Goal: Task Accomplishment & Management: Manage account settings

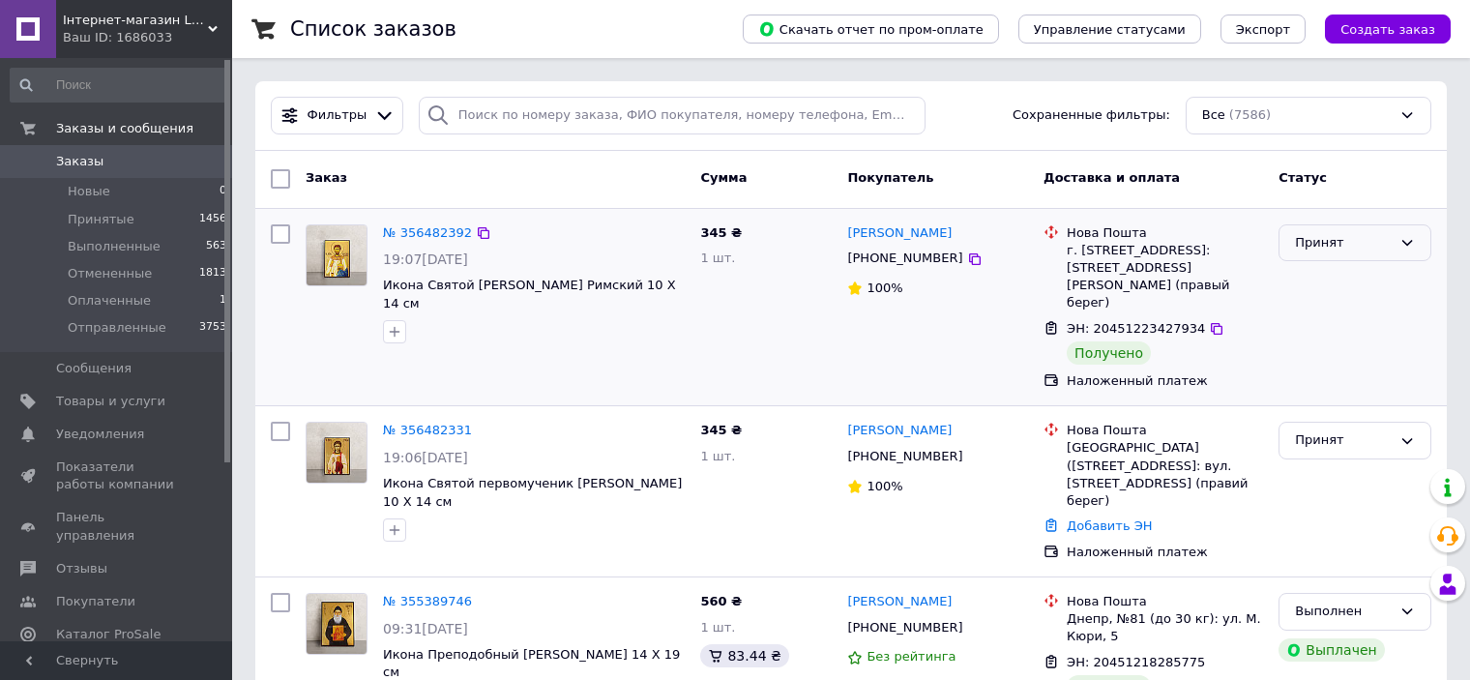
click at [1318, 244] on div "Принят" at bounding box center [1343, 243] width 97 height 20
click at [1330, 280] on li "Выполнен" at bounding box center [1354, 283] width 151 height 36
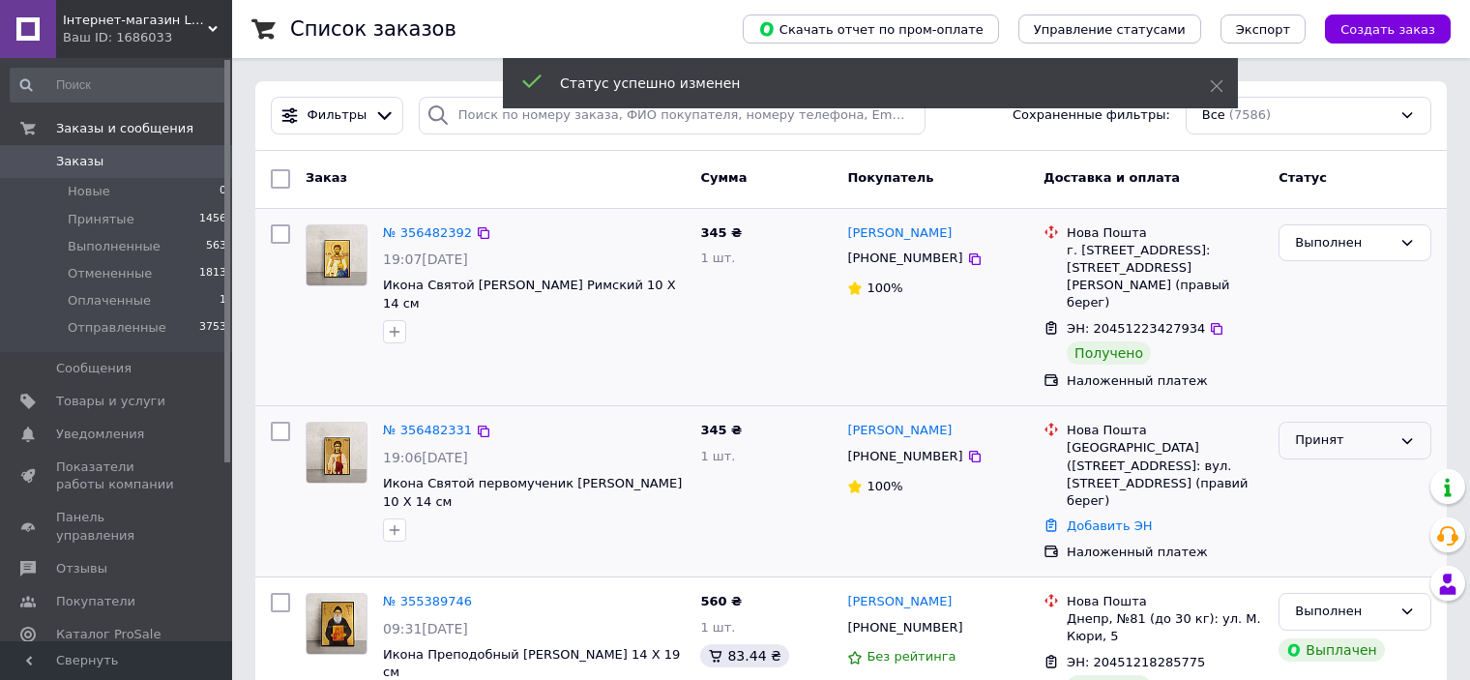
click at [1319, 430] on div "Принят" at bounding box center [1343, 440] width 97 height 20
click at [1308, 463] on li "Выполнен" at bounding box center [1354, 481] width 151 height 36
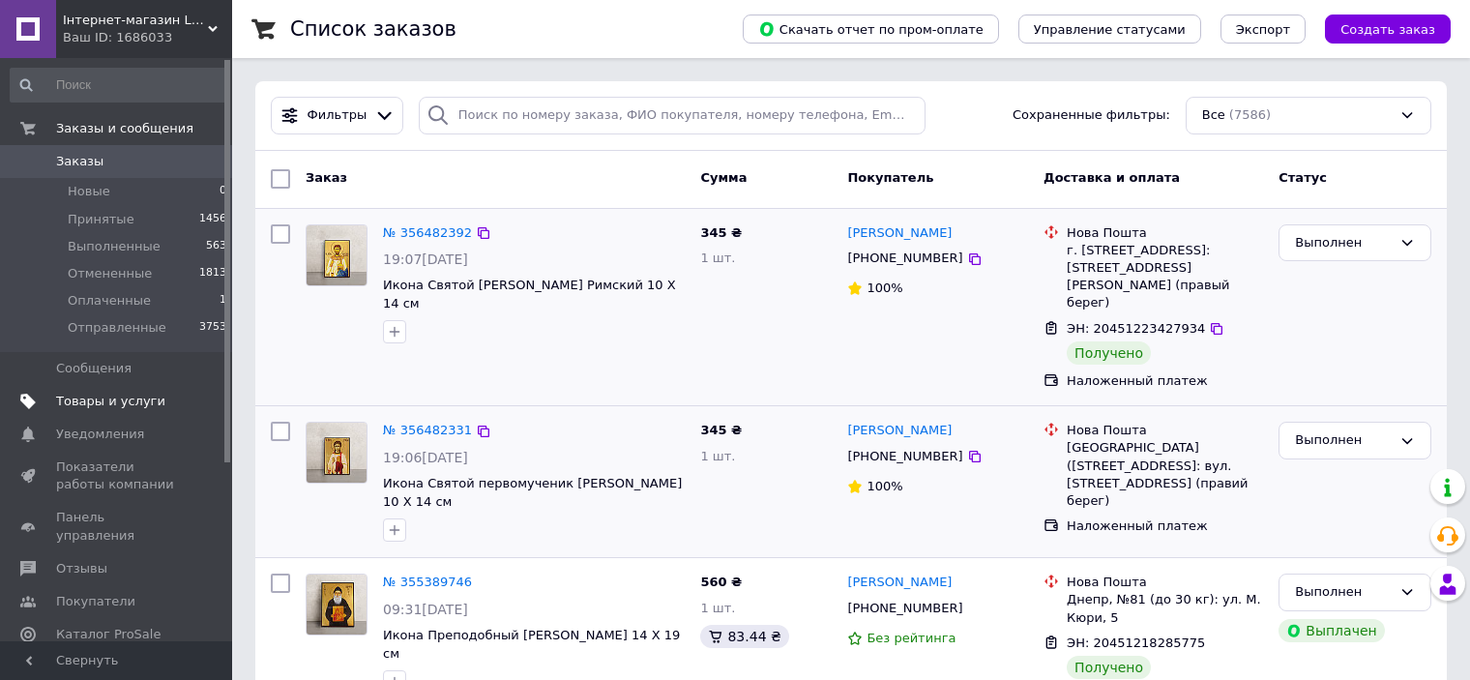
click at [156, 407] on span "Товары и услуги" at bounding box center [117, 401] width 123 height 17
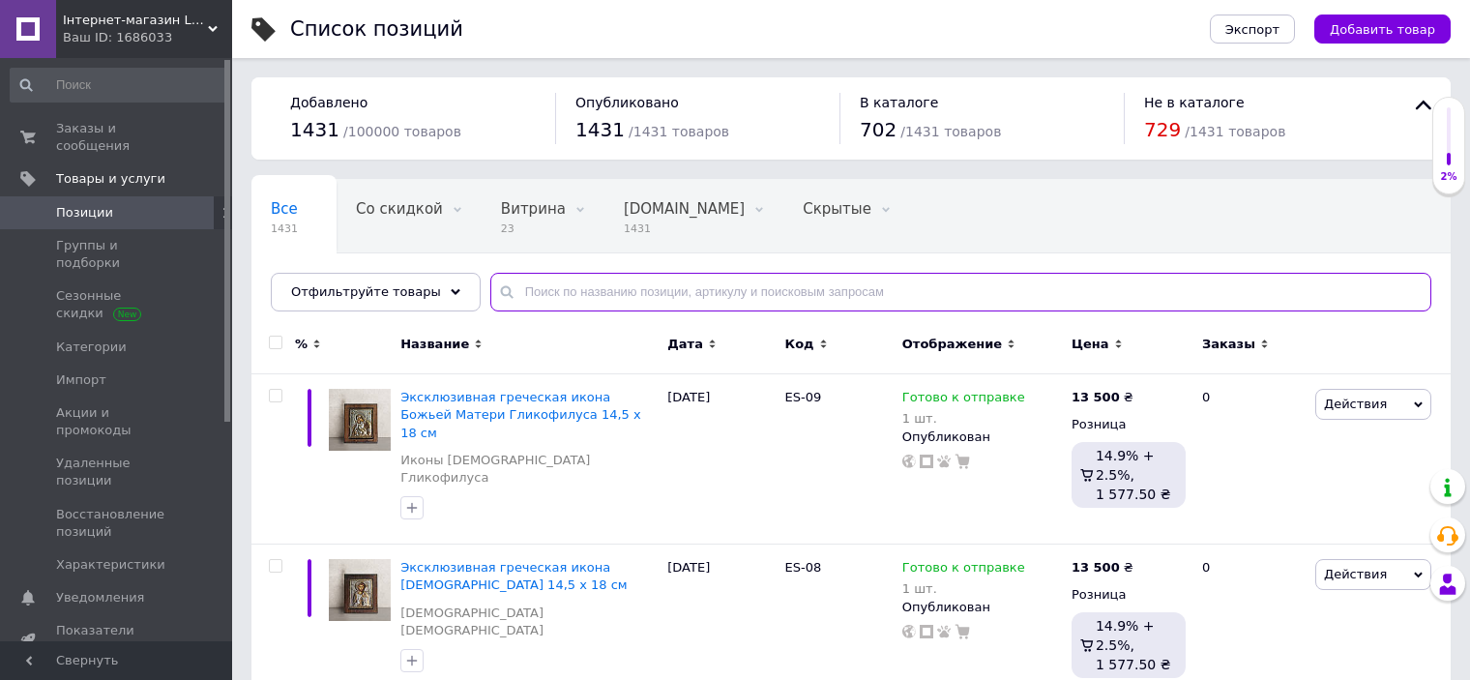
click at [591, 280] on input "text" at bounding box center [960, 292] width 941 height 39
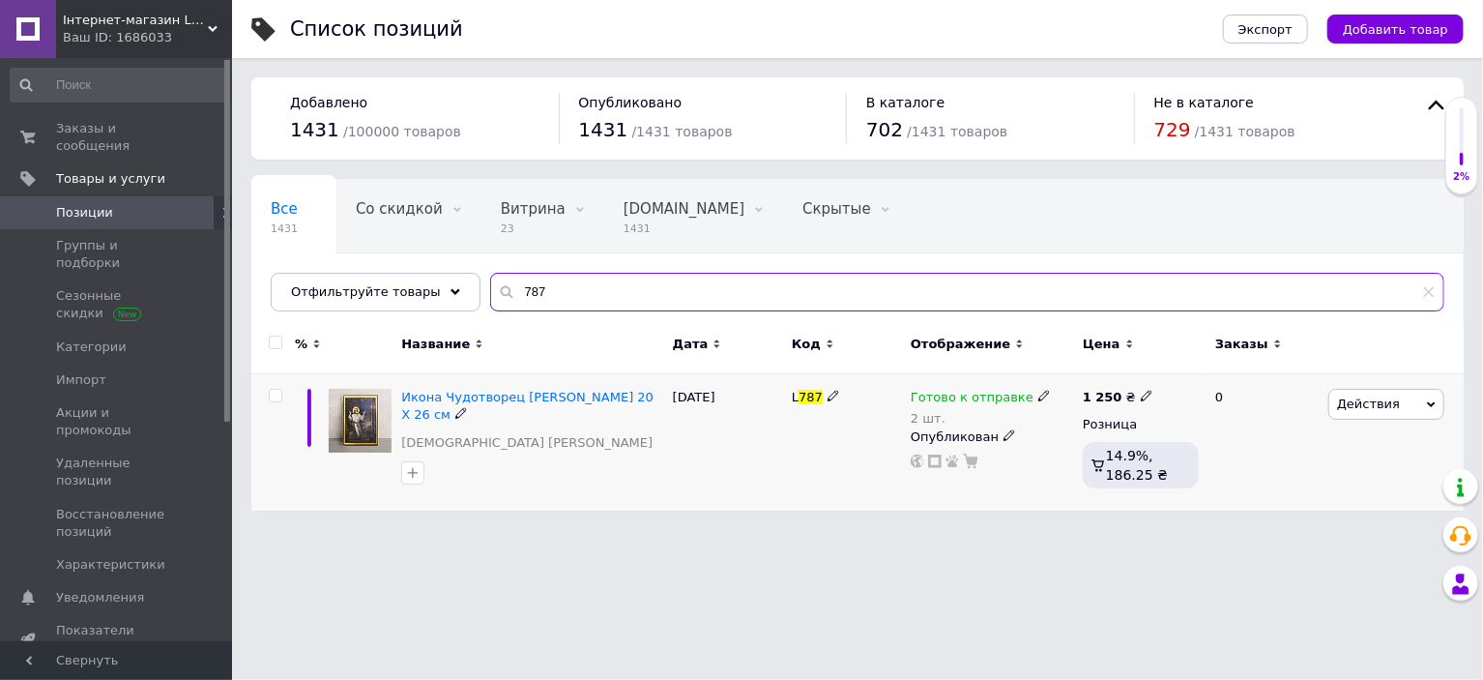
type input "787"
click at [1038, 398] on use at bounding box center [1043, 396] width 11 height 11
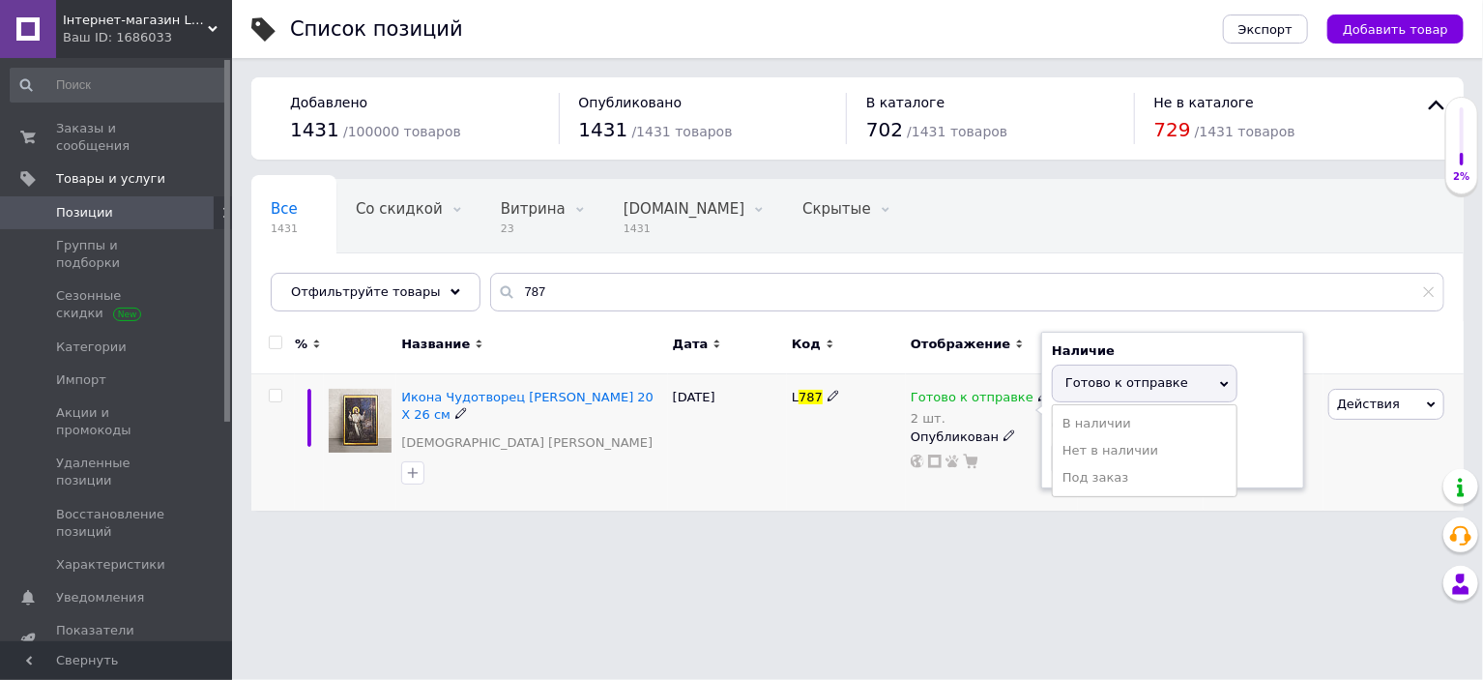
click at [1102, 385] on span "Готово к отправке" at bounding box center [1126, 382] width 123 height 15
drag, startPoint x: 1057, startPoint y: 463, endPoint x: 1034, endPoint y: 465, distance: 23.3
click at [1034, 465] on div "Готово к отправке 2 шт. Наличие Готово к отправке В наличии Нет в наличии Под з…" at bounding box center [992, 429] width 162 height 80
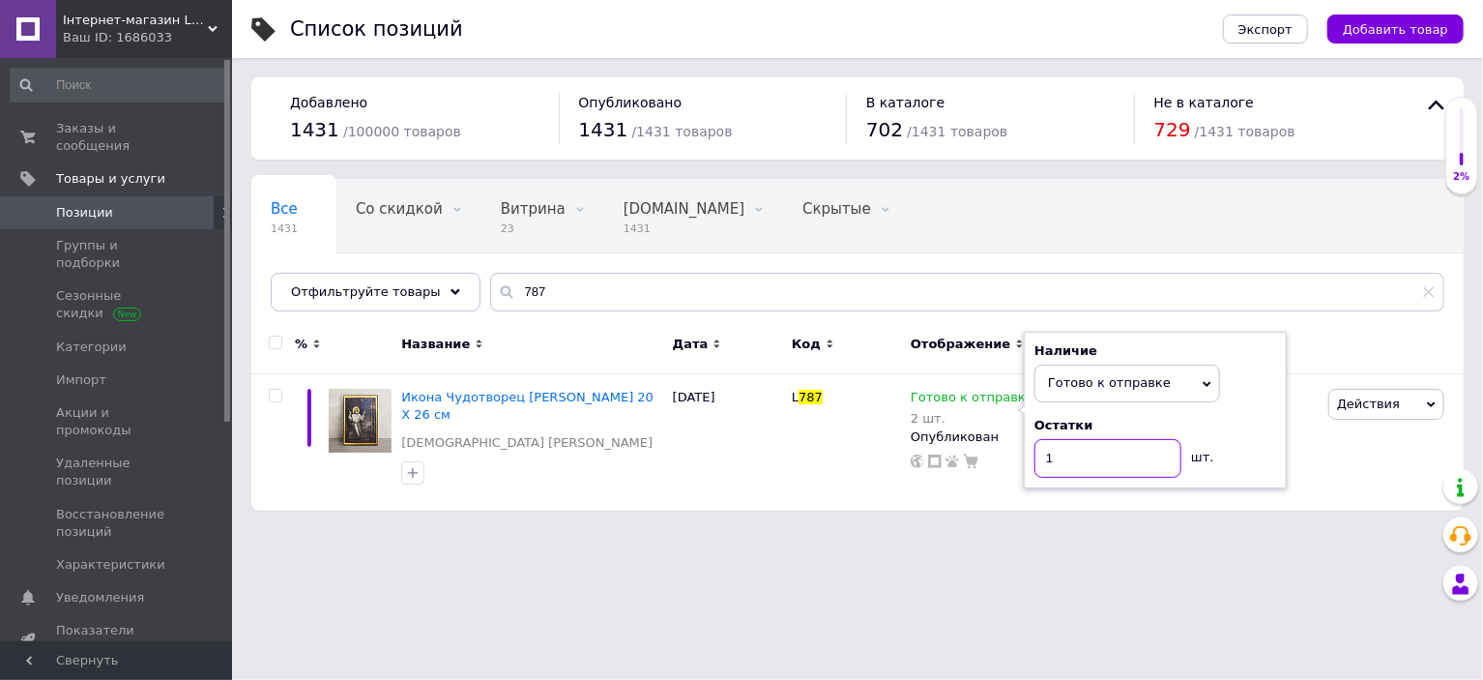
type input "1"
click at [873, 528] on div "Список позиций Экспорт Добавить товар Добавлено 1431 / 100000 товаров Опубликов…" at bounding box center [857, 265] width 1251 height 530
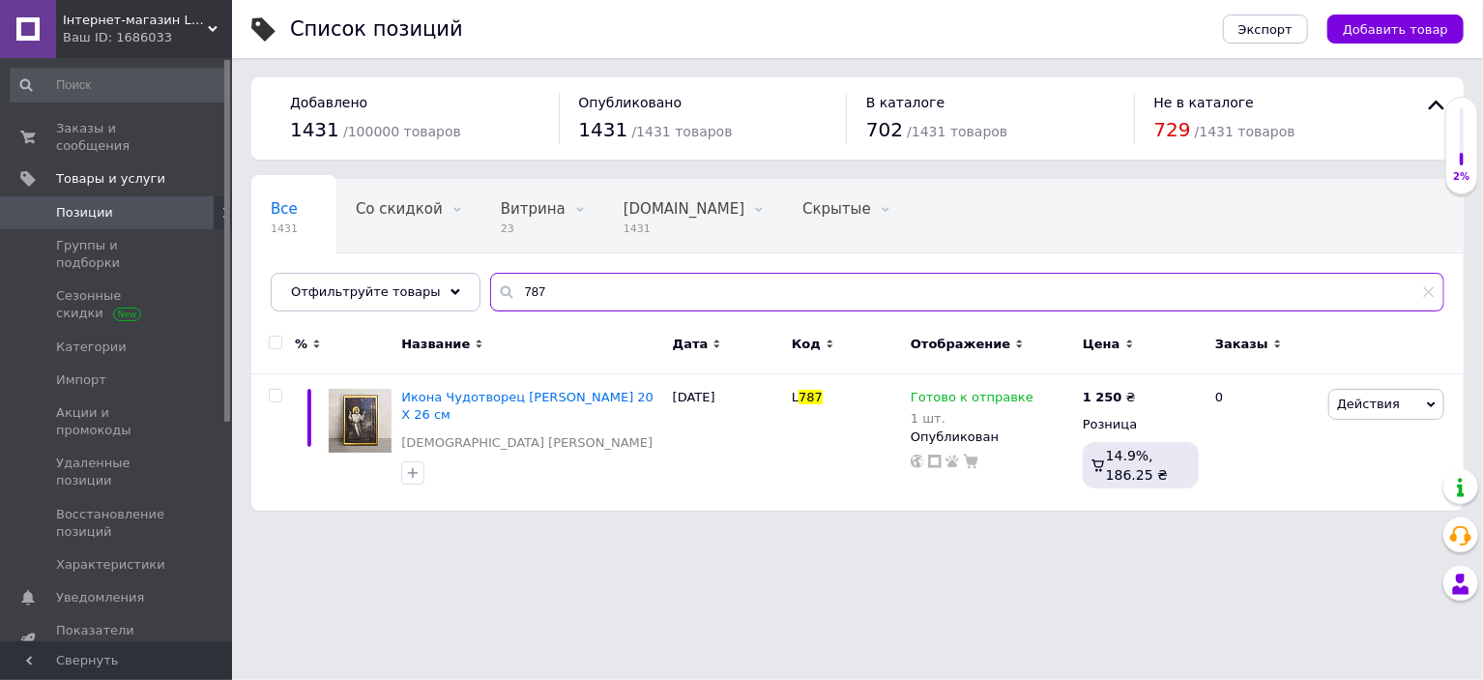
click at [583, 306] on input "787" at bounding box center [967, 292] width 954 height 39
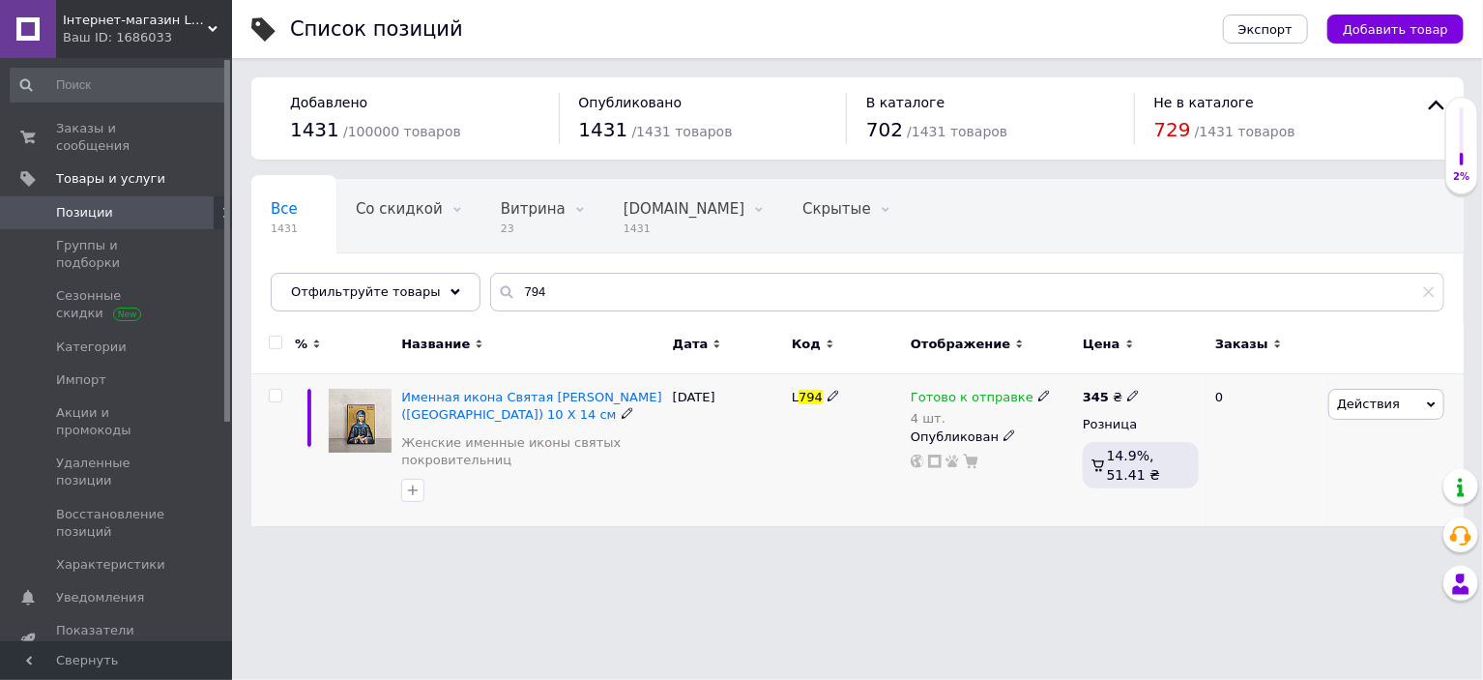
click at [1038, 395] on use at bounding box center [1043, 396] width 11 height 11
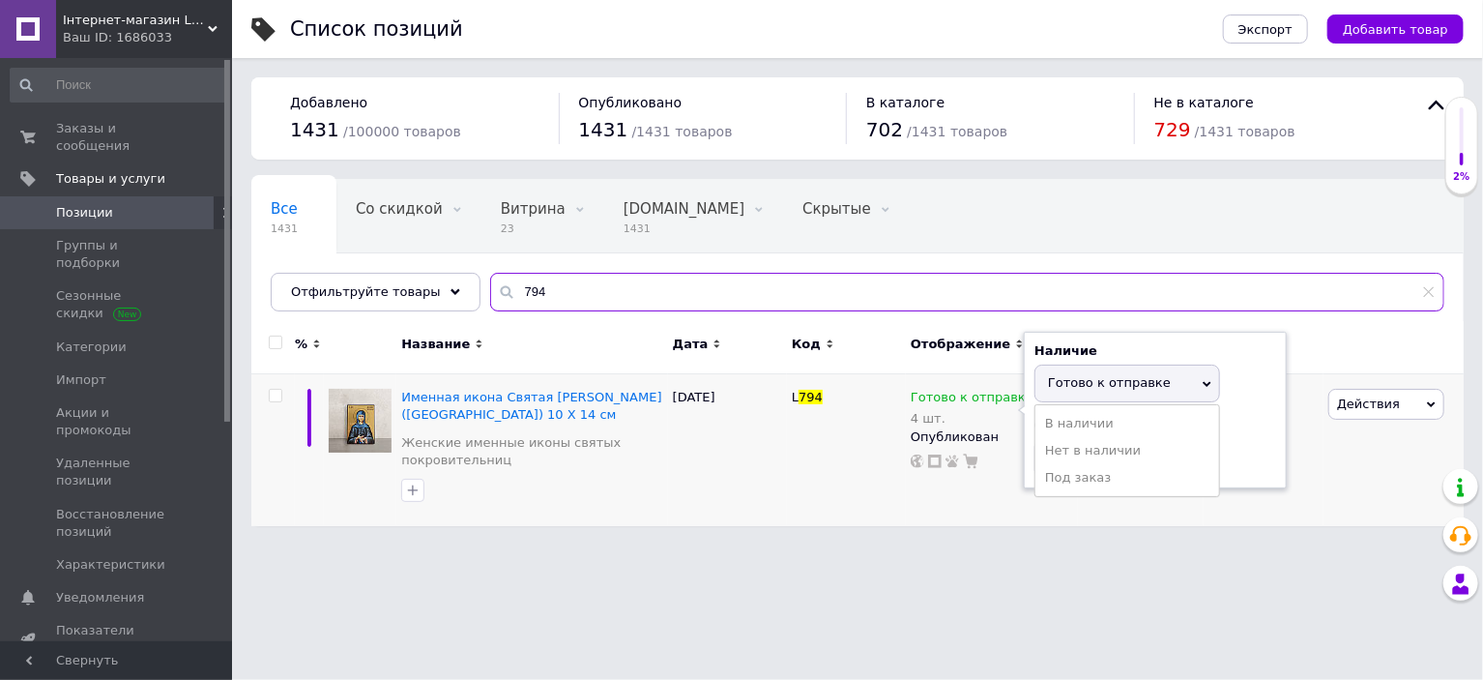
click at [801, 300] on input "794" at bounding box center [967, 292] width 954 height 39
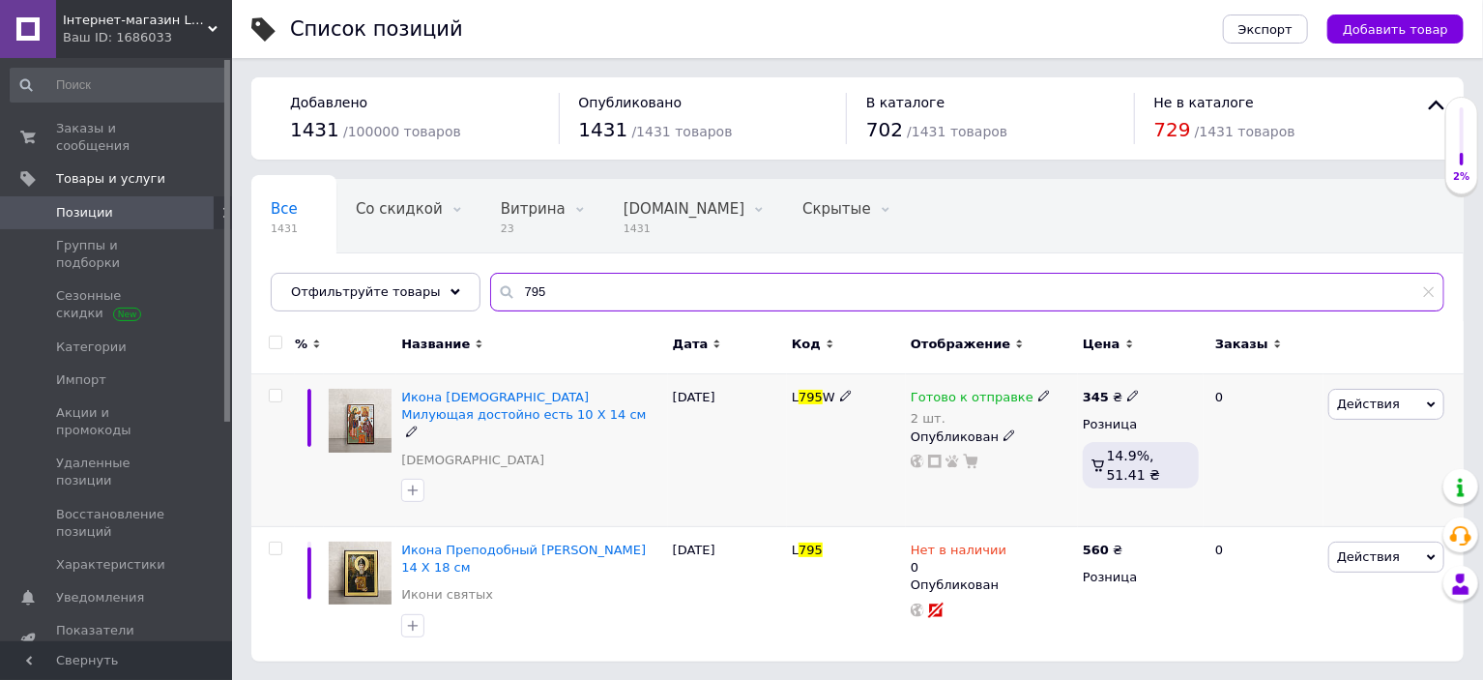
type input "795"
click at [1038, 395] on icon at bounding box center [1044, 396] width 12 height 12
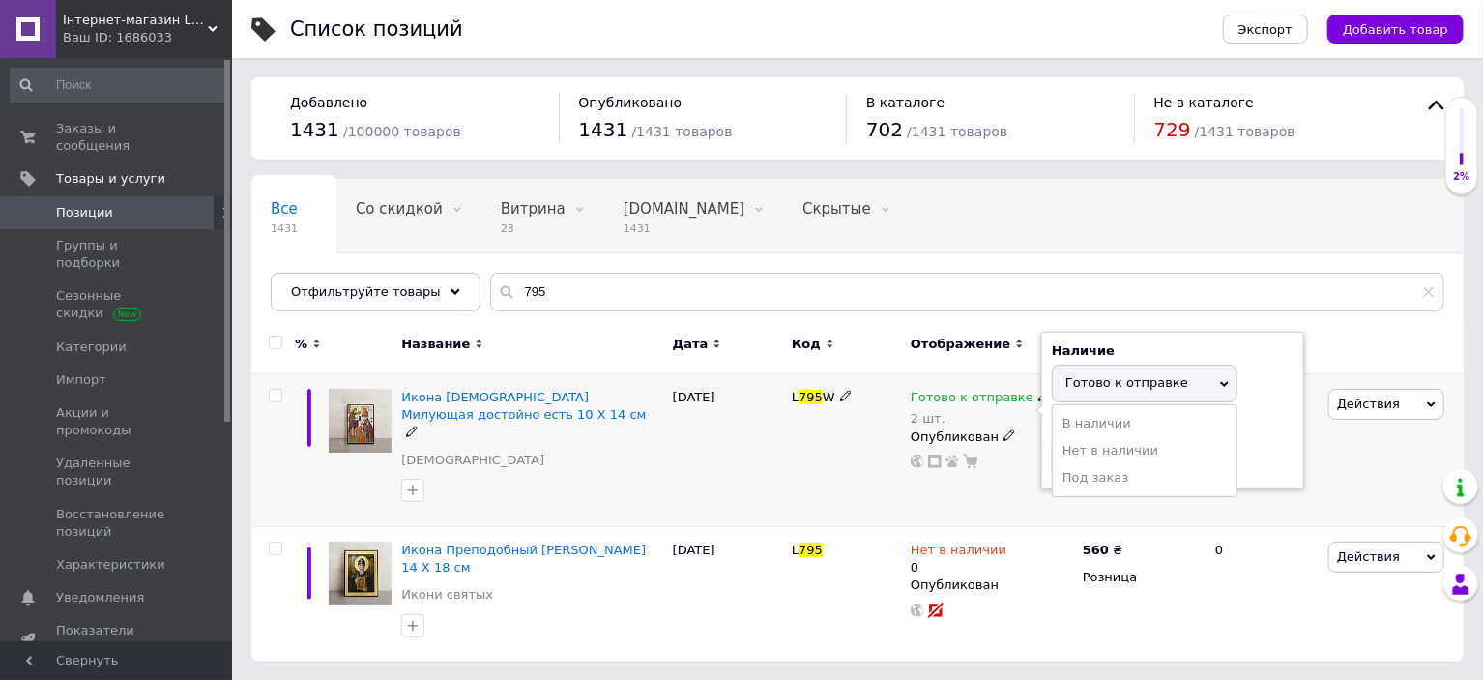
click at [1068, 384] on span "Готово к отправке" at bounding box center [1126, 382] width 123 height 15
drag, startPoint x: 1056, startPoint y: 464, endPoint x: 1045, endPoint y: 465, distance: 10.7
click at [1045, 465] on div "Наличие Готово к отправке В наличии Нет в наличии Под заказ Остатки 2 шт." at bounding box center [1172, 410] width 263 height 157
type input "3"
click at [868, 471] on div "L 795 W" at bounding box center [846, 450] width 119 height 153
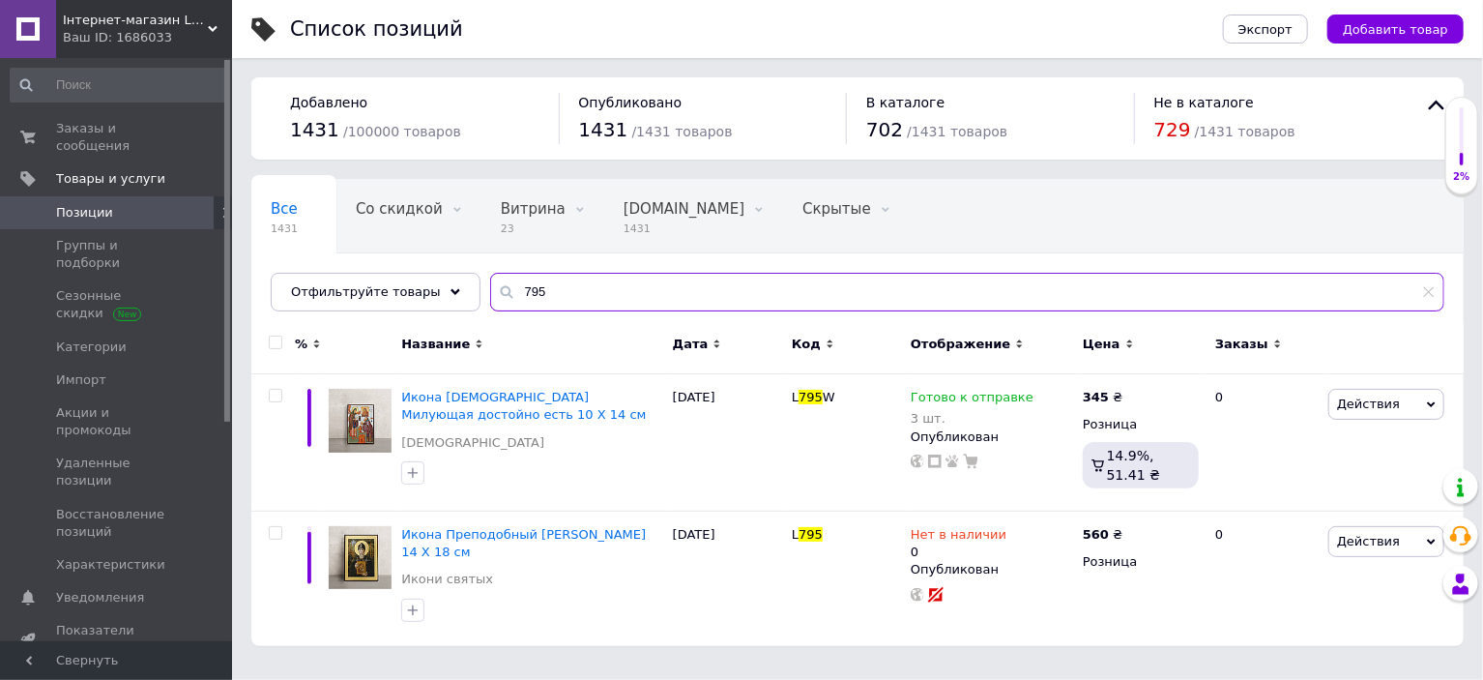
click at [671, 306] on input "795" at bounding box center [967, 292] width 954 height 39
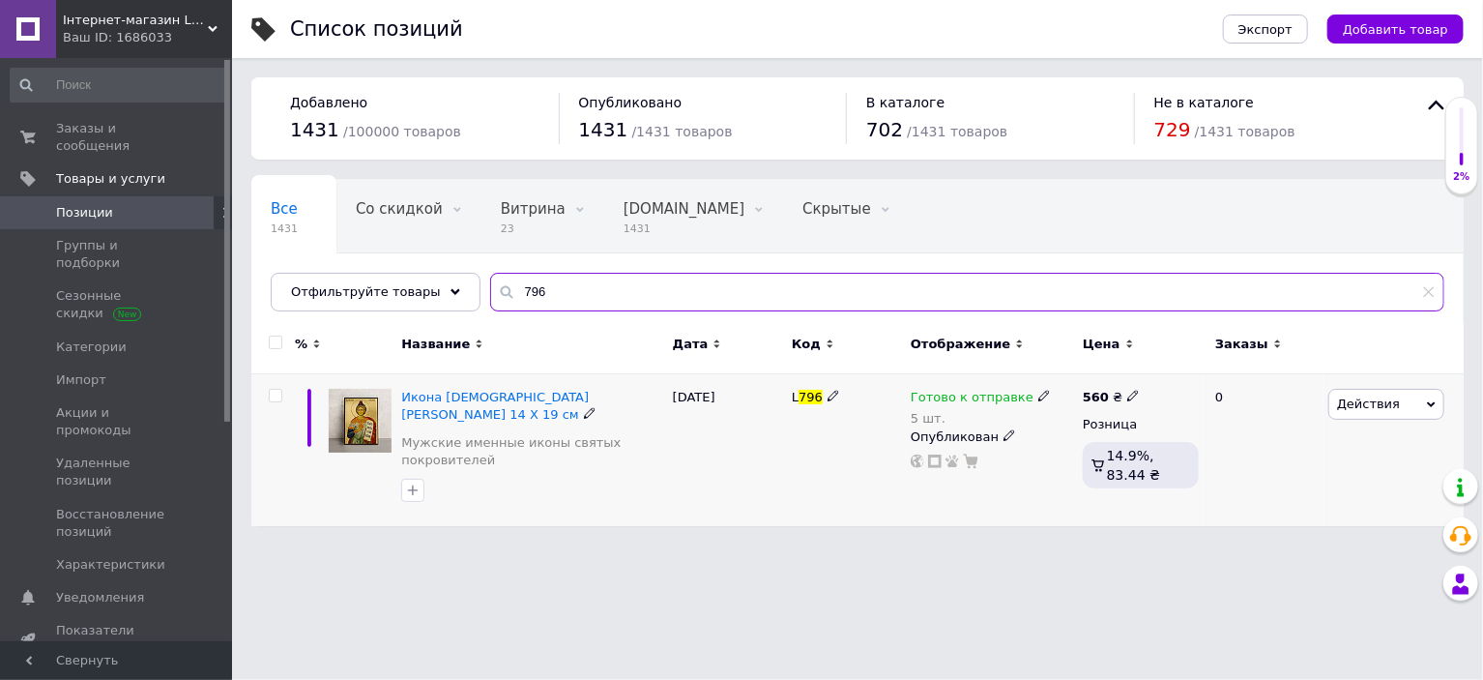
type input "796"
click at [1038, 396] on icon at bounding box center [1044, 396] width 12 height 12
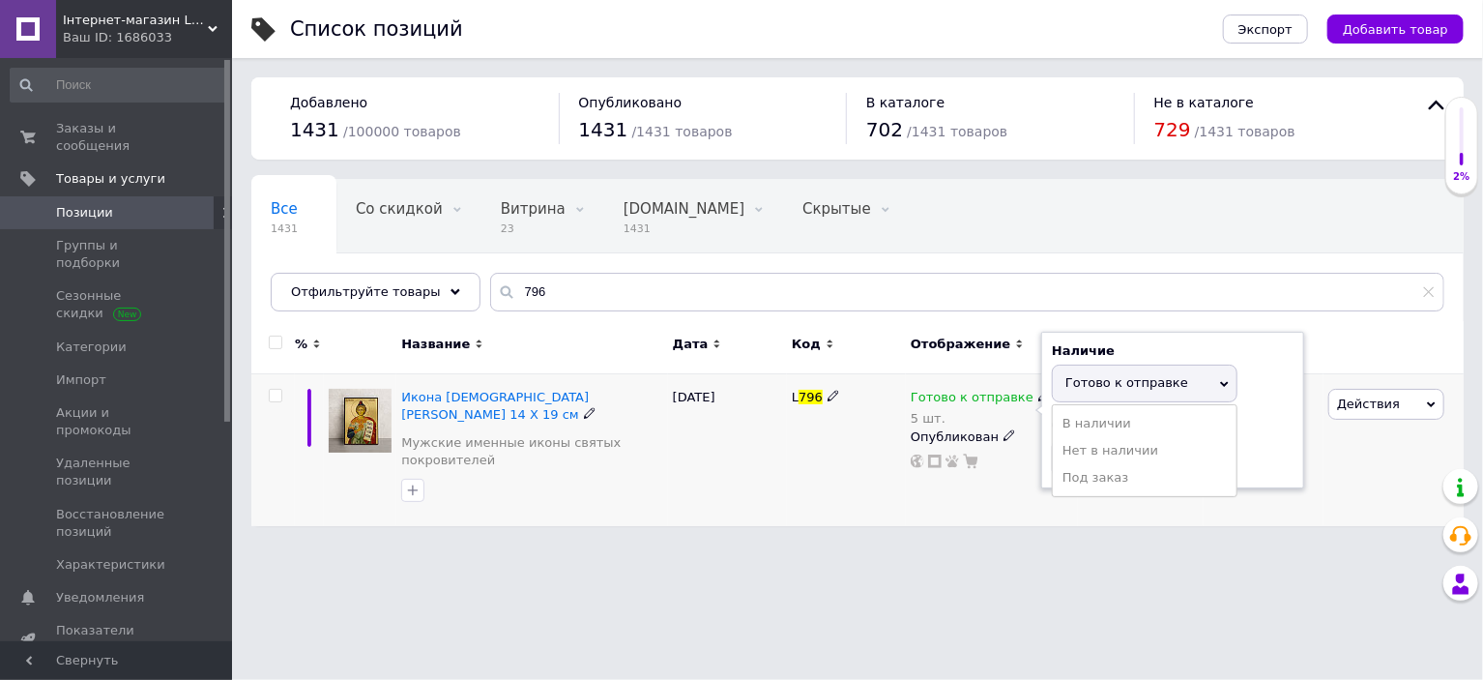
click at [1094, 389] on span "Готово к отправке" at bounding box center [1126, 382] width 123 height 15
drag, startPoint x: 1055, startPoint y: 470, endPoint x: 1011, endPoint y: 475, distance: 43.8
click at [1011, 475] on div "Готово к отправке 5 шт. Наличие Готово к отправке В наличии Нет в наличии Под з…" at bounding box center [992, 450] width 172 height 152
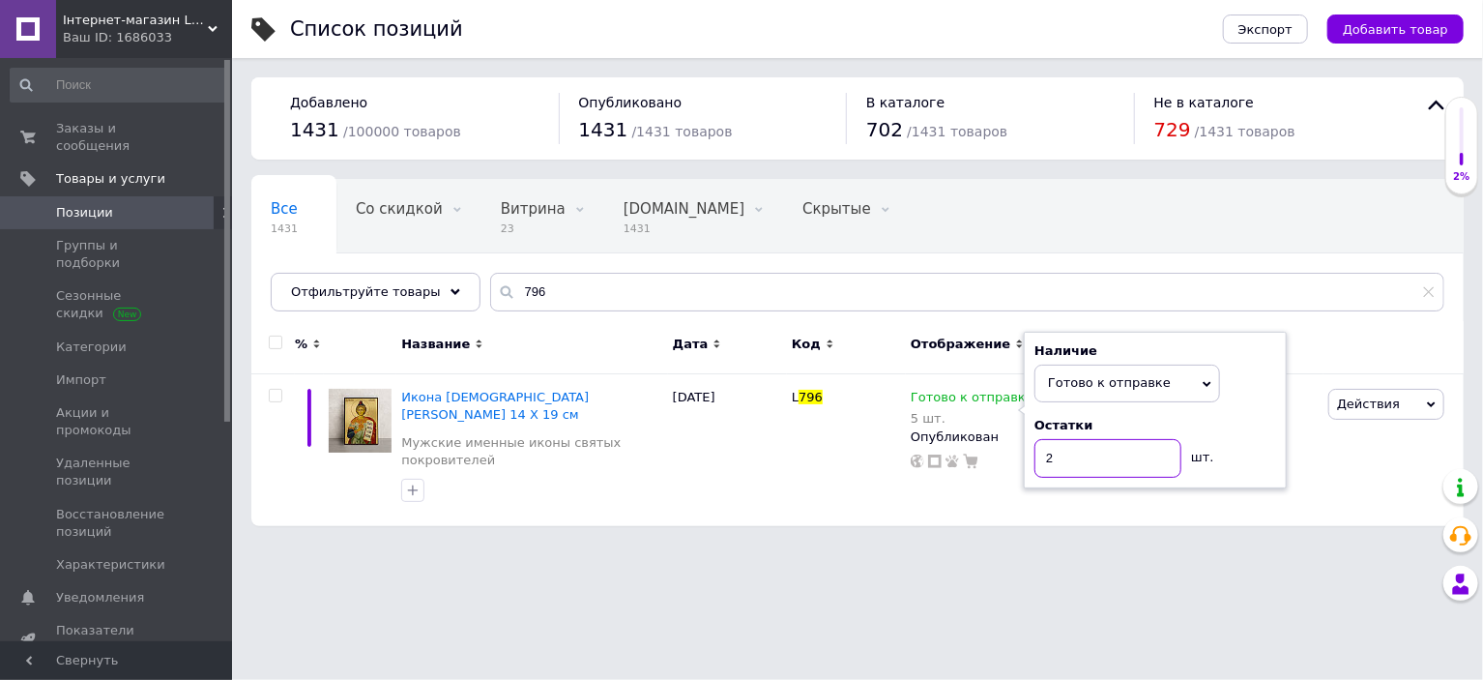
type input "2"
click at [858, 528] on html "Інтернет-магазин Lagracia Ваш ID: 1686033 Сайт Інтернет-магазин Lagracia Кабине…" at bounding box center [741, 272] width 1483 height 545
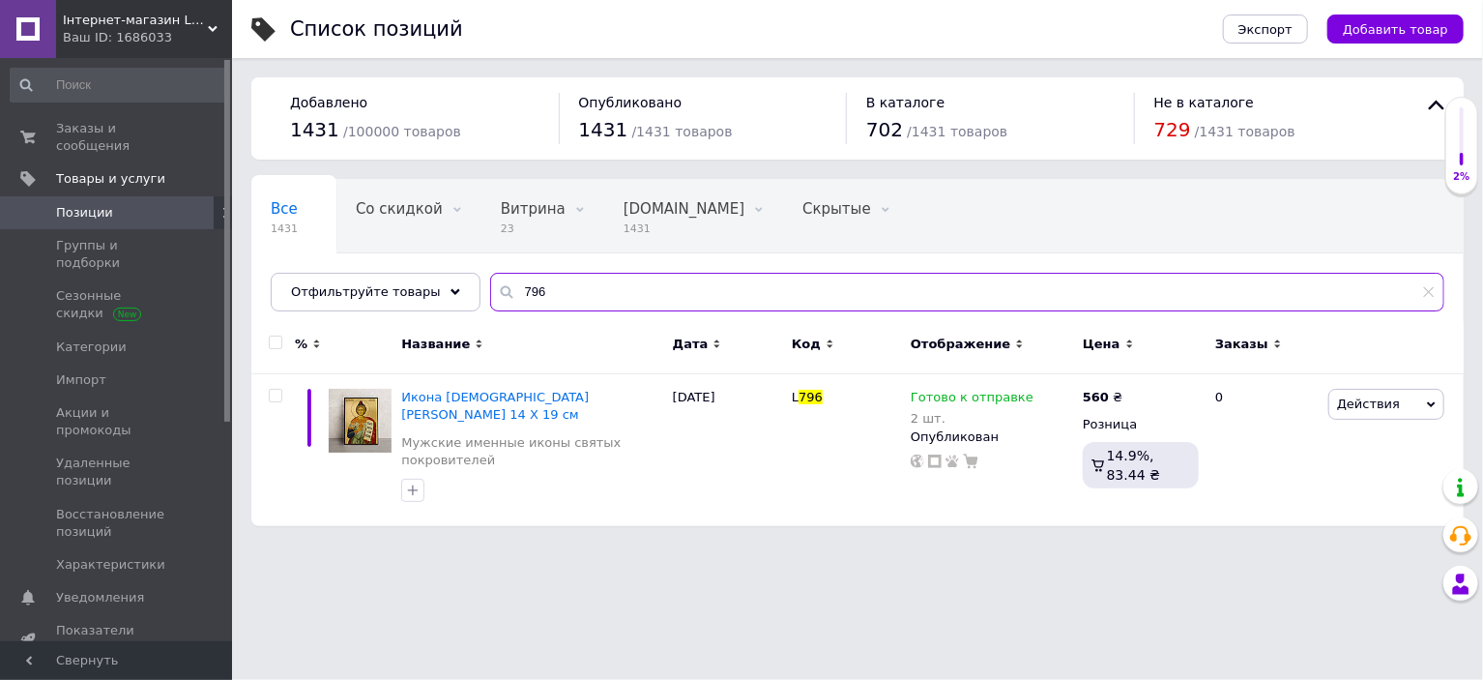
click at [590, 286] on input "796" at bounding box center [967, 292] width 954 height 39
type input "7"
type input "812"
drag, startPoint x: 1021, startPoint y: 394, endPoint x: 1034, endPoint y: 392, distance: 12.7
click at [1038, 393] on icon at bounding box center [1044, 396] width 12 height 12
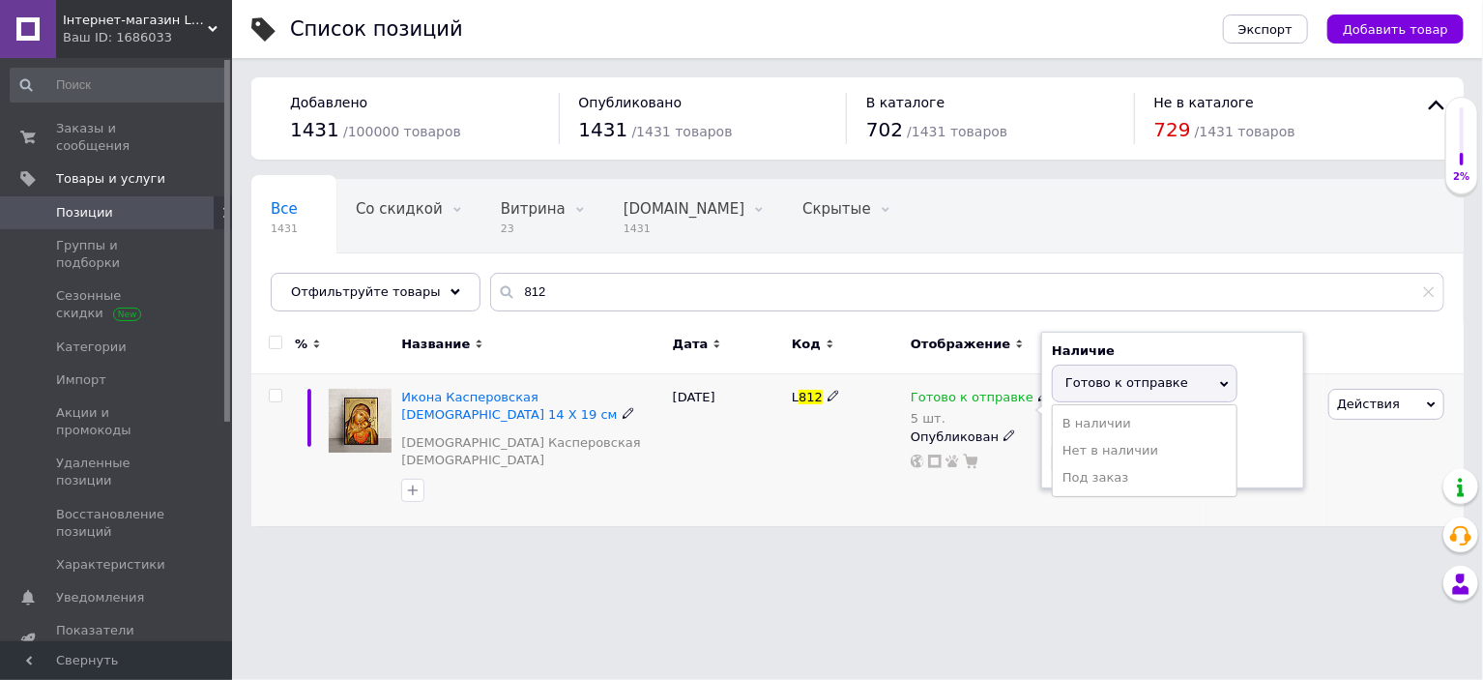
click at [1088, 385] on span "Готово к отправке" at bounding box center [1126, 382] width 123 height 15
drag, startPoint x: 1074, startPoint y: 463, endPoint x: 1035, endPoint y: 464, distance: 39.7
click at [1036, 463] on div "Готово к отправке 5 шт. Наличие Готово к отправке В наличии Нет в наличии Под з…" at bounding box center [992, 429] width 162 height 80
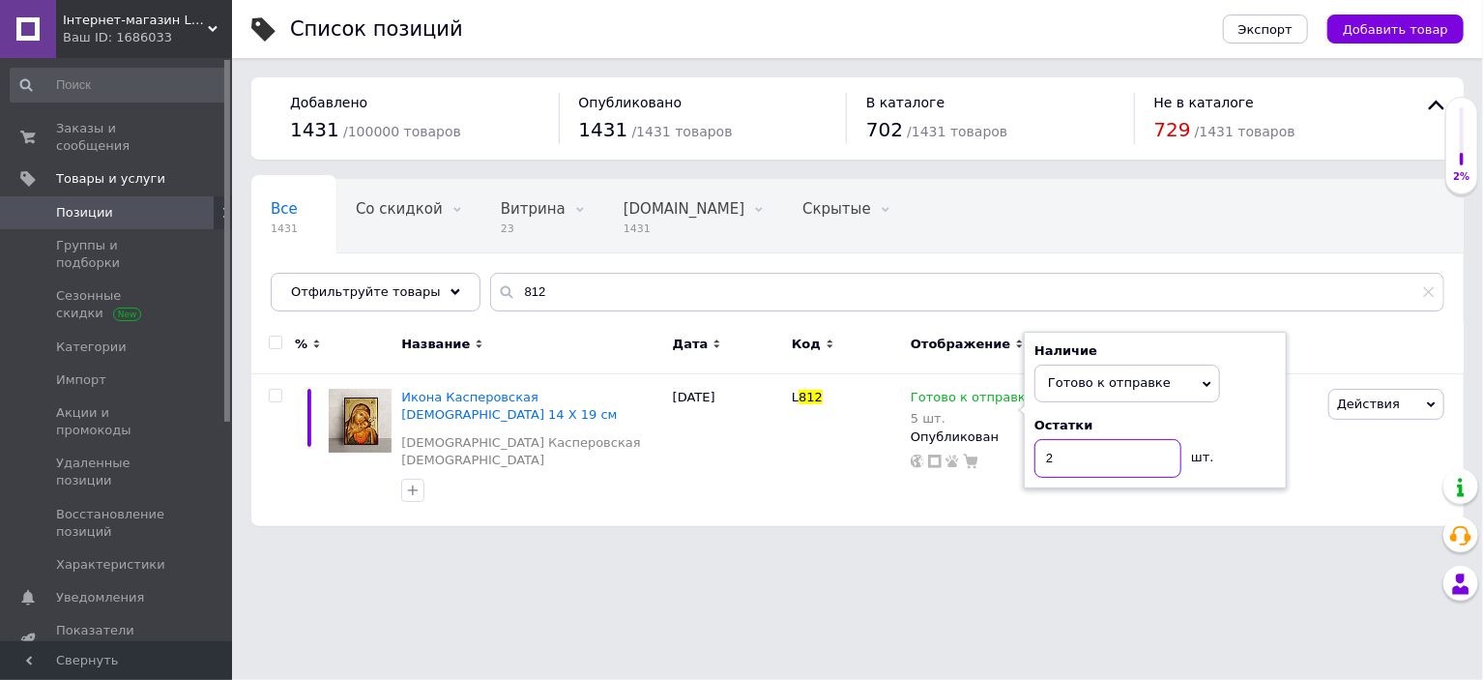
type input "2"
click at [860, 545] on html "Інтернет-магазин Lagracia Ваш ID: 1686033 Сайт Інтернет-магазин Lagracia Кабине…" at bounding box center [741, 272] width 1483 height 545
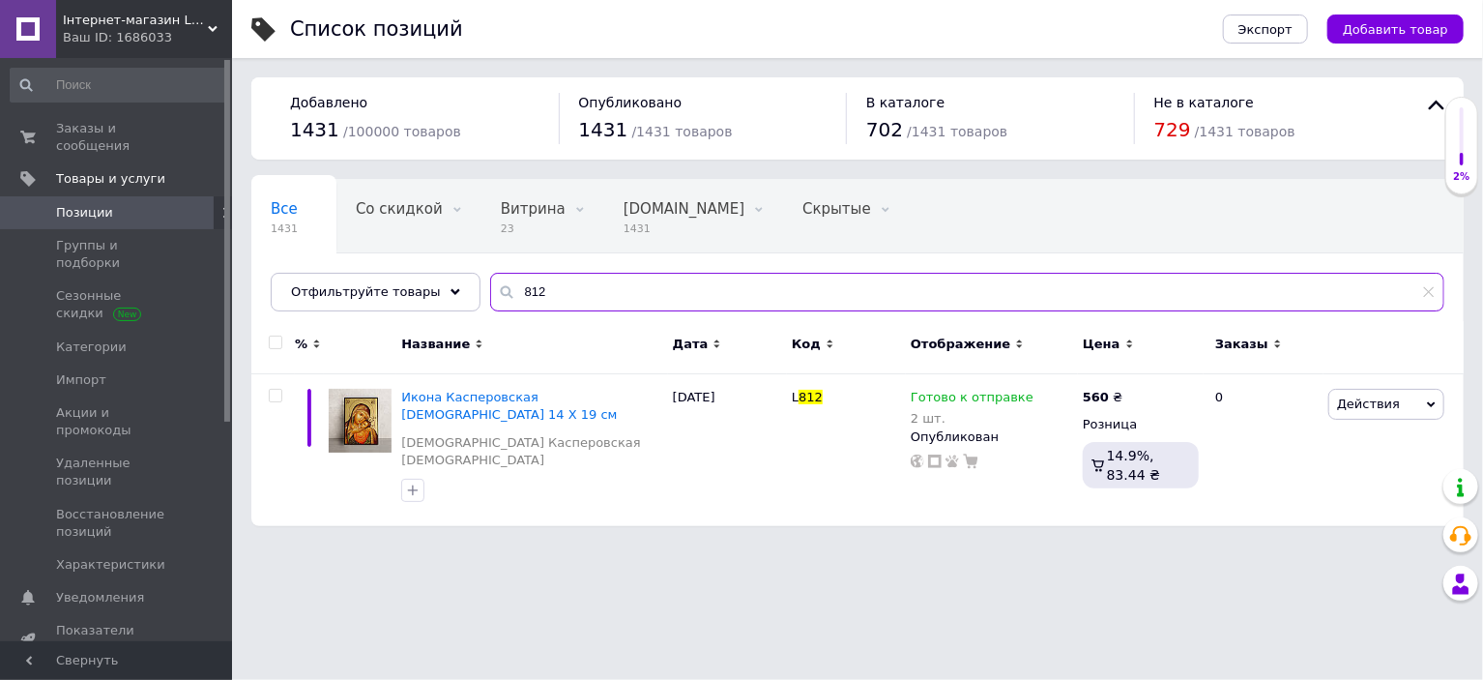
click at [653, 299] on input "812" at bounding box center [967, 292] width 954 height 39
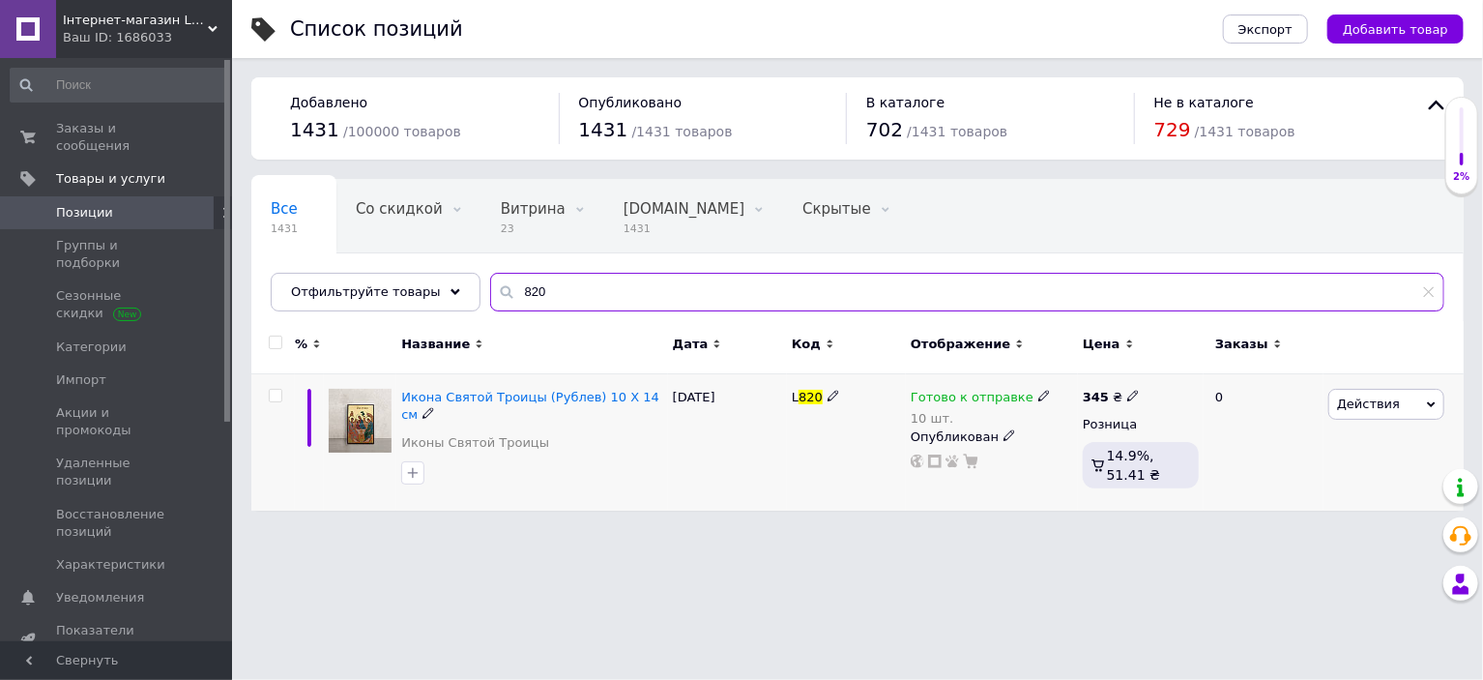
type input "820"
click at [1038, 393] on use at bounding box center [1043, 396] width 11 height 11
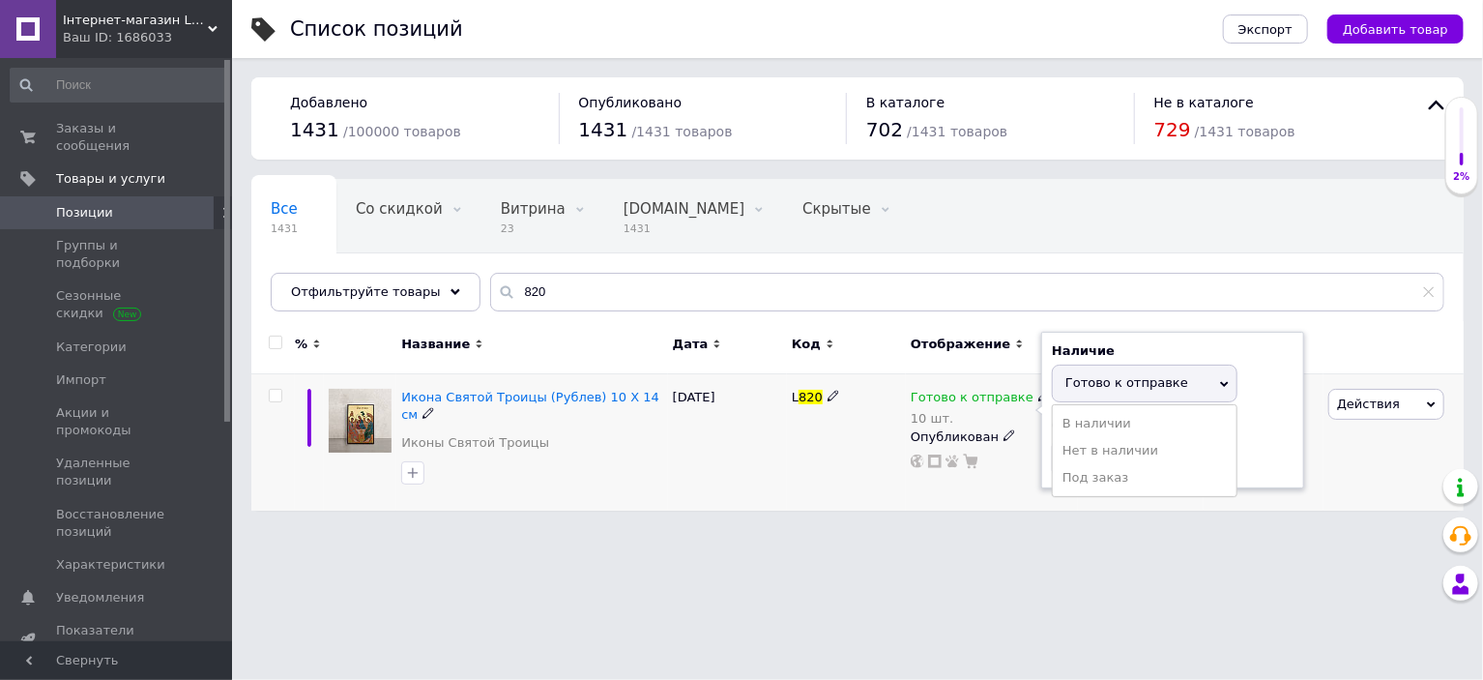
click at [1075, 386] on span "Готово к отправке" at bounding box center [1126, 382] width 123 height 15
drag, startPoint x: 1097, startPoint y: 461, endPoint x: 1004, endPoint y: 490, distance: 98.2
click at [1042, 466] on div "Наличие Готово к отправке В наличии Нет в наличии Под заказ Остатки 10 шт." at bounding box center [1172, 410] width 263 height 157
type input "3"
click at [906, 526] on div "Список позиций Экспорт Добавить товар Добавлено 1431 / 100000 товаров Опубликов…" at bounding box center [857, 265] width 1251 height 530
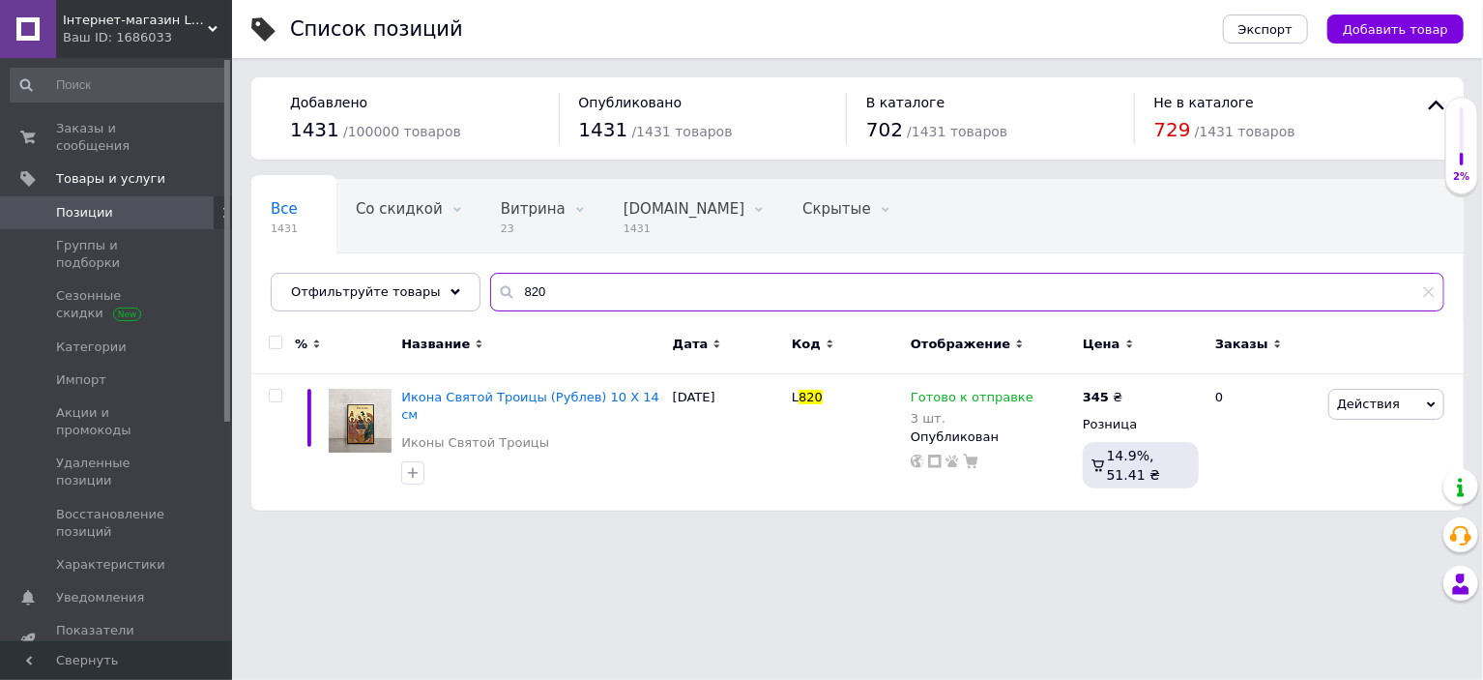
click at [680, 306] on input "820" at bounding box center [967, 292] width 954 height 39
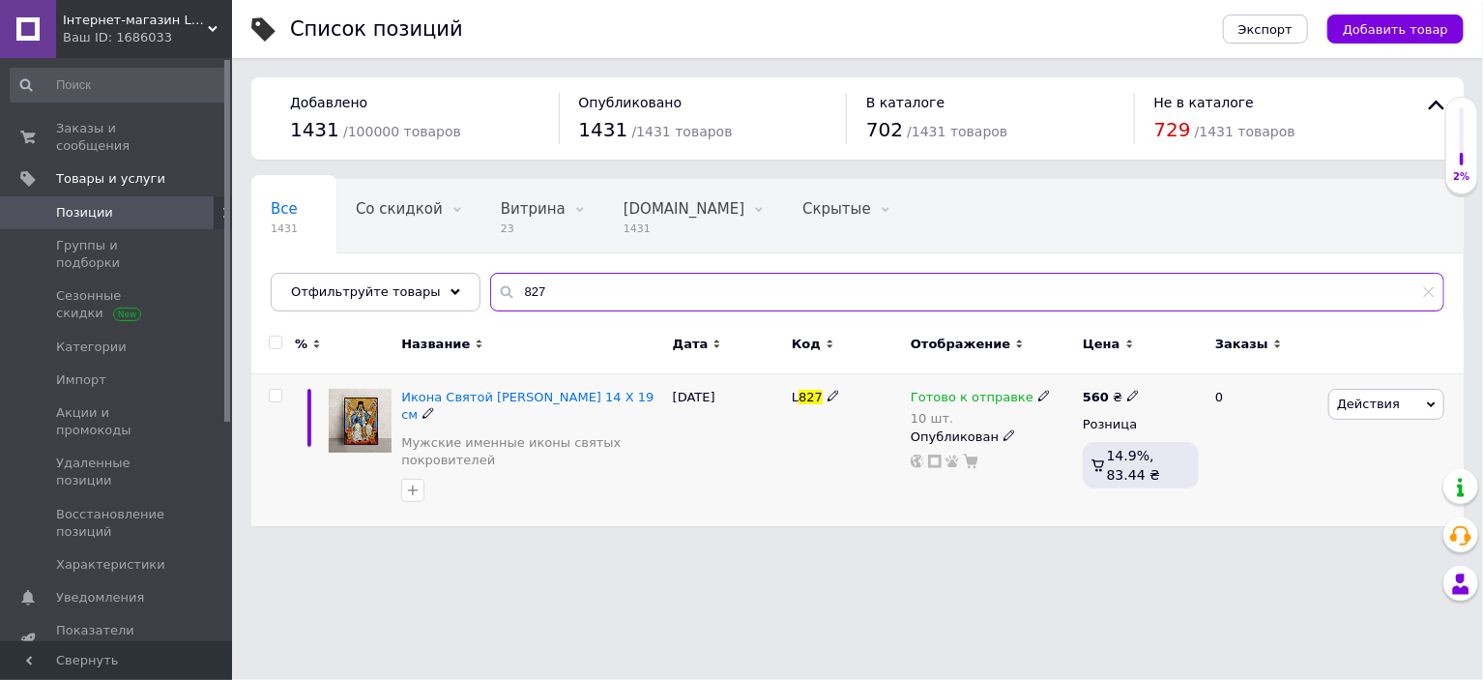
type input "827"
click at [1038, 395] on icon at bounding box center [1044, 396] width 12 height 12
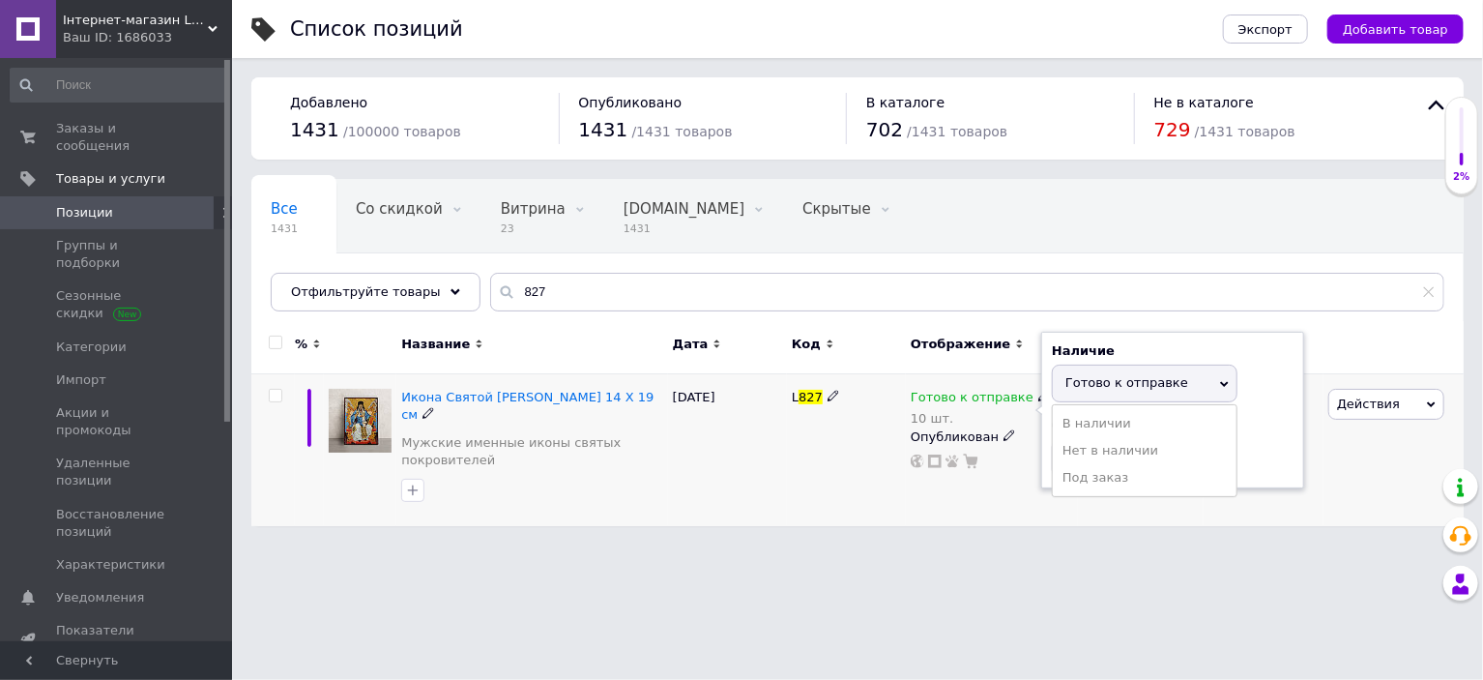
click at [1094, 377] on span "Готово к отправке" at bounding box center [1126, 382] width 123 height 15
drag, startPoint x: 1090, startPoint y: 466, endPoint x: 1038, endPoint y: 468, distance: 51.3
click at [1038, 468] on div "Готово к отправке 10 шт. Наличие Готово к отправке В наличии Нет в наличии Под …" at bounding box center [992, 450] width 172 height 152
type input "1"
click at [981, 530] on html "Інтернет-магазин Lagracia Ваш ID: 1686033 Сайт Інтернет-магазин Lagracia Кабине…" at bounding box center [741, 272] width 1483 height 545
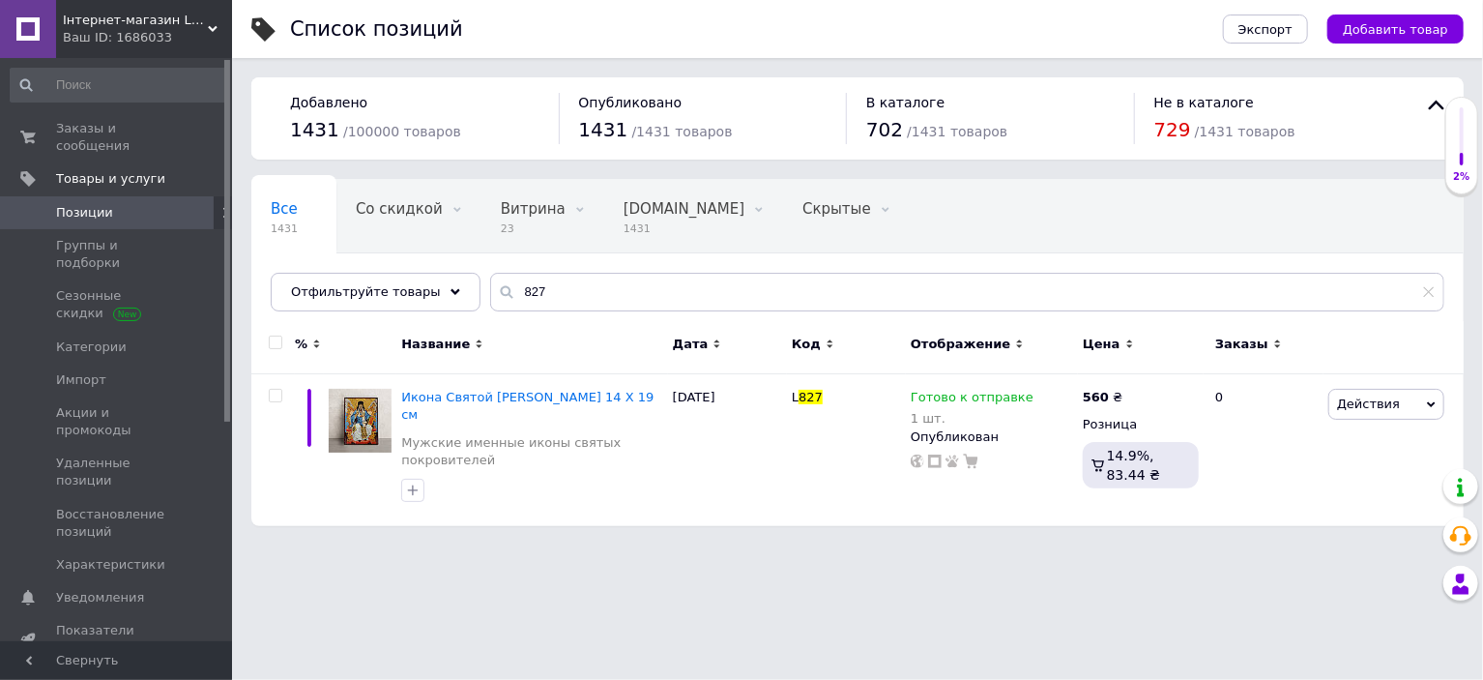
click at [635, 269] on div "Все 1431 Со скидкой 0 Удалить Редактировать Витрина 23 Удалить Редактировать [D…" at bounding box center [857, 255] width 1212 height 160
click at [626, 290] on input "827" at bounding box center [967, 292] width 954 height 39
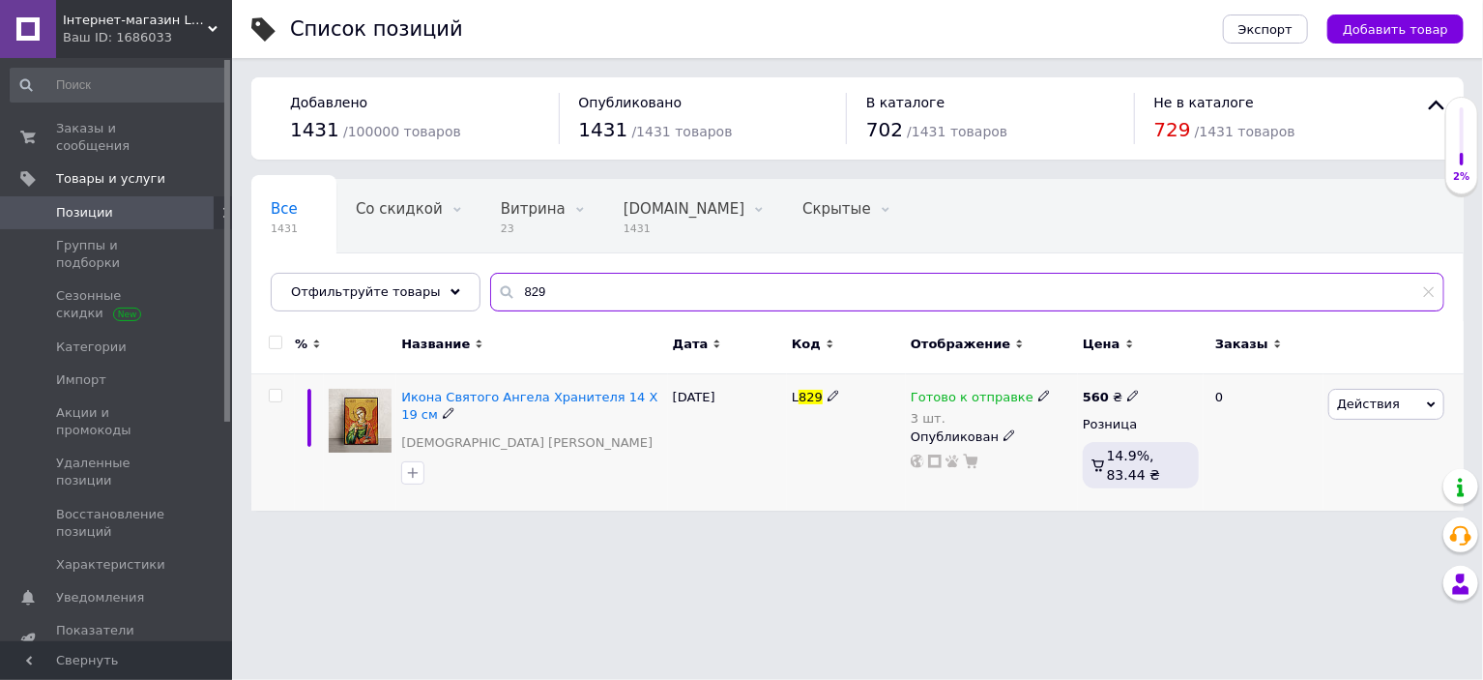
type input "829"
click at [1038, 394] on icon at bounding box center [1044, 396] width 12 height 12
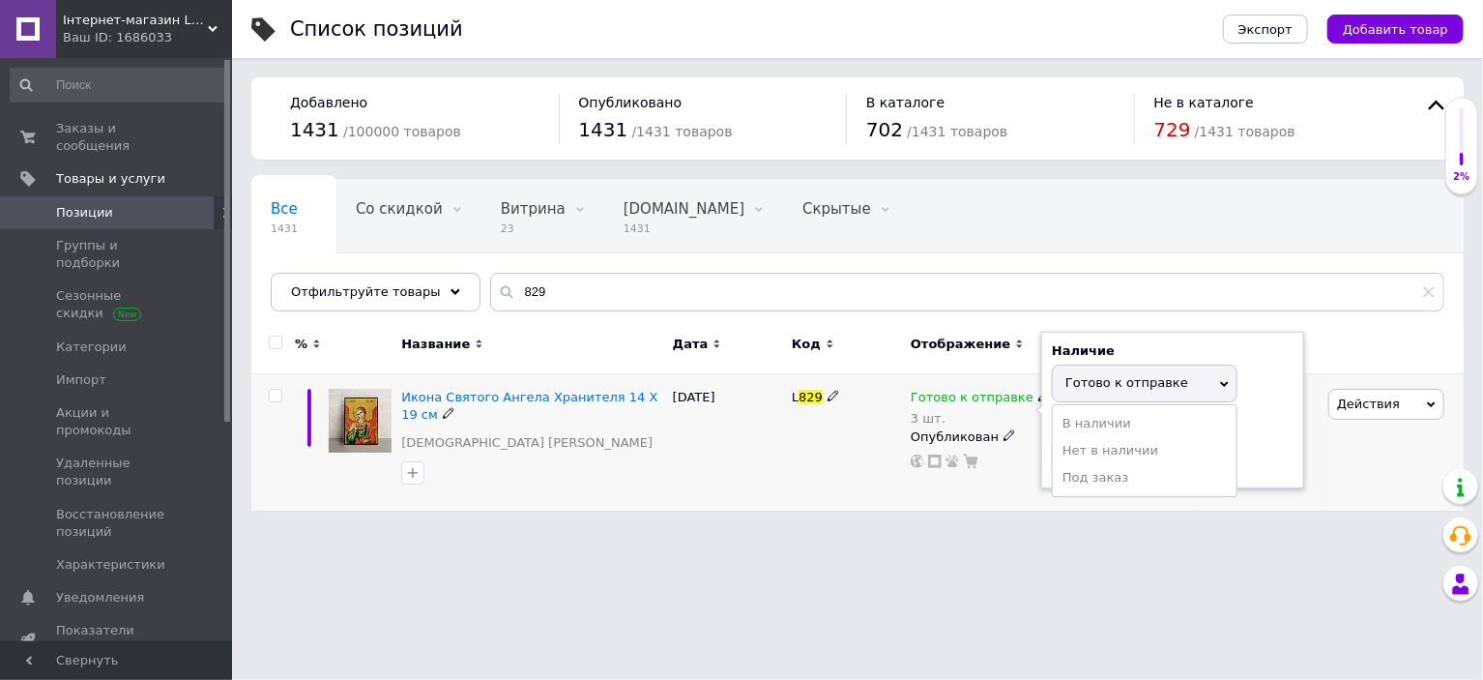
click at [1066, 381] on span "Готово к отправке" at bounding box center [1126, 382] width 123 height 15
drag, startPoint x: 1087, startPoint y: 461, endPoint x: 916, endPoint y: 541, distance: 189.0
click at [1039, 464] on div "Готово к отправке 3 шт. Наличие Готово к отправке В наличии Нет в наличии Под з…" at bounding box center [992, 429] width 162 height 80
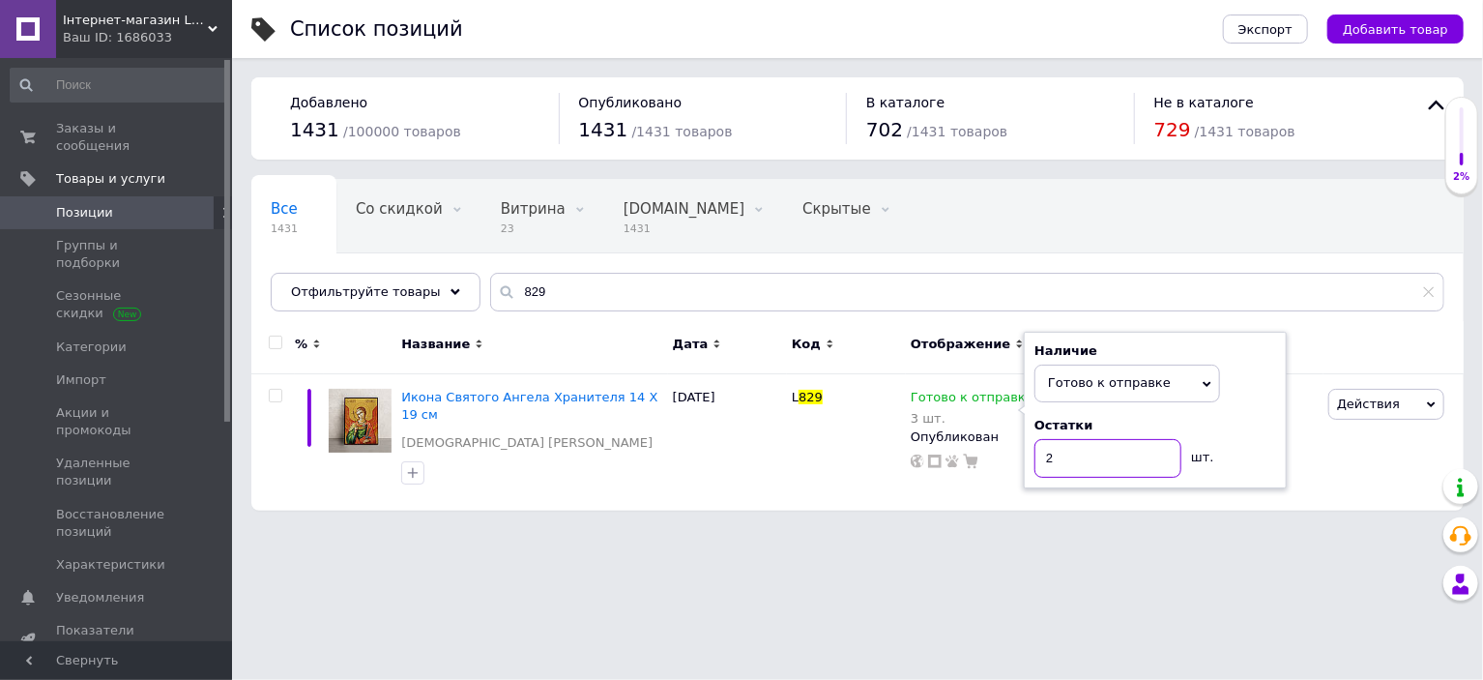
type input "2"
click at [891, 530] on html "Інтернет-магазин Lagracia Ваш ID: 1686033 Сайт Інтернет-магазин Lagracia Кабине…" at bounding box center [741, 265] width 1483 height 530
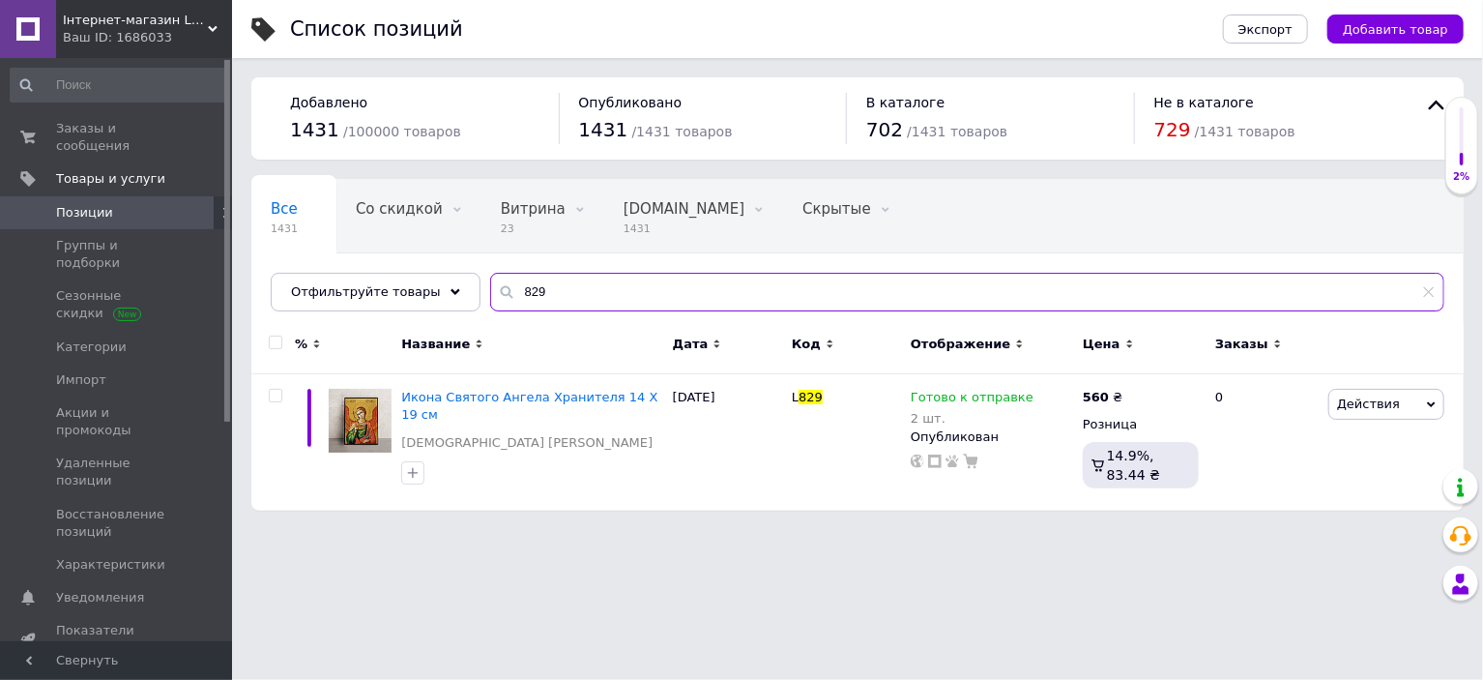
click at [607, 294] on input "829" at bounding box center [967, 292] width 954 height 39
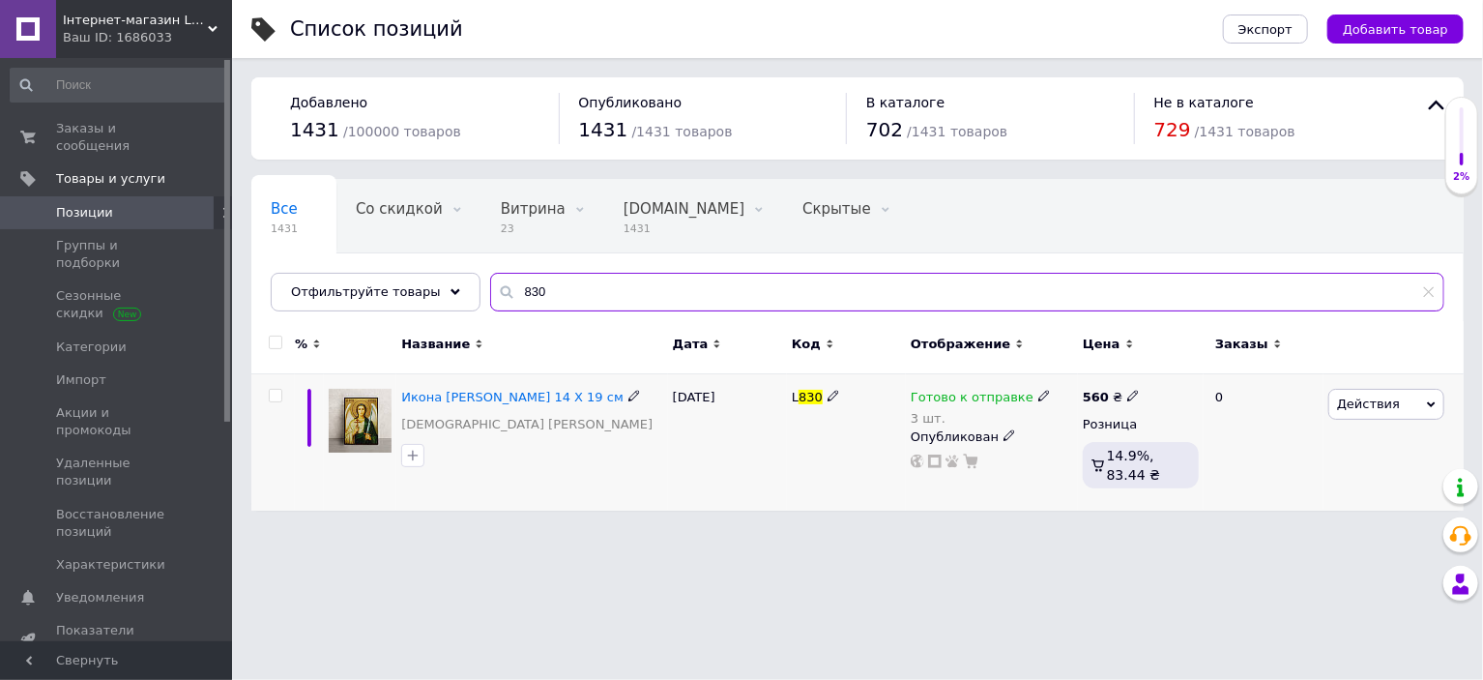
type input "830"
click at [1038, 391] on icon at bounding box center [1044, 396] width 12 height 12
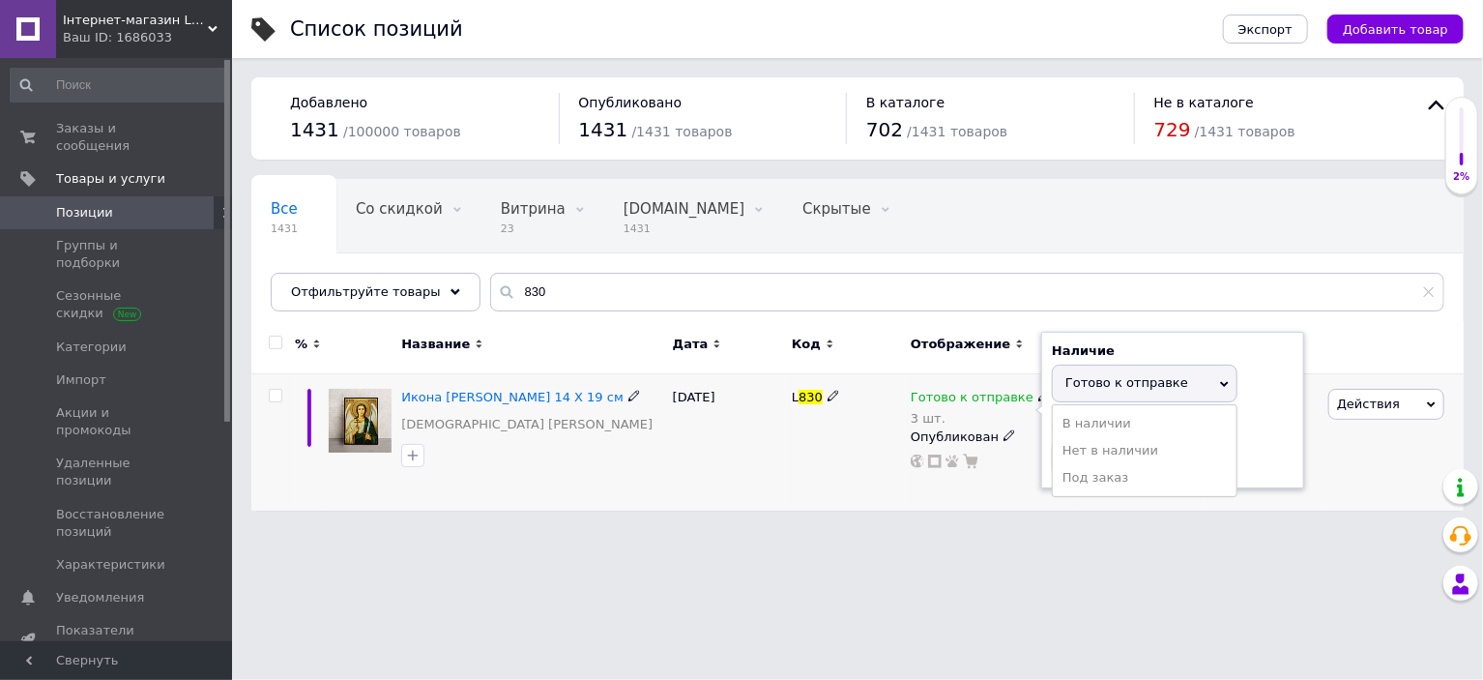
click at [1102, 381] on span "Готово к отправке" at bounding box center [1126, 382] width 123 height 15
drag, startPoint x: 1097, startPoint y: 455, endPoint x: 1008, endPoint y: 488, distance: 94.8
click at [1028, 470] on div "Готово к отправке 3 шт. Наличие Готово к отправке В наличии Нет в наличии Под з…" at bounding box center [992, 442] width 172 height 136
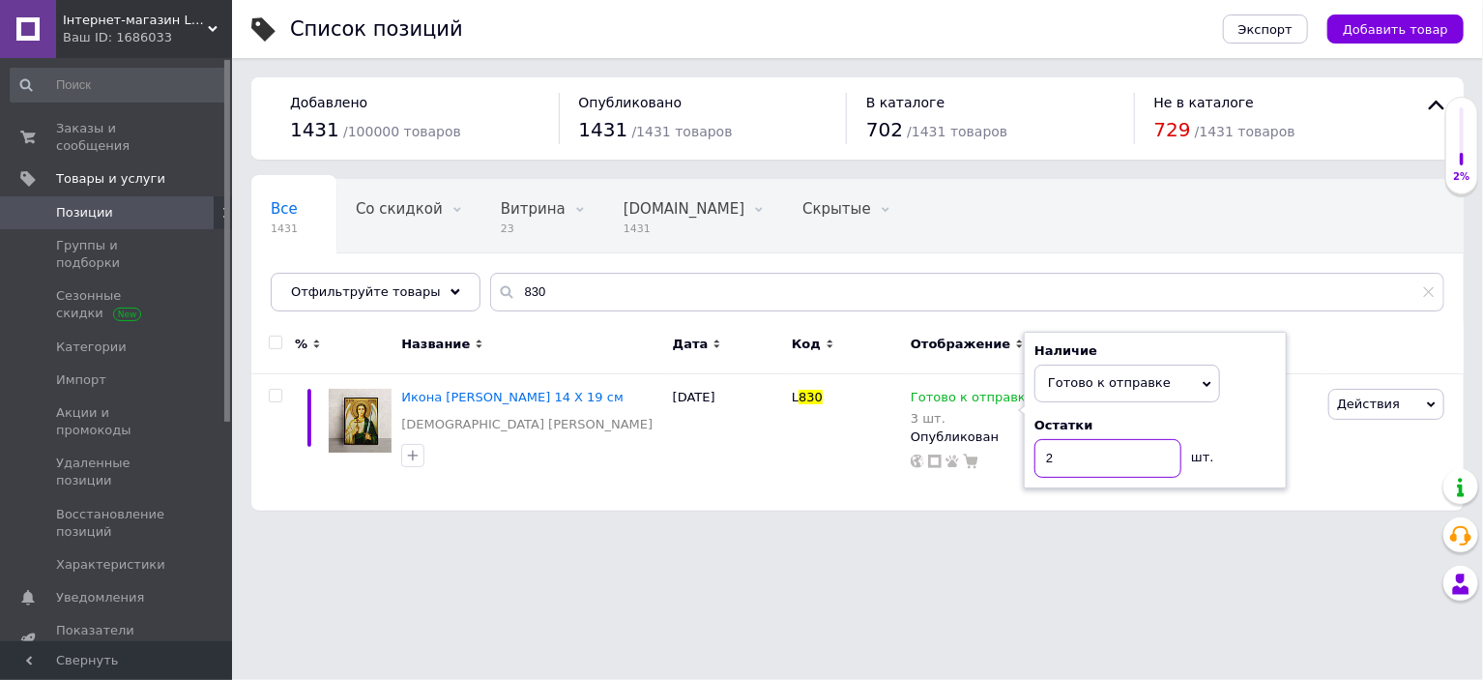
type input "2"
click at [905, 530] on html "Інтернет-магазин Lagracia Ваш ID: 1686033 Сайт Інтернет-магазин Lagracia Кабине…" at bounding box center [741, 265] width 1483 height 530
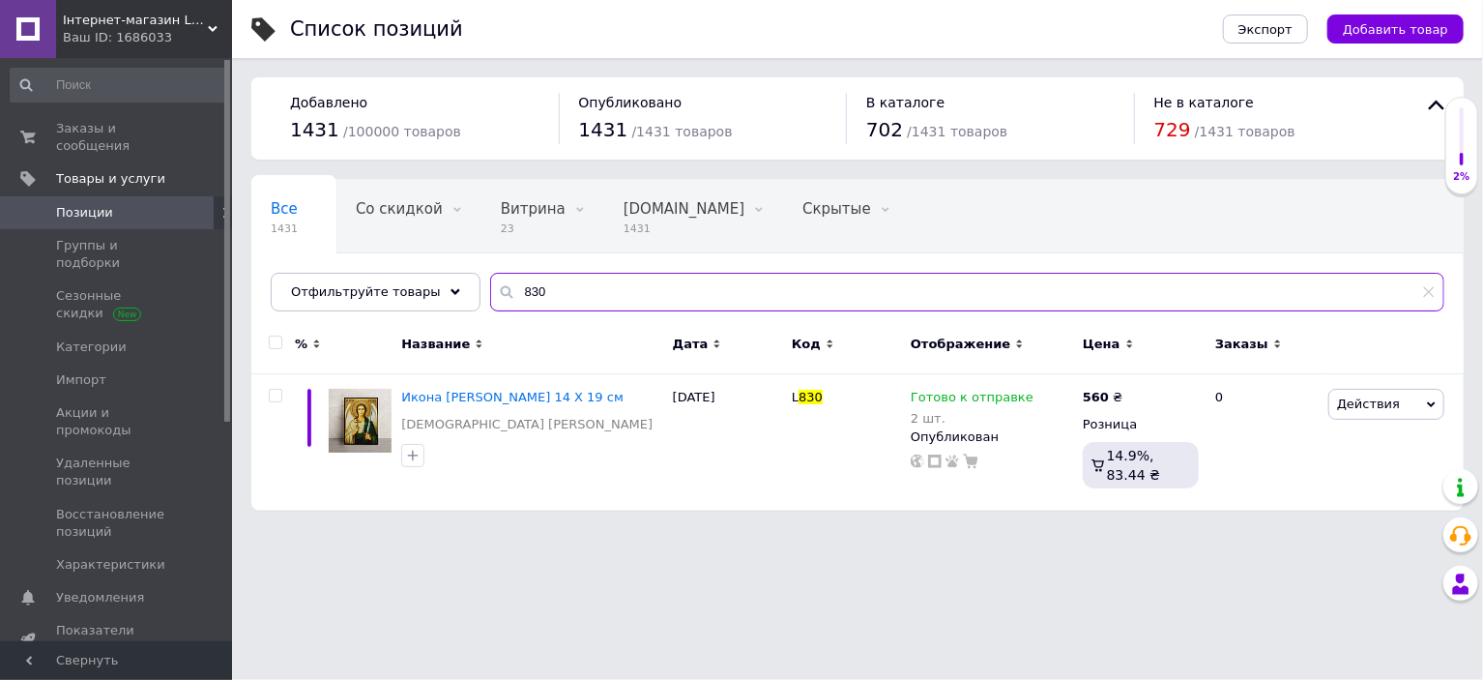
click at [615, 293] on input "830" at bounding box center [967, 292] width 954 height 39
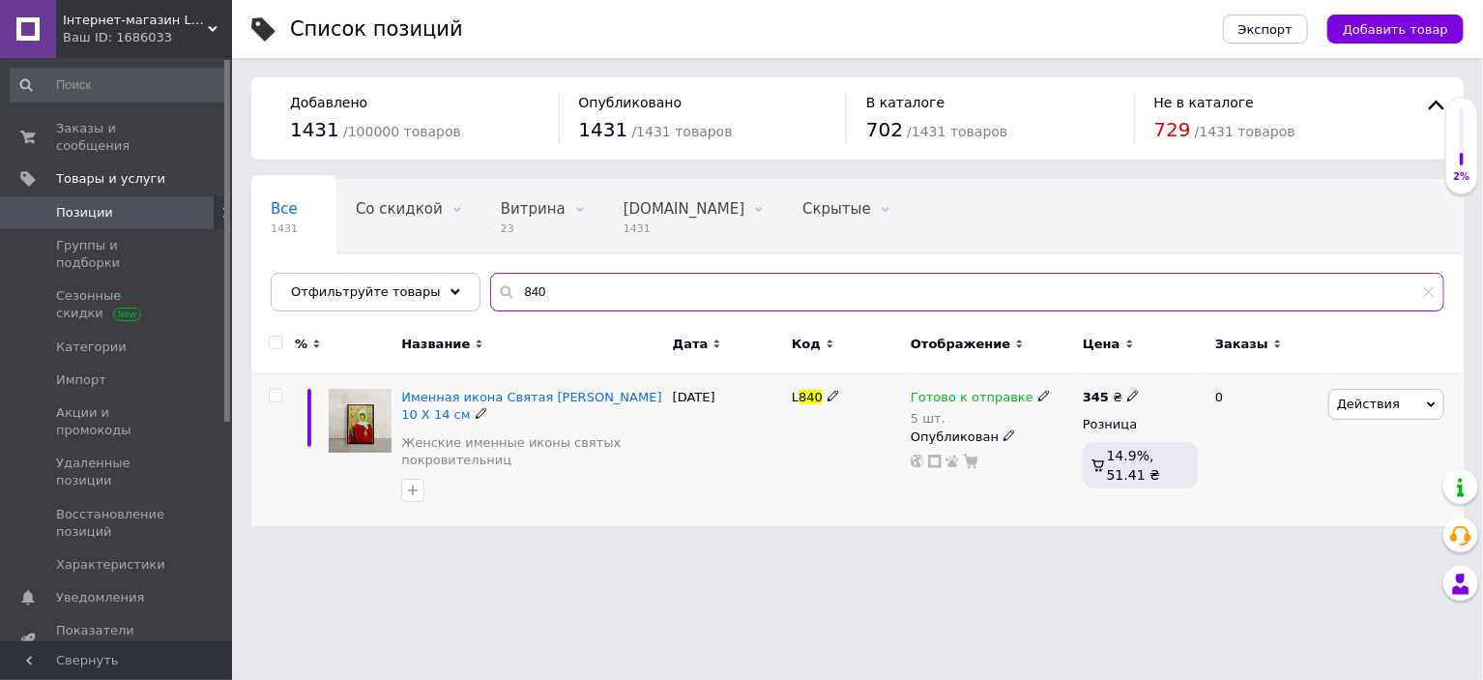
type input "840"
click at [1038, 396] on icon at bounding box center [1044, 396] width 12 height 12
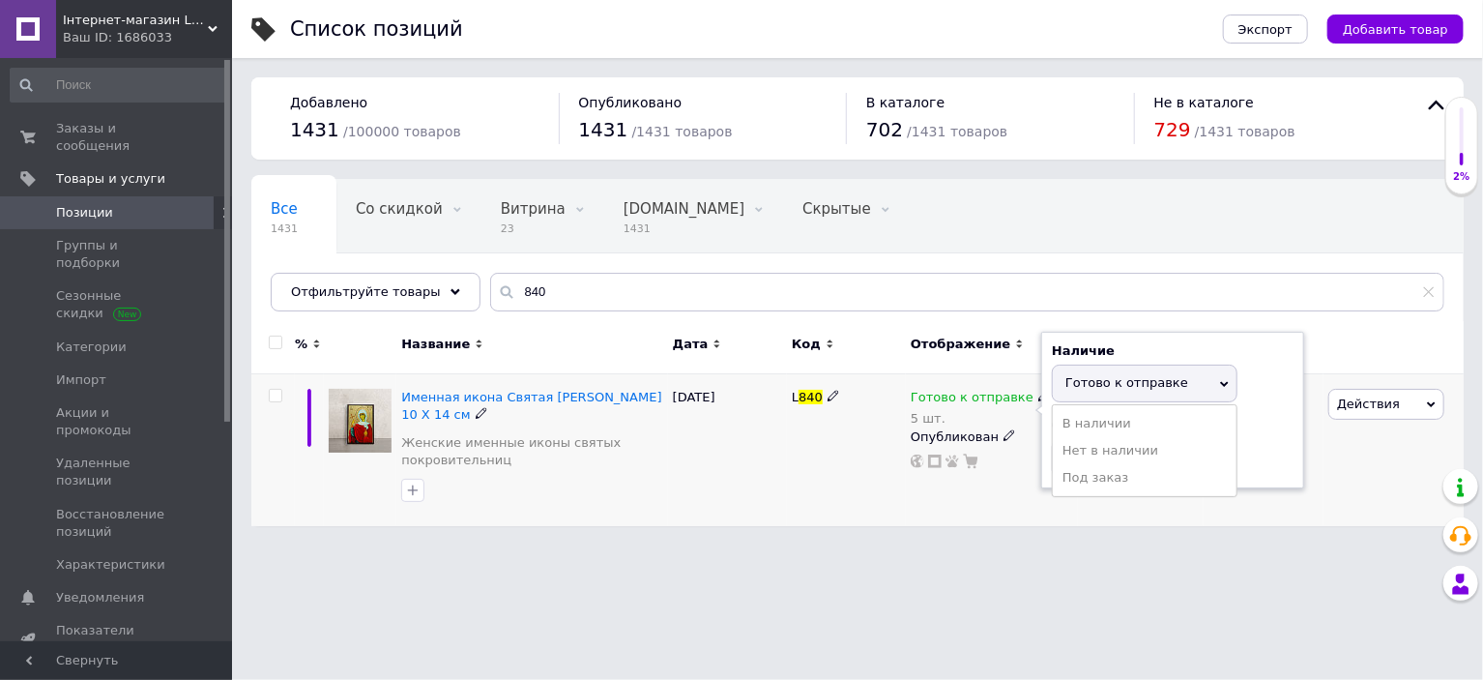
click at [1078, 380] on span "Готово к отправке" at bounding box center [1126, 382] width 123 height 15
drag, startPoint x: 1092, startPoint y: 463, endPoint x: 1032, endPoint y: 467, distance: 60.1
click at [1032, 467] on div "Готово к отправке 5 шт. Наличие Готово к отправке В наличии Нет в наличии Под з…" at bounding box center [992, 429] width 162 height 80
type input "1"
click at [942, 540] on html "Інтернет-магазин Lagracia Ваш ID: 1686033 Сайт Інтернет-магазин Lagracia Кабине…" at bounding box center [741, 272] width 1483 height 545
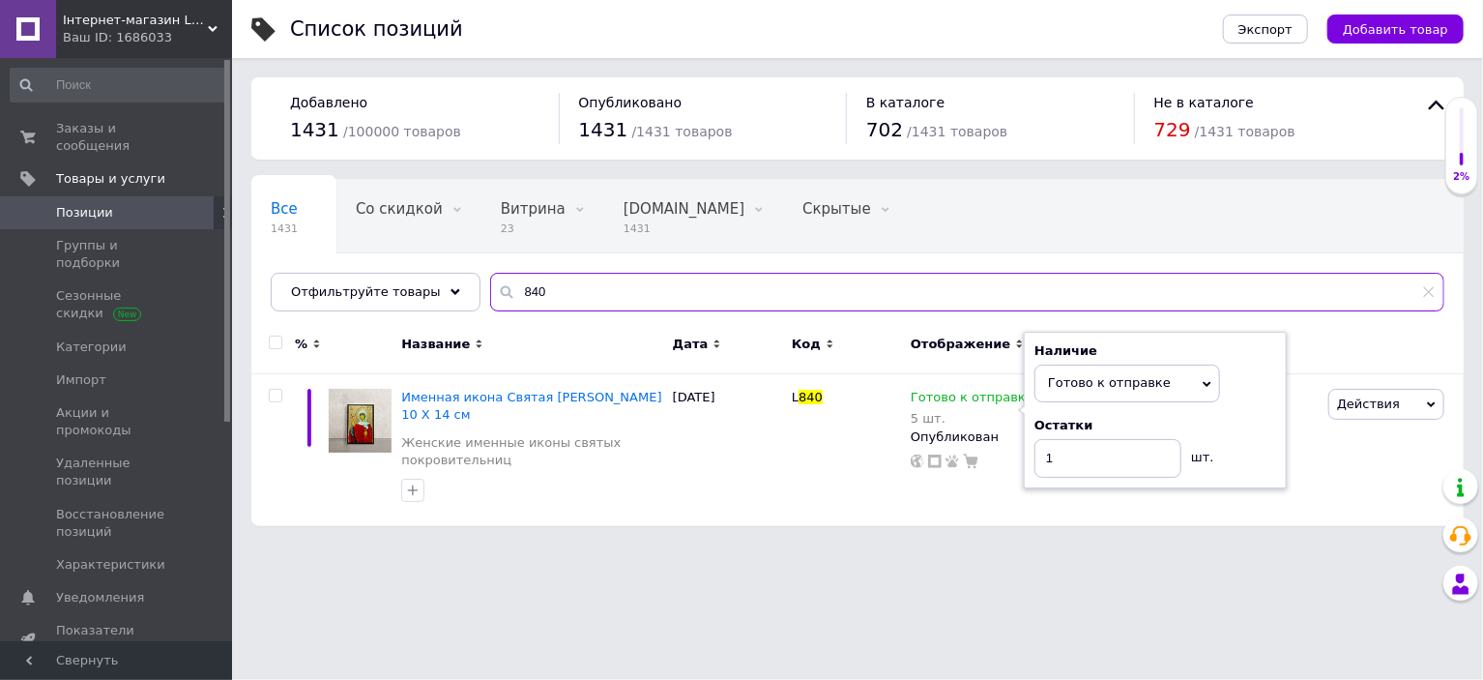
click at [598, 280] on input "840" at bounding box center [967, 292] width 954 height 39
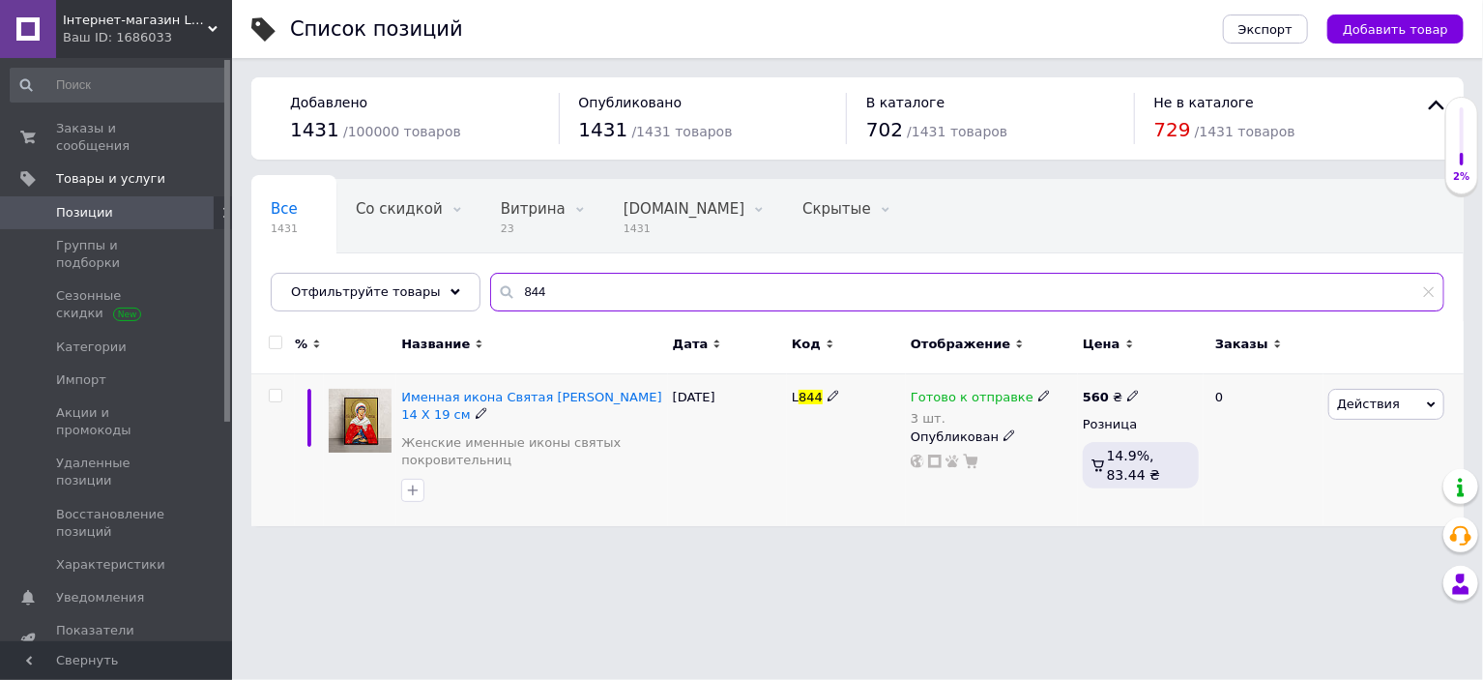
type input "844"
click at [1038, 394] on use at bounding box center [1043, 396] width 11 height 11
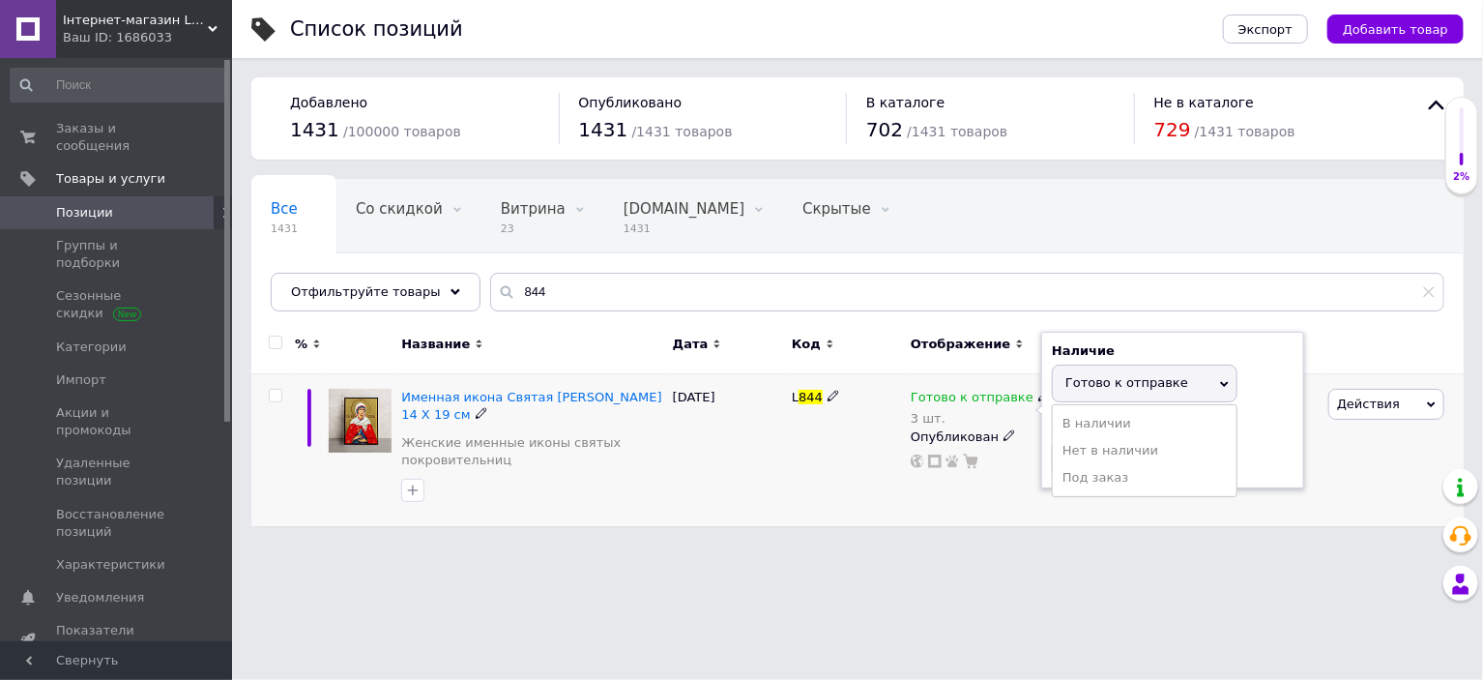
click at [1078, 380] on span "Готово к отправке" at bounding box center [1126, 382] width 123 height 15
drag, startPoint x: 1083, startPoint y: 460, endPoint x: 953, endPoint y: 482, distance: 131.5
click at [981, 460] on div "Готово к отправке 3 шт. Наличие Готово к отправке В наличии Нет в наличии Под з…" at bounding box center [992, 429] width 162 height 80
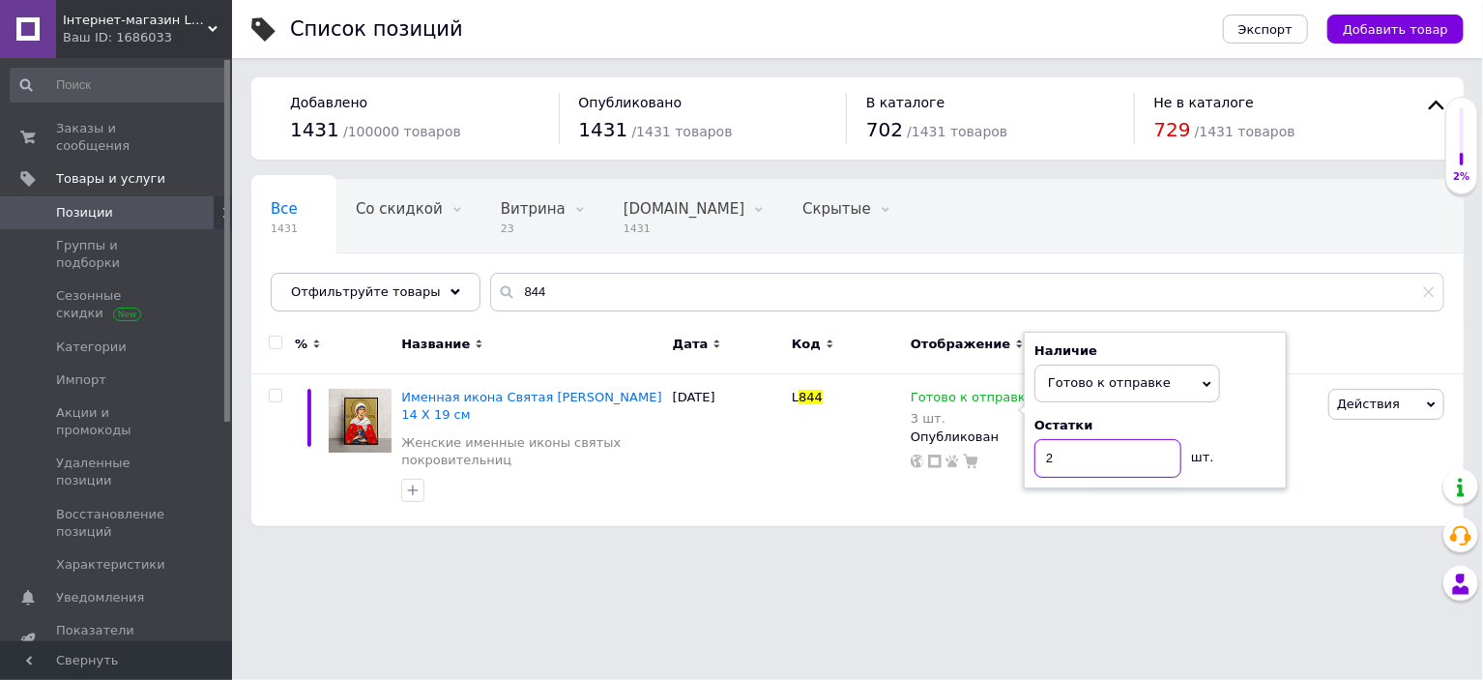
type input "2"
click at [858, 545] on html "Інтернет-магазин Lagracia Ваш ID: 1686033 Сайт Інтернет-магазин Lagracia Кабине…" at bounding box center [741, 272] width 1483 height 545
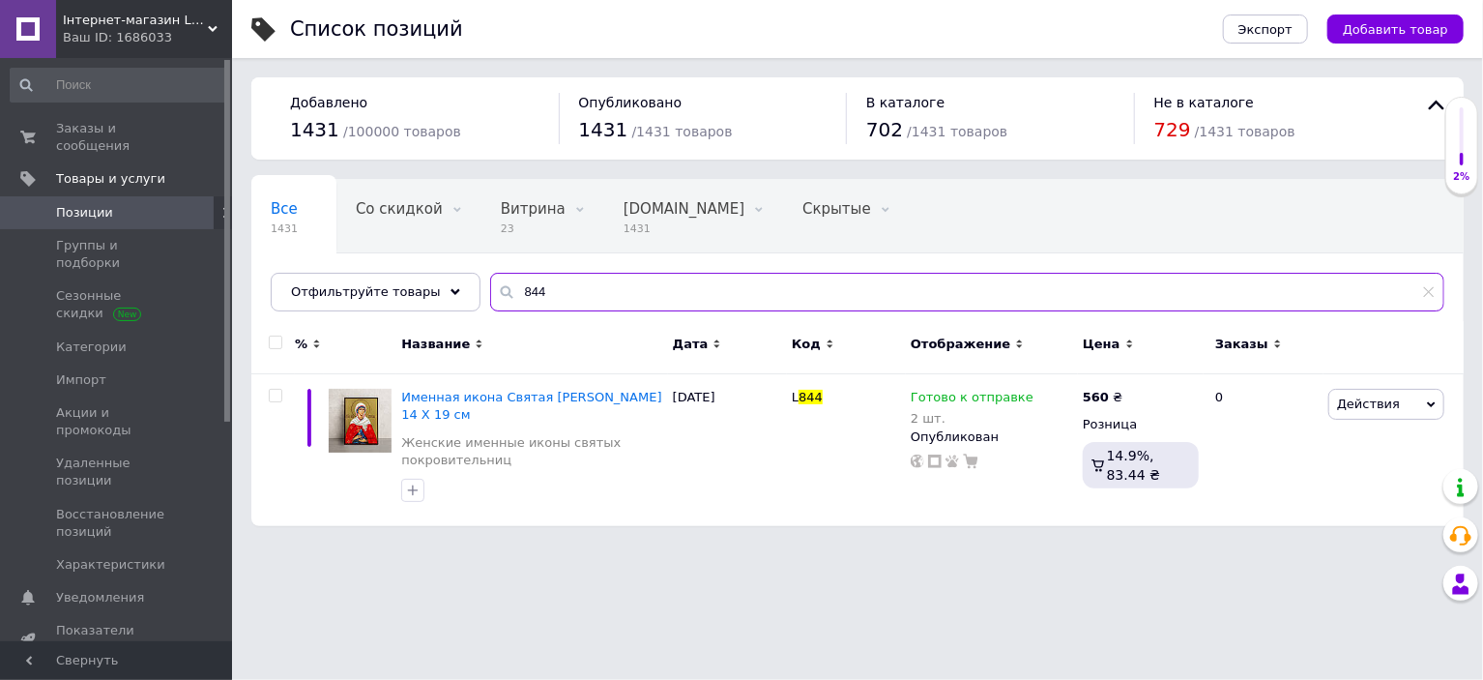
click at [664, 293] on input "844" at bounding box center [967, 292] width 954 height 39
type input "875"
click at [1020, 394] on div "Готово к отправке" at bounding box center [981, 397] width 140 height 17
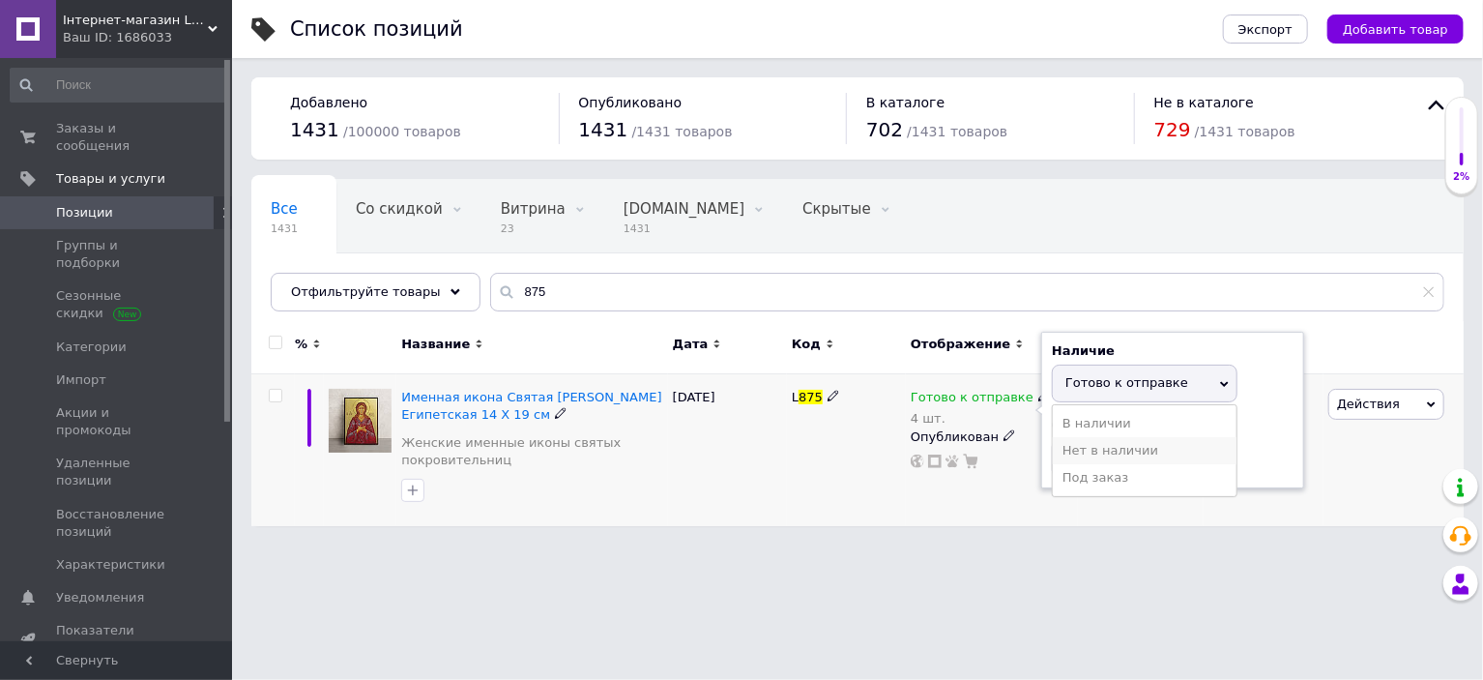
click at [1101, 447] on li "Нет в наличии" at bounding box center [1145, 450] width 184 height 27
drag, startPoint x: 1113, startPoint y: 456, endPoint x: 998, endPoint y: 471, distance: 116.0
click at [998, 471] on div "Готово к отправке 4 шт. Наличие Нет в наличии В наличии Под заказ Готово к отпр…" at bounding box center [992, 450] width 172 height 152
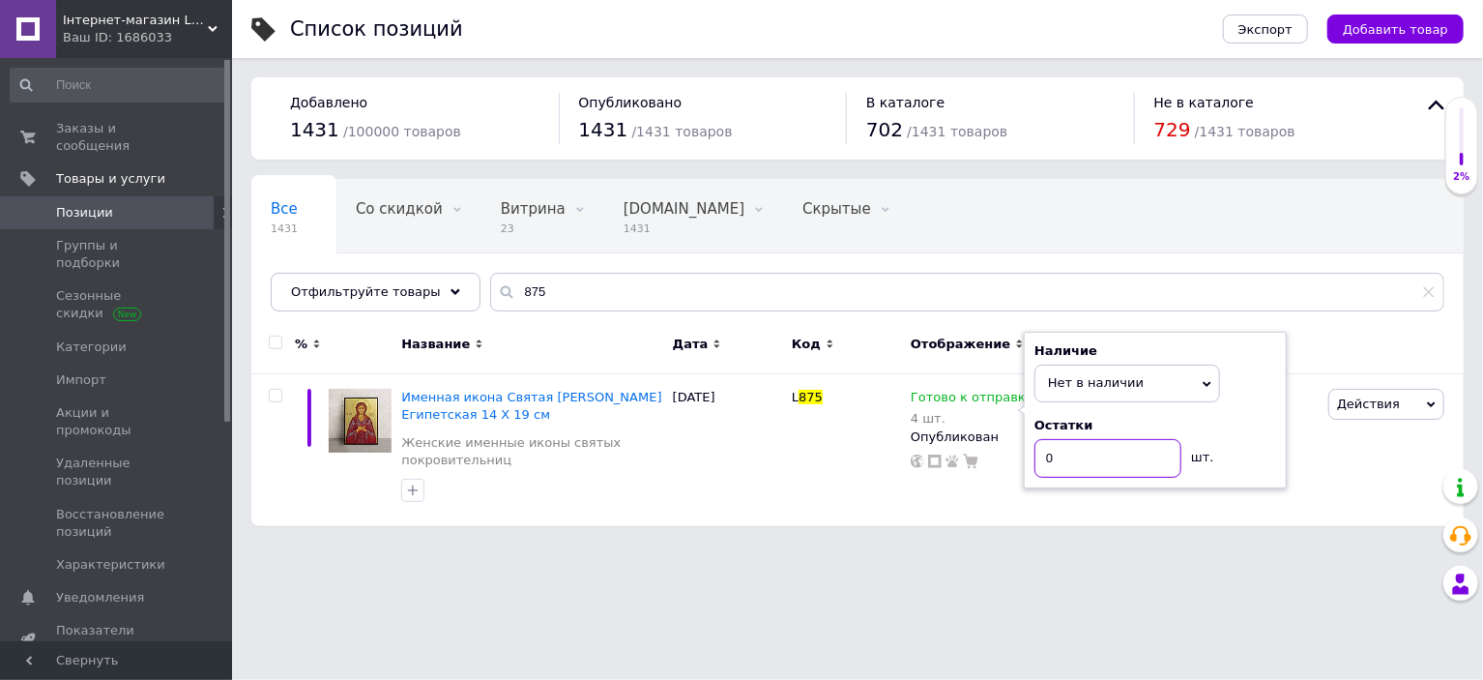
type input "0"
click at [793, 545] on html "Інтернет-магазин Lagracia Ваш ID: 1686033 Сайт Інтернет-магазин Lagracia Кабине…" at bounding box center [741, 272] width 1483 height 545
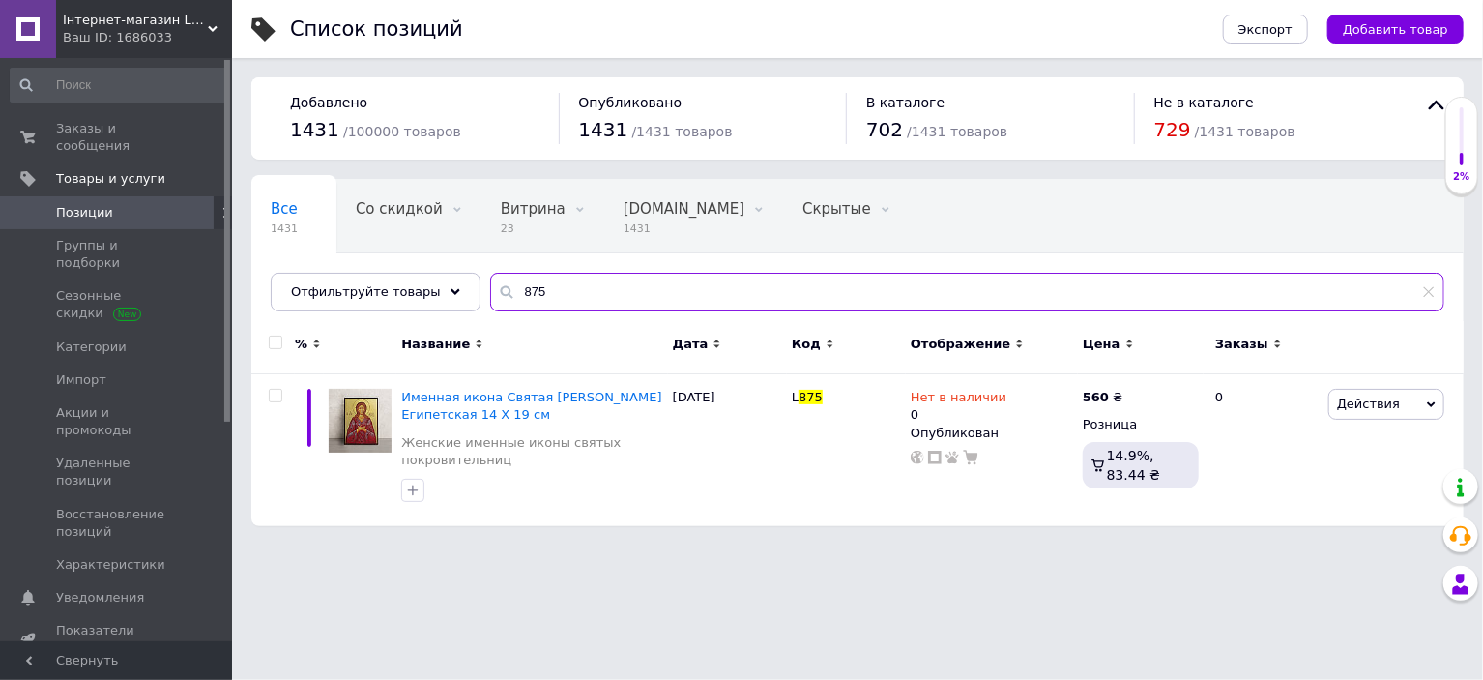
click at [591, 295] on input "875" at bounding box center [967, 292] width 954 height 39
type input "877"
click at [1038, 393] on icon at bounding box center [1044, 396] width 12 height 12
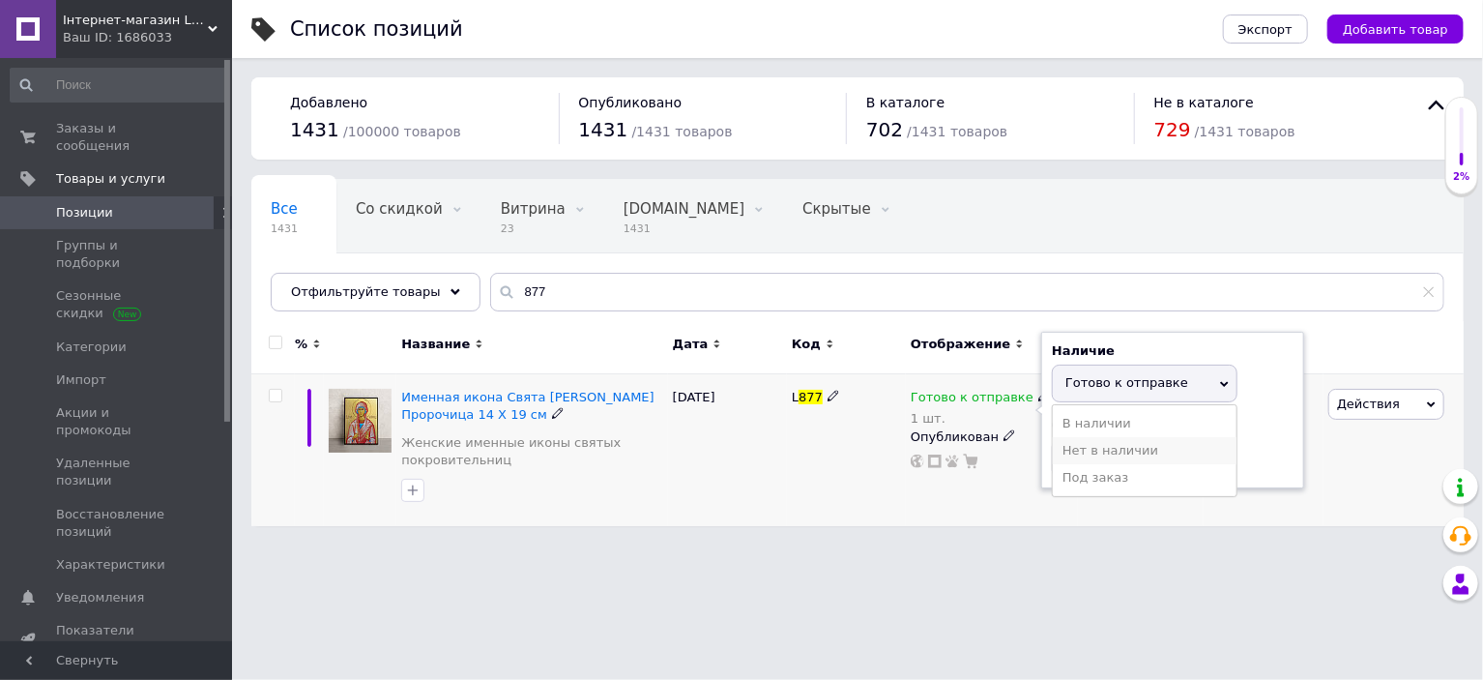
click at [1117, 452] on li "Нет в наличии" at bounding box center [1145, 450] width 184 height 27
drag, startPoint x: 1087, startPoint y: 453, endPoint x: 1041, endPoint y: 454, distance: 45.5
click at [1041, 454] on div "Наличие Нет в наличии В наличии Под заказ Готово к отправке Остатки 1 шт." at bounding box center [1172, 410] width 263 height 157
type input "0"
click at [856, 492] on div "L 877" at bounding box center [846, 450] width 119 height 152
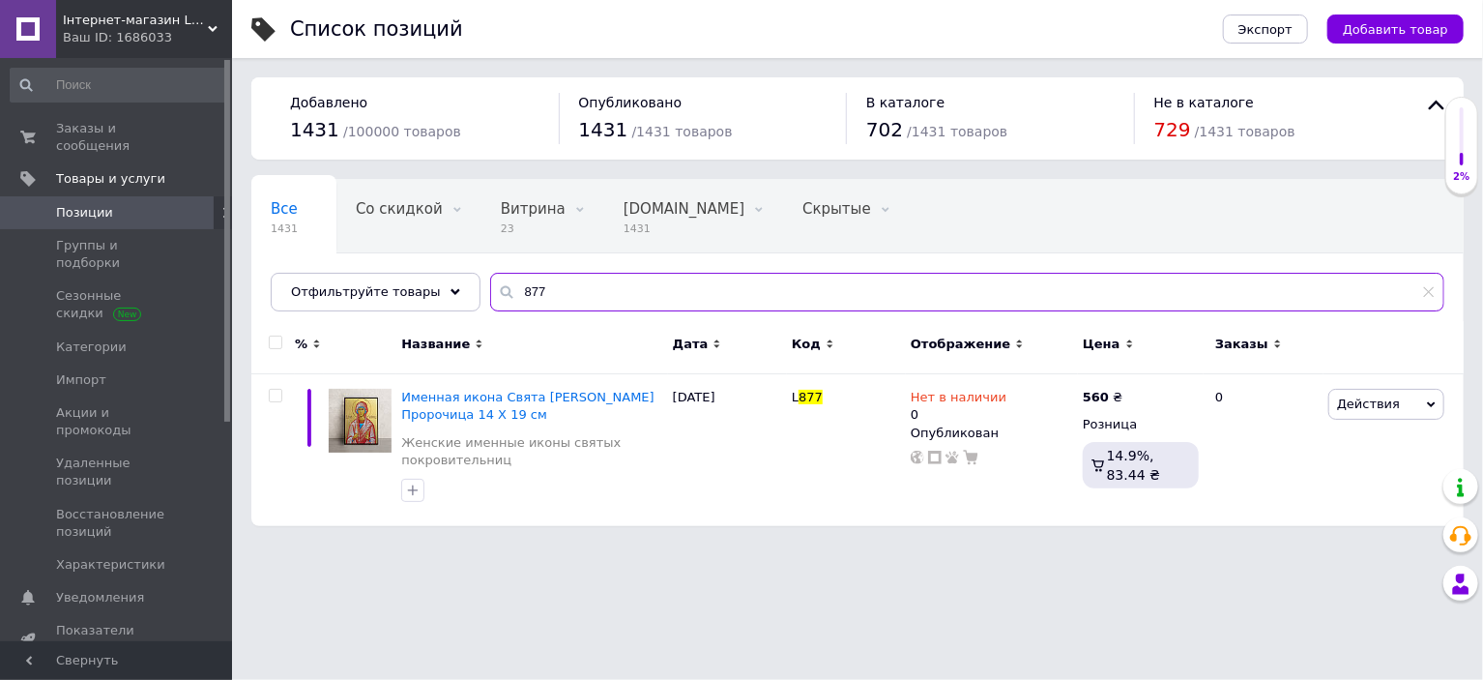
click at [594, 301] on input "877" at bounding box center [967, 292] width 954 height 39
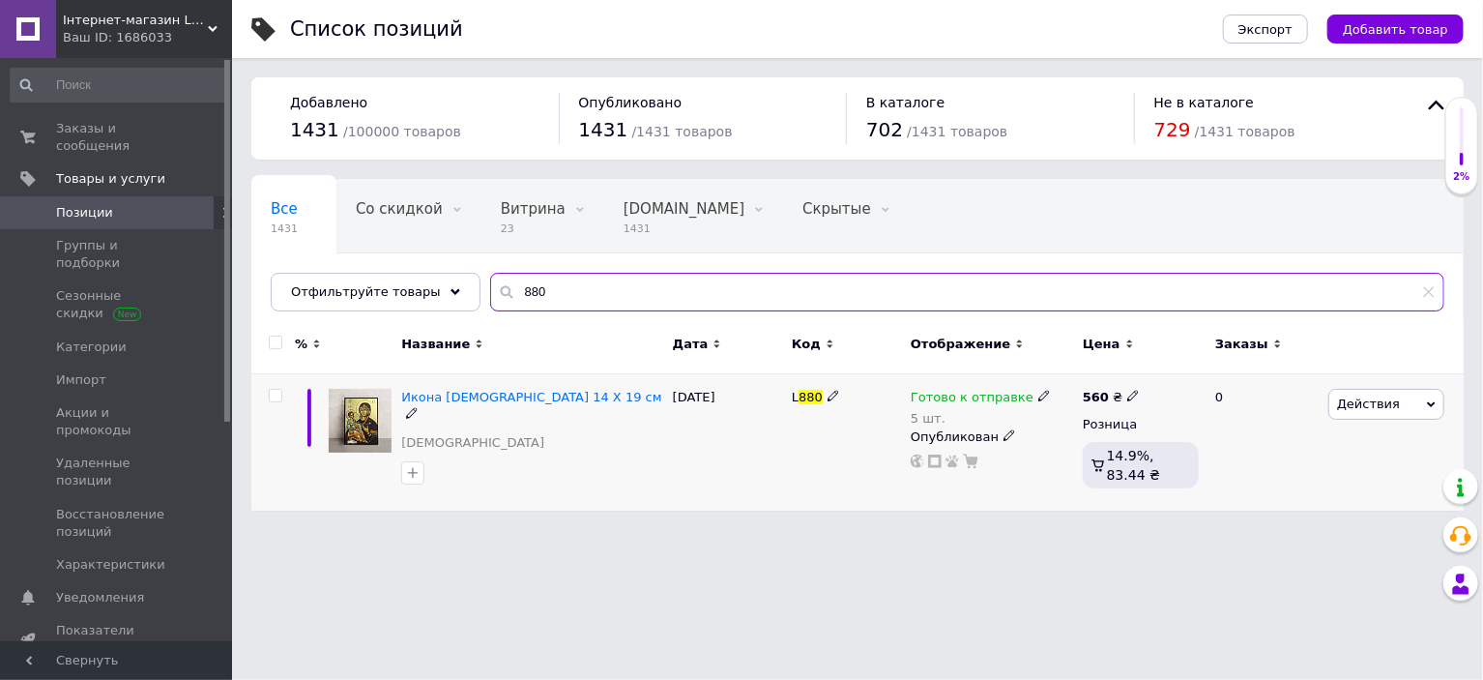
type input "880"
click at [1038, 400] on icon at bounding box center [1044, 396] width 12 height 12
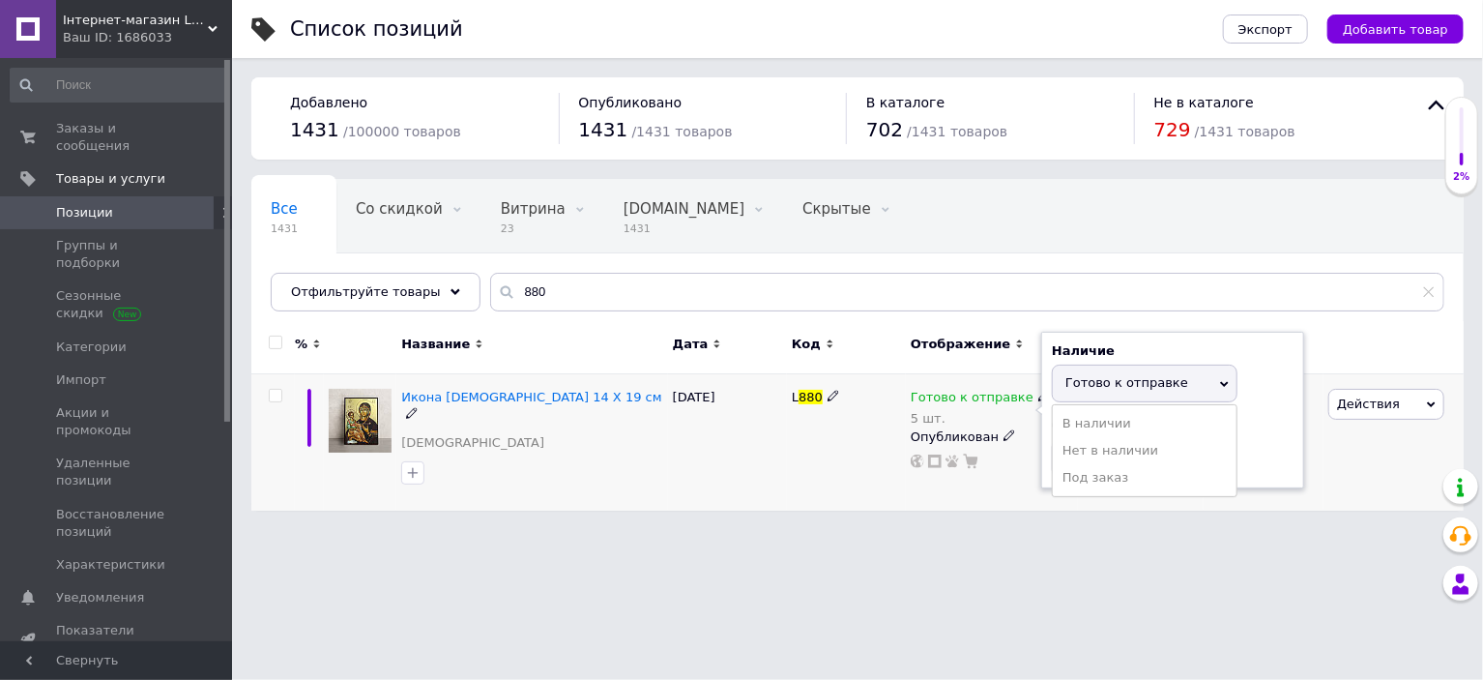
click at [1105, 386] on span "Готово к отправке" at bounding box center [1126, 382] width 123 height 15
drag, startPoint x: 1098, startPoint y: 452, endPoint x: 1018, endPoint y: 487, distance: 87.9
click at [1038, 462] on div "Готово к отправке 5 шт. Наличие Готово к отправке В наличии Нет в наличии Под з…" at bounding box center [992, 429] width 162 height 80
type input "3"
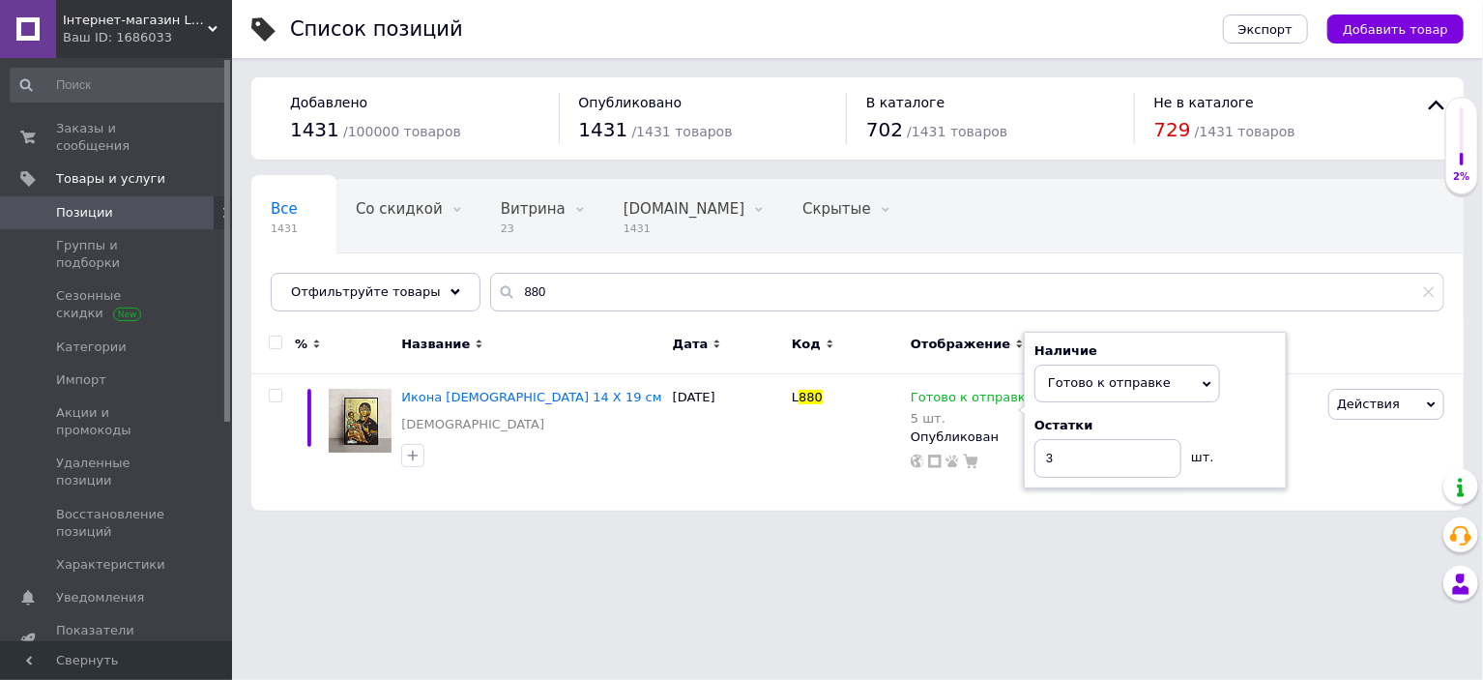
click at [954, 530] on html "Інтернет-магазин Lagracia Ваш ID: 1686033 Сайт Інтернет-магазин Lagracia Кабине…" at bounding box center [741, 265] width 1483 height 530
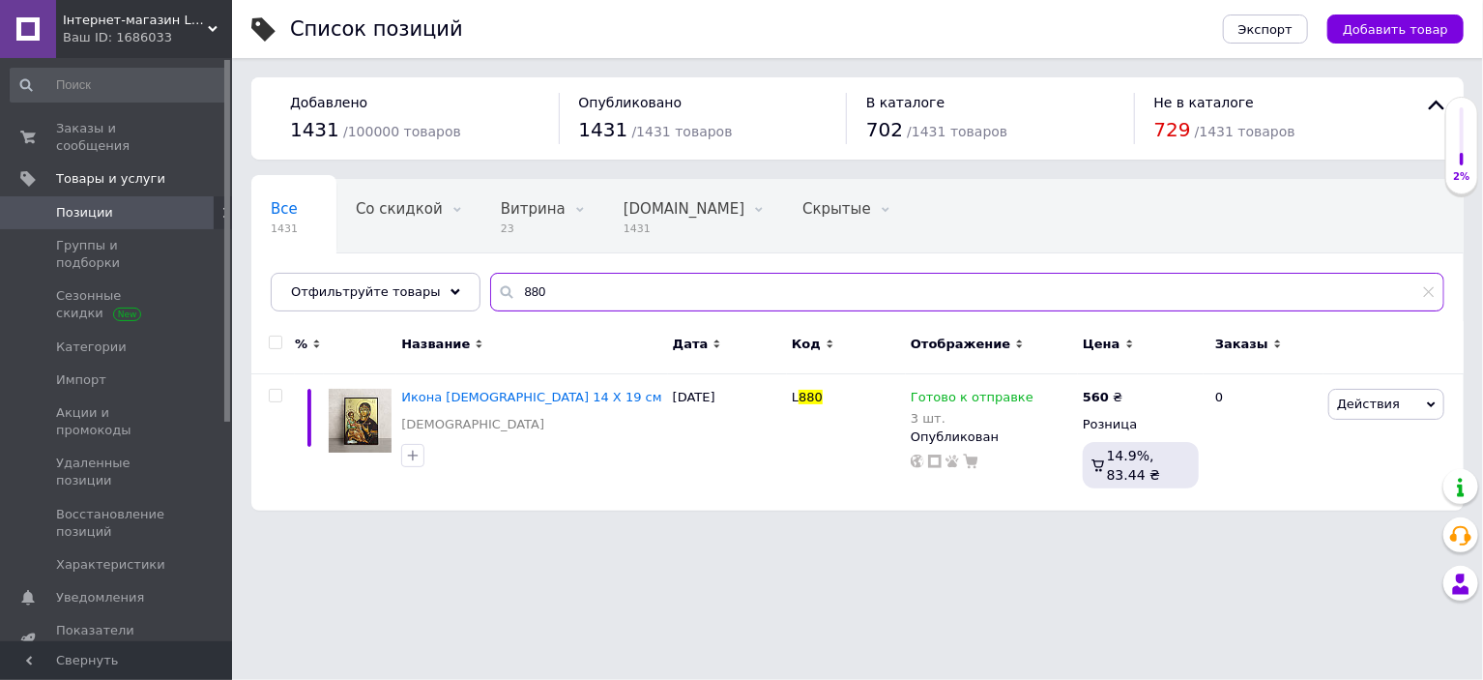
click at [602, 273] on input "880" at bounding box center [967, 292] width 954 height 39
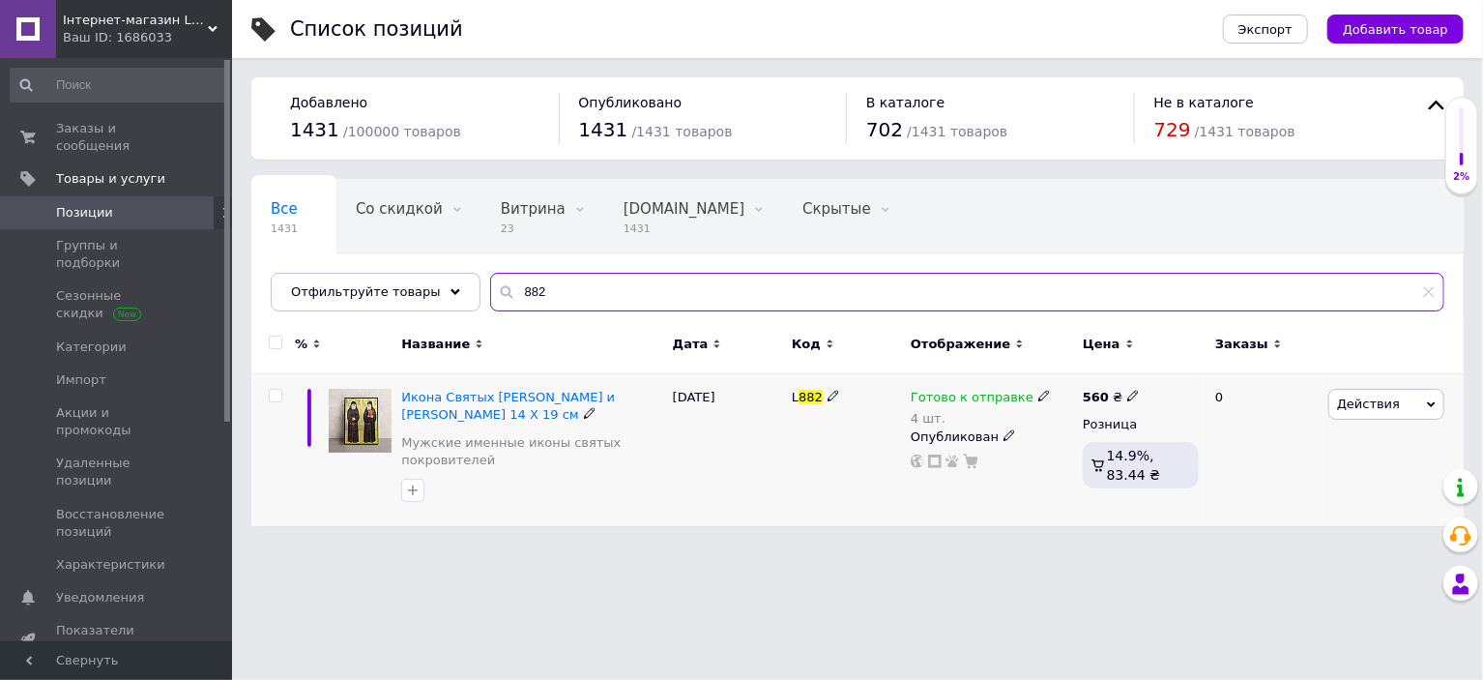
type input "882"
click at [1038, 395] on icon at bounding box center [1044, 396] width 12 height 12
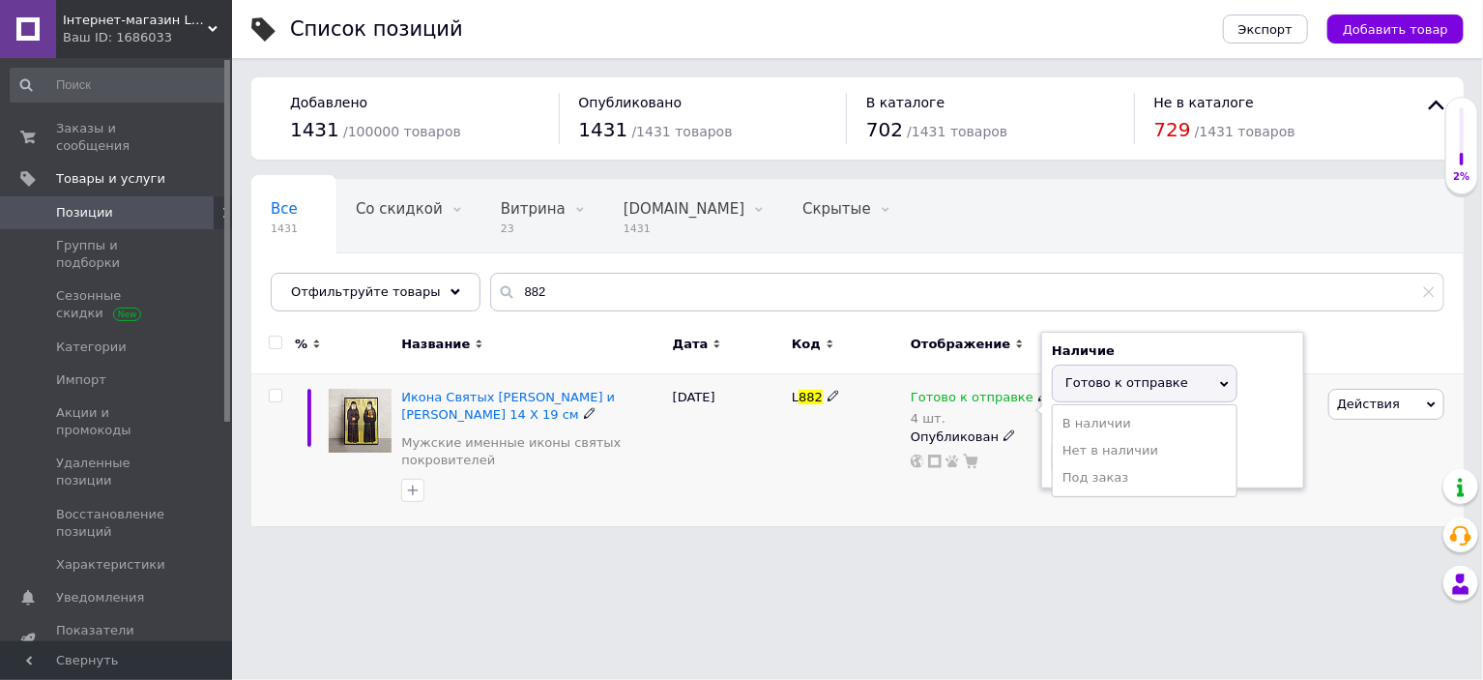
click at [1103, 379] on span "Готово к отправке" at bounding box center [1126, 382] width 123 height 15
drag, startPoint x: 1093, startPoint y: 459, endPoint x: 926, endPoint y: 487, distance: 168.6
click at [979, 465] on div "Готово к отправке 4 шт. Наличие Готово к отправке В наличии Нет в наличии Под з…" at bounding box center [992, 429] width 162 height 80
type input "3"
click at [852, 526] on div "Список позиций Экспорт Добавить товар Добавлено 1431 / 100000 товаров Опубликов…" at bounding box center [857, 272] width 1251 height 545
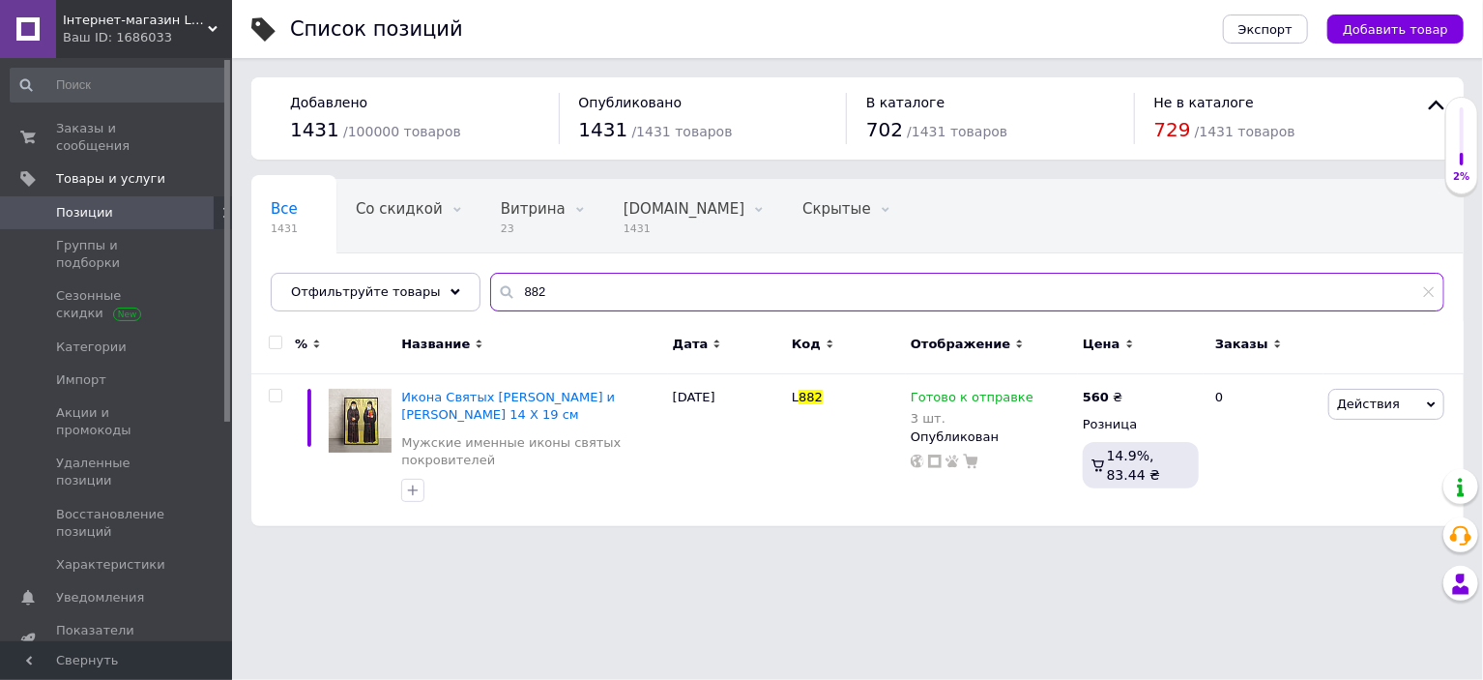
click at [563, 281] on input "882" at bounding box center [967, 292] width 954 height 39
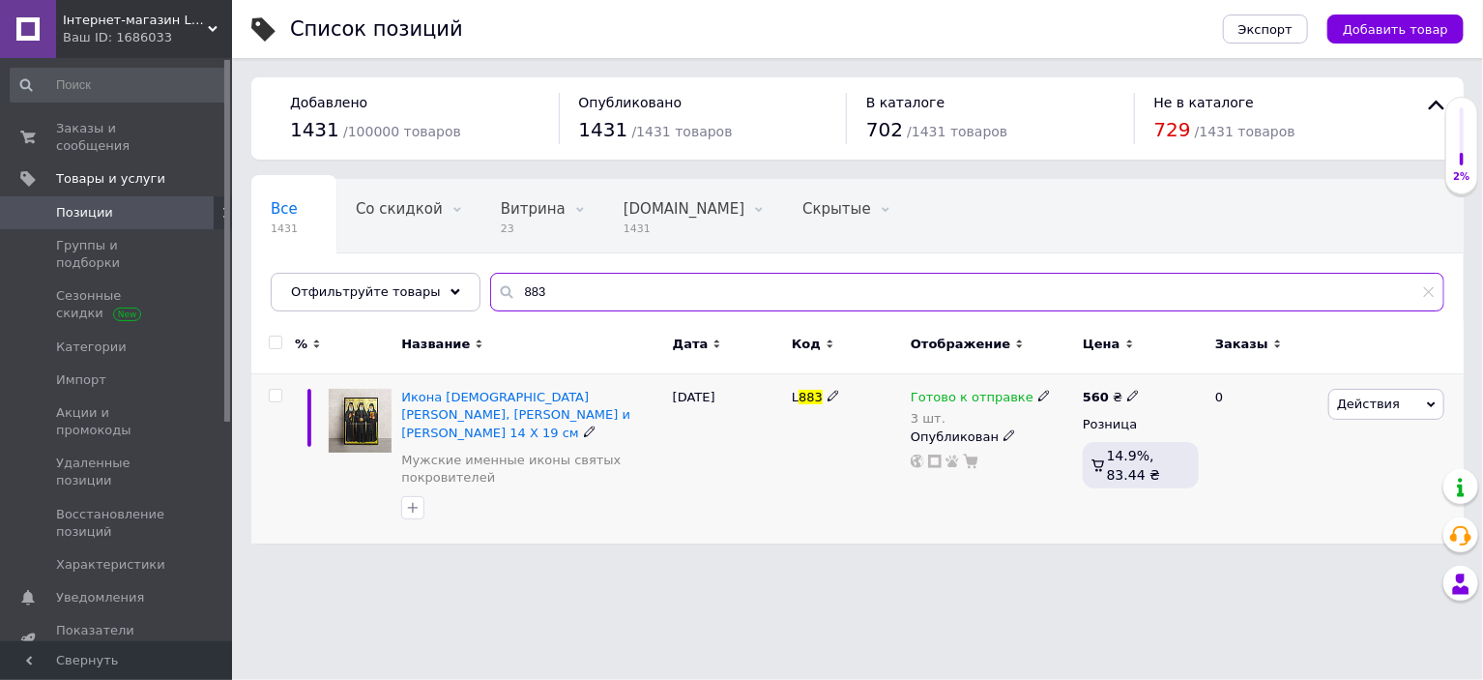
type input "883"
click at [1038, 394] on icon at bounding box center [1044, 396] width 12 height 12
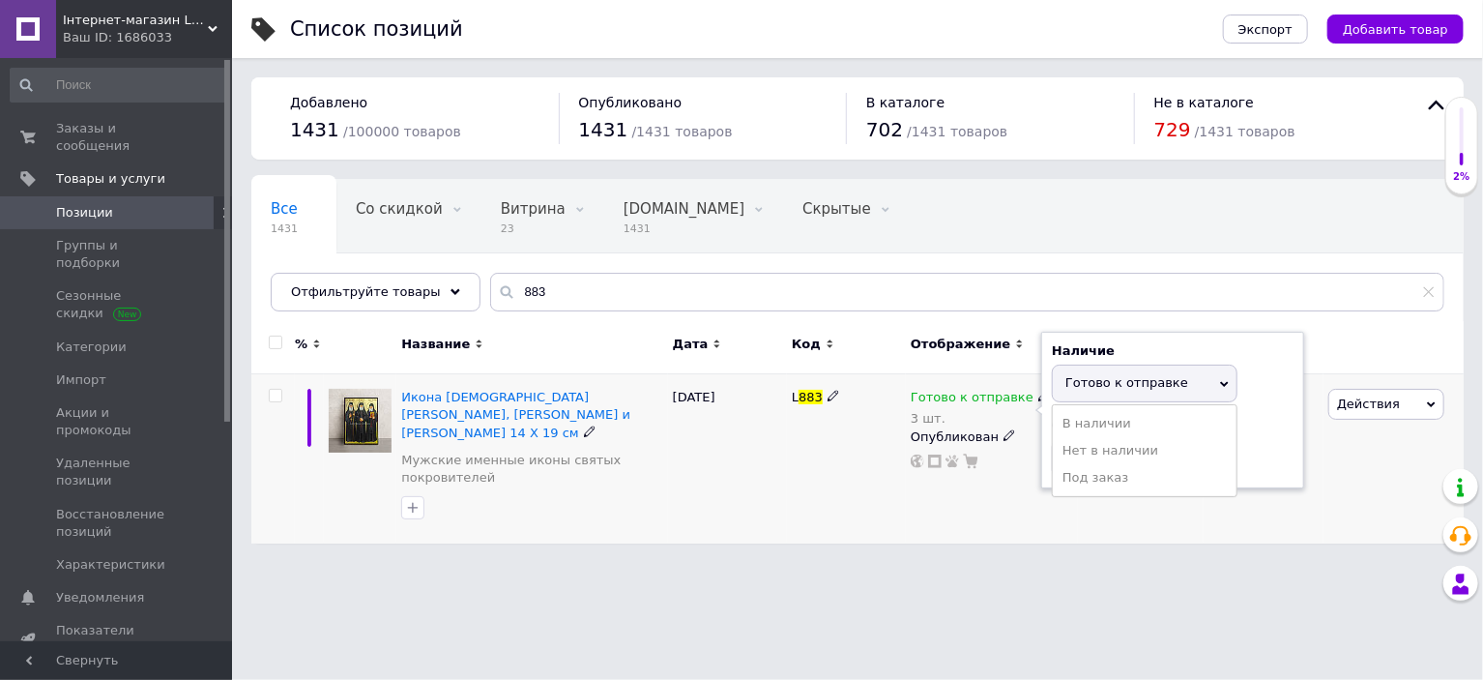
click at [1084, 383] on span "Готово к отправке" at bounding box center [1126, 382] width 123 height 15
drag, startPoint x: 1074, startPoint y: 462, endPoint x: 987, endPoint y: 477, distance: 88.2
click at [989, 476] on div "Готово к отправке 3 шт. Наличие Готово к отправке В наличии Нет в наличии Под з…" at bounding box center [992, 458] width 172 height 169
type input "1"
click at [926, 545] on html "Інтернет-магазин Lagracia Ваш ID: 1686033 Сайт Інтернет-магазин Lagracia Кабине…" at bounding box center [741, 281] width 1483 height 563
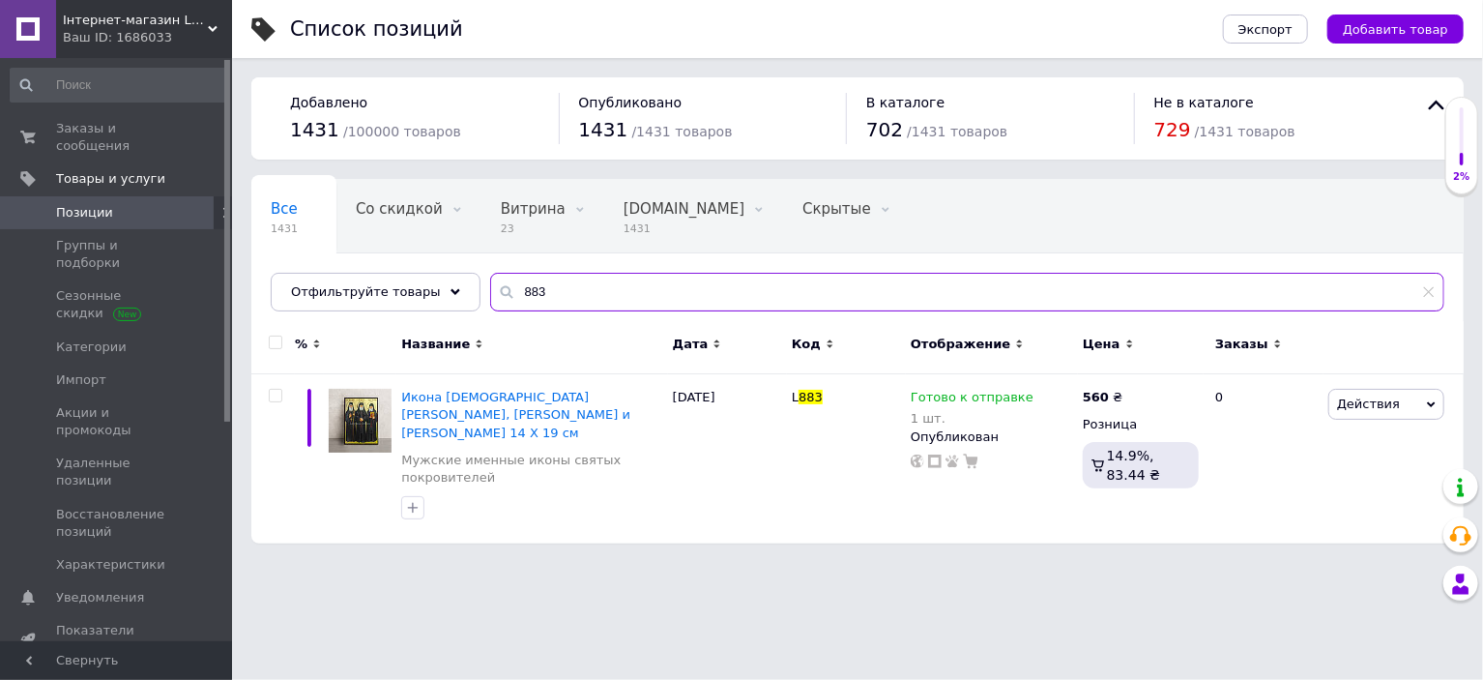
click at [564, 293] on input "883" at bounding box center [967, 292] width 954 height 39
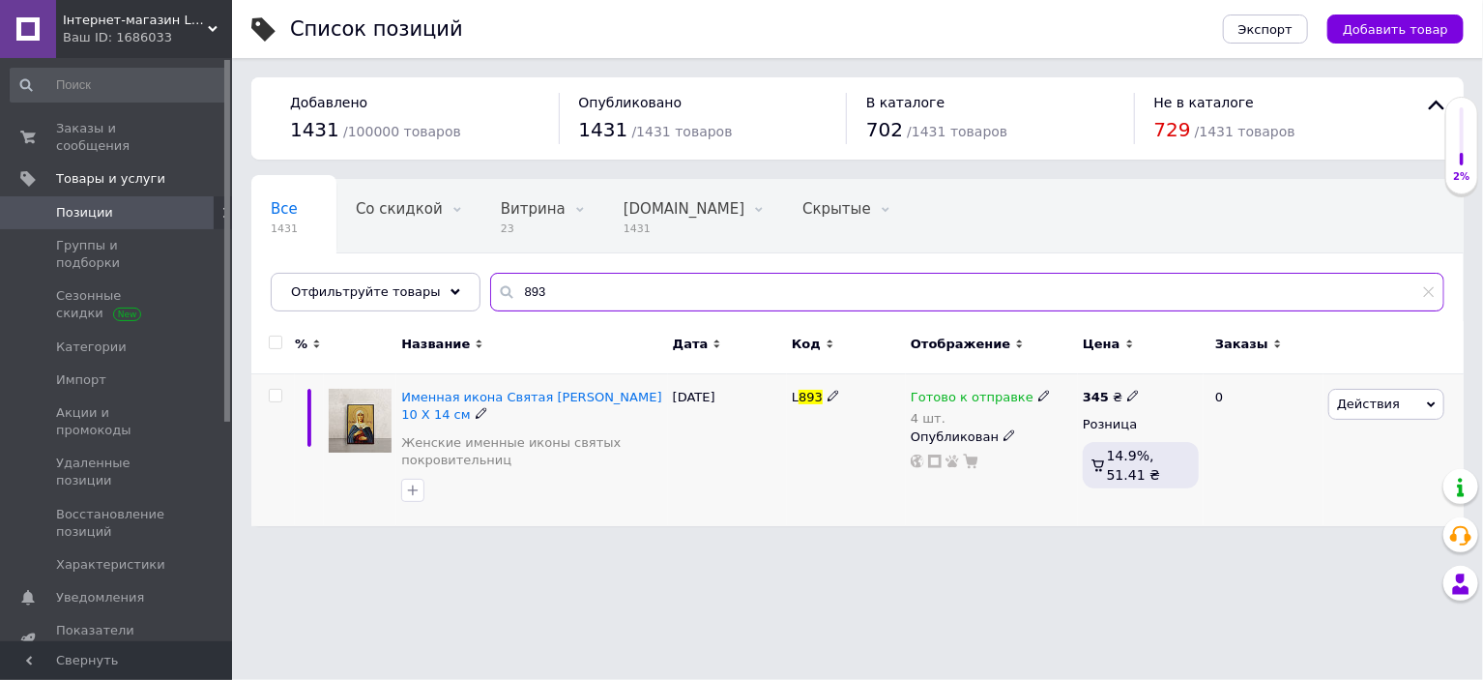
type input "893"
click at [1038, 397] on icon at bounding box center [1044, 396] width 12 height 12
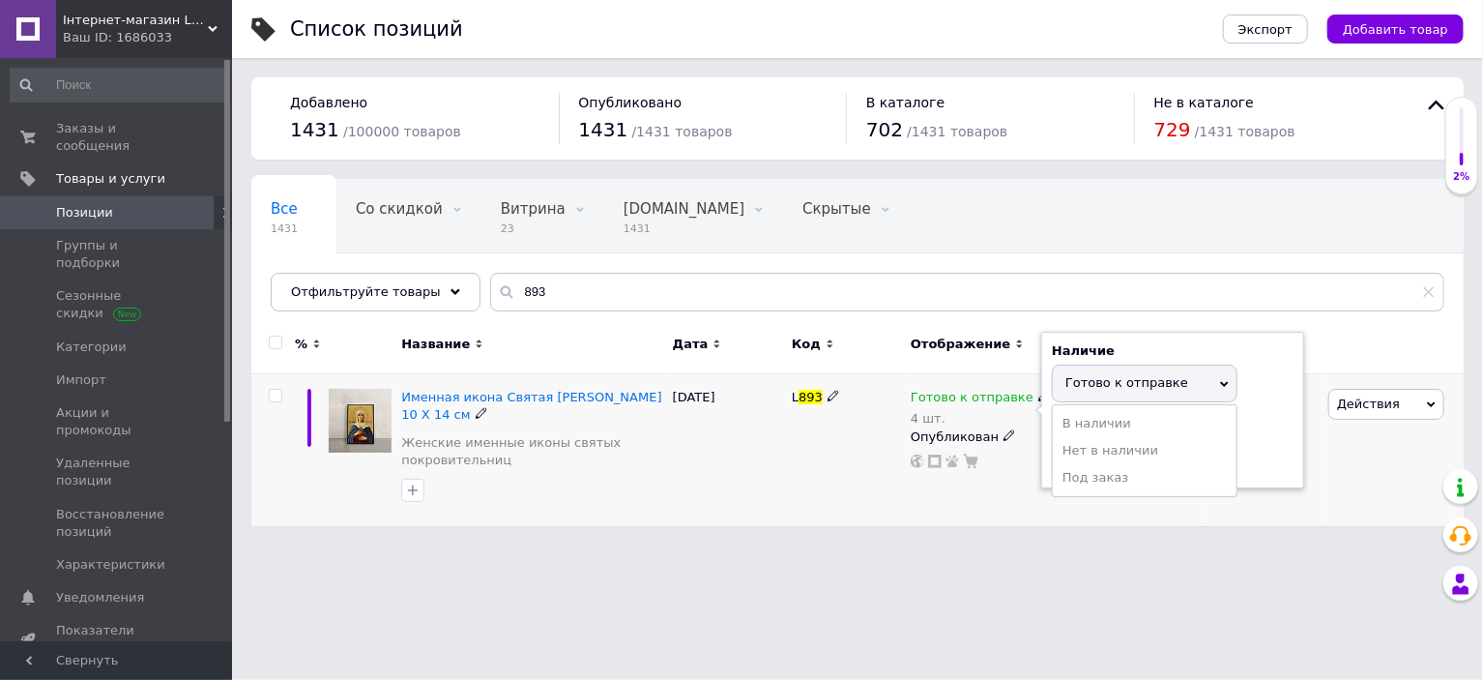
click at [1094, 391] on span "Готово к отправке" at bounding box center [1145, 383] width 186 height 37
drag, startPoint x: 1023, startPoint y: 455, endPoint x: 989, endPoint y: 476, distance: 39.5
click at [1005, 455] on div "Готово к отправке 4 шт. Наличие Готово к отправке В наличии Нет в наличии Под з…" at bounding box center [992, 429] width 162 height 80
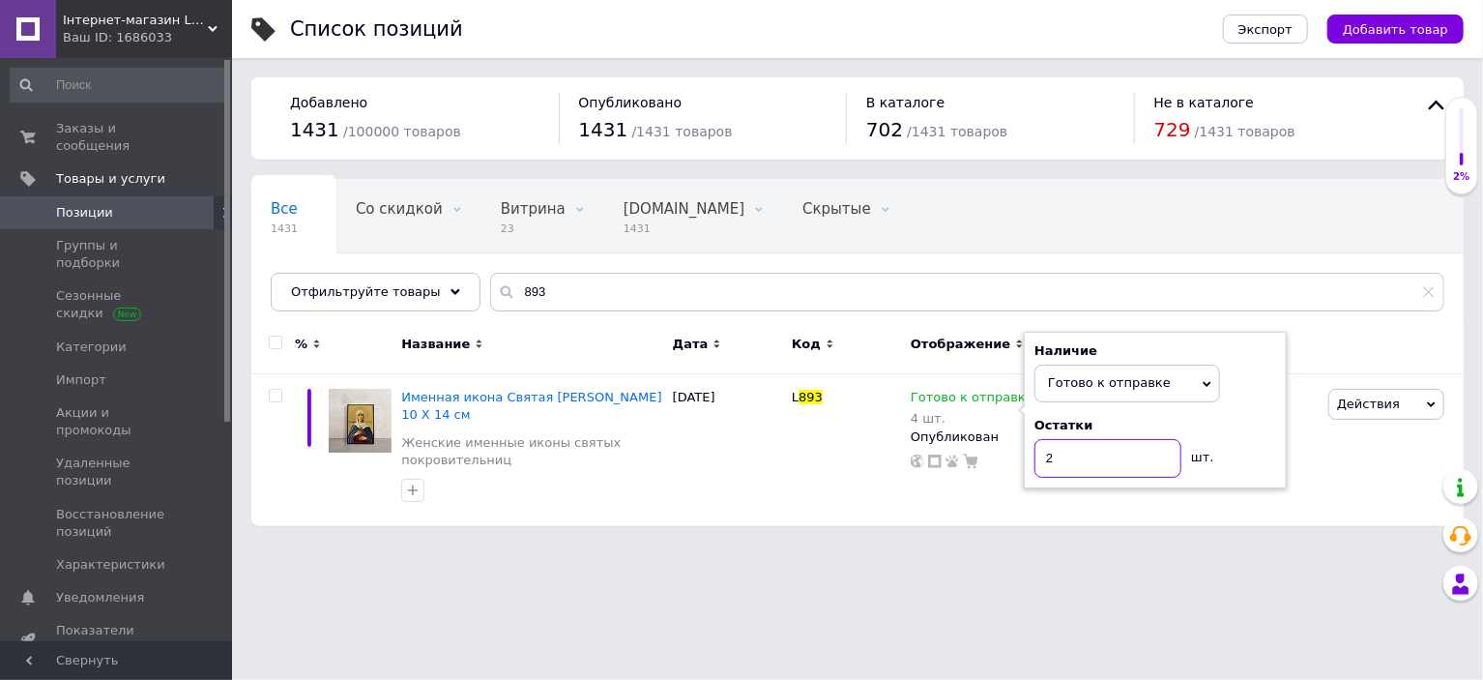
type input "2"
click at [889, 545] on html "Інтернет-магазин Lagracia Ваш ID: 1686033 Сайт Інтернет-магазин Lagracia Кабине…" at bounding box center [741, 272] width 1483 height 545
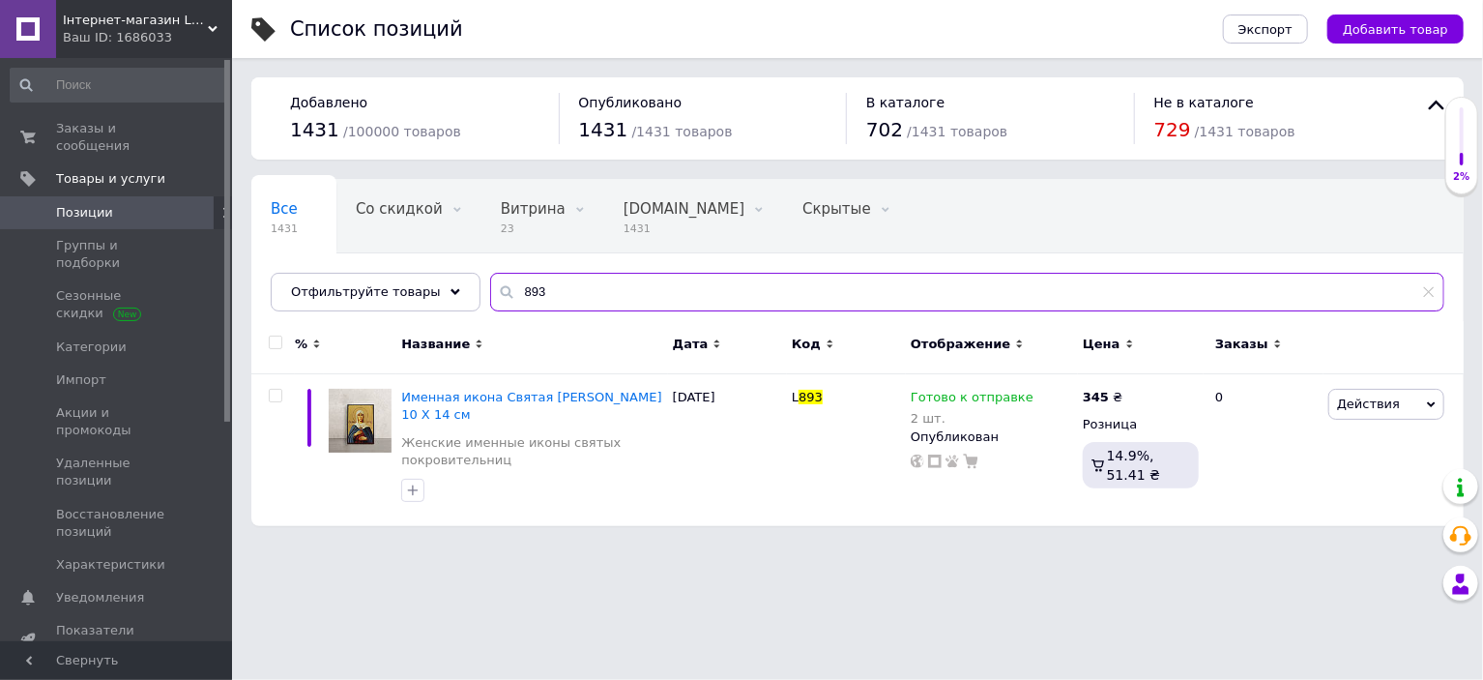
click at [579, 301] on input "893" at bounding box center [967, 292] width 954 height 39
type input "894"
click at [1038, 394] on icon at bounding box center [1044, 396] width 12 height 12
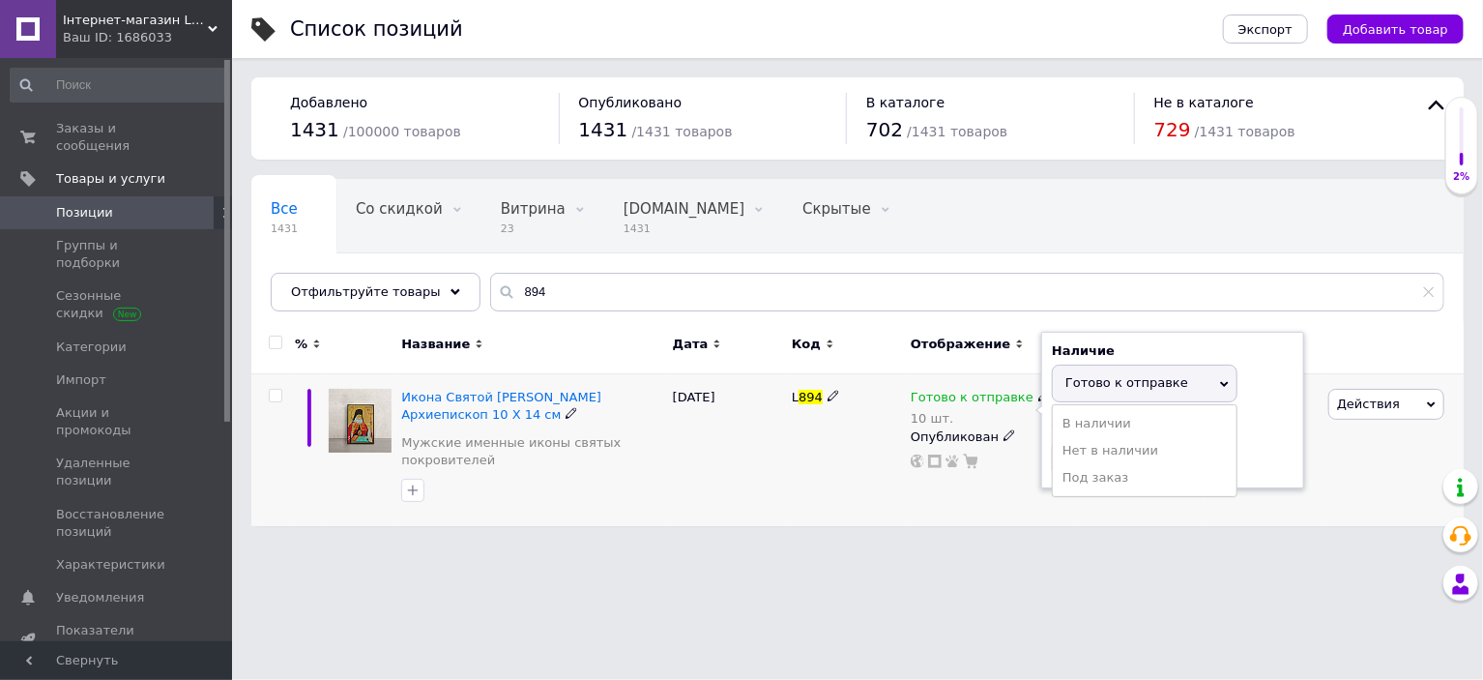
click at [1082, 390] on span "Готово к отправке" at bounding box center [1126, 382] width 123 height 15
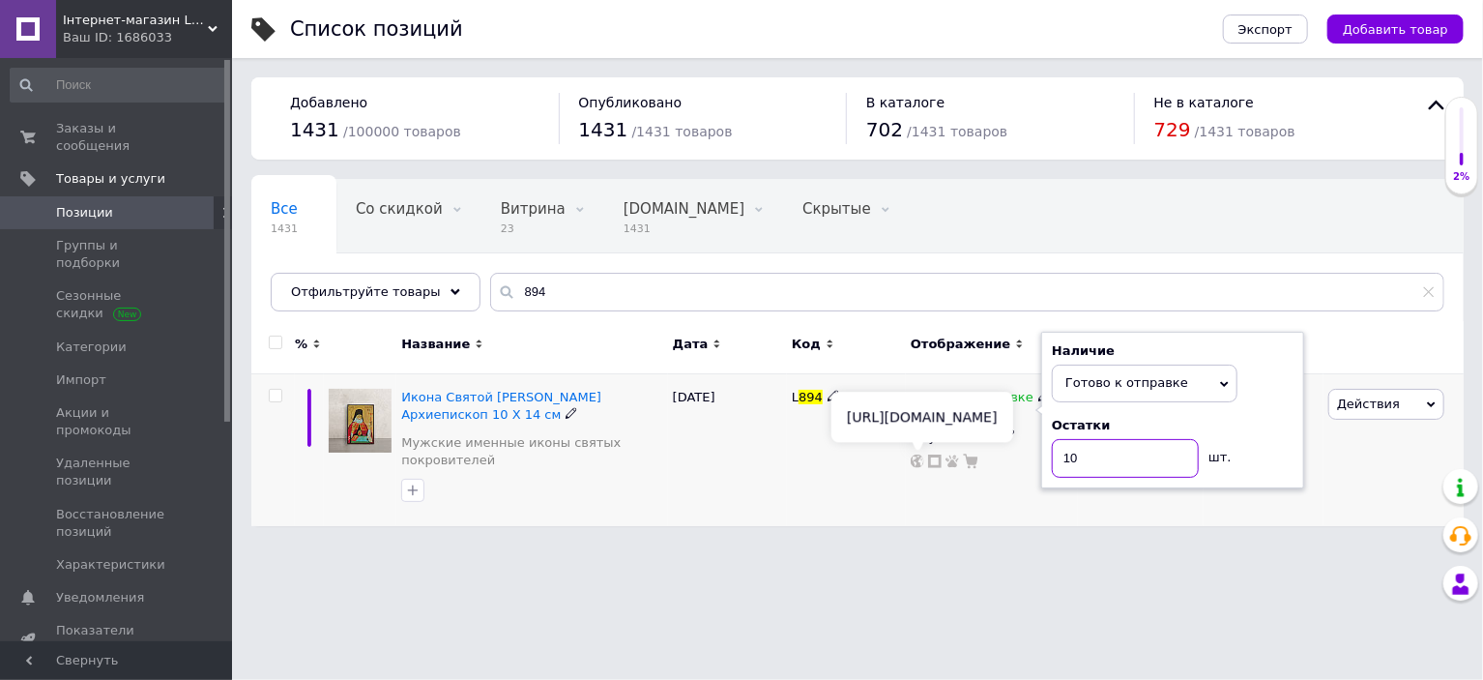
drag, startPoint x: 1097, startPoint y: 459, endPoint x: 915, endPoint y: 460, distance: 182.7
click at [915, 460] on div "Готово к отправке 10 шт. Наличие Готово к отправке В наличии Нет в наличии Под …" at bounding box center [992, 429] width 162 height 80
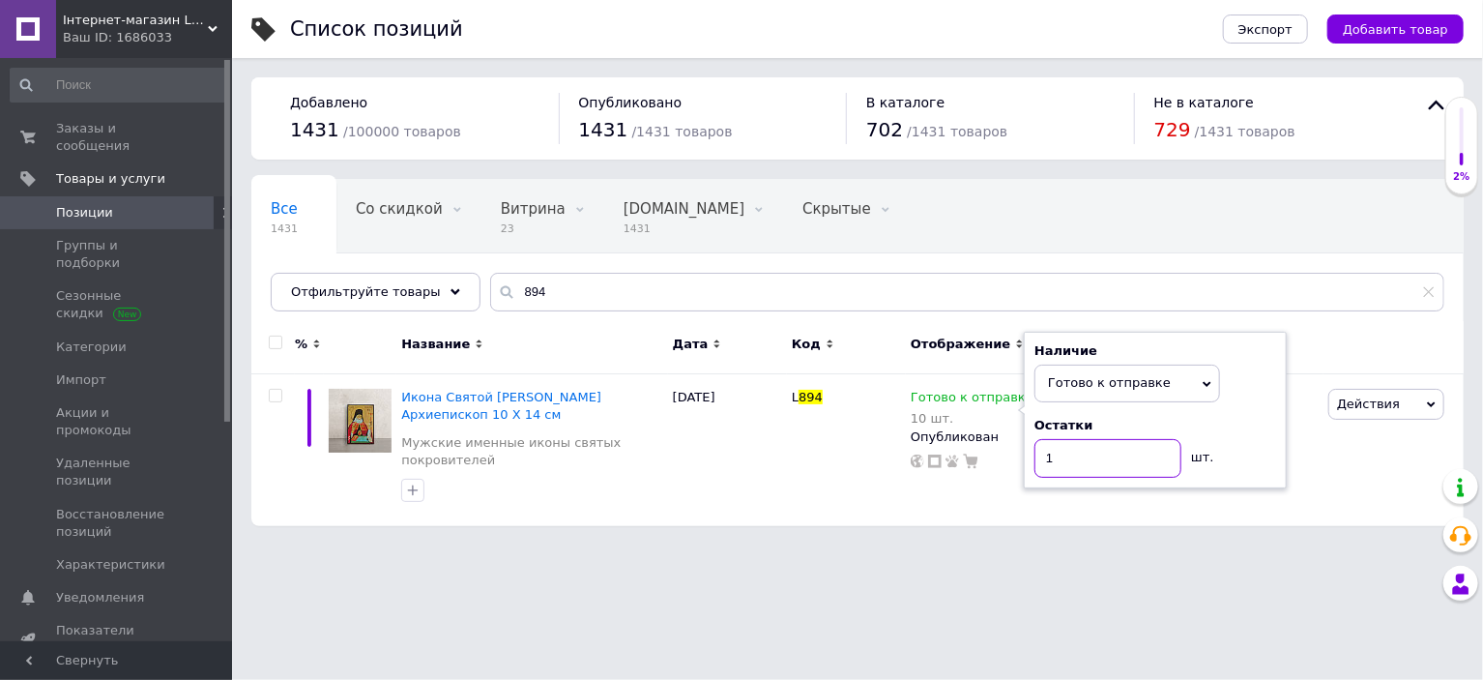
type input "1"
click at [801, 545] on html "Інтернет-магазин Lagracia Ваш ID: 1686033 Сайт Інтернет-магазин Lagracia Кабине…" at bounding box center [741, 272] width 1483 height 545
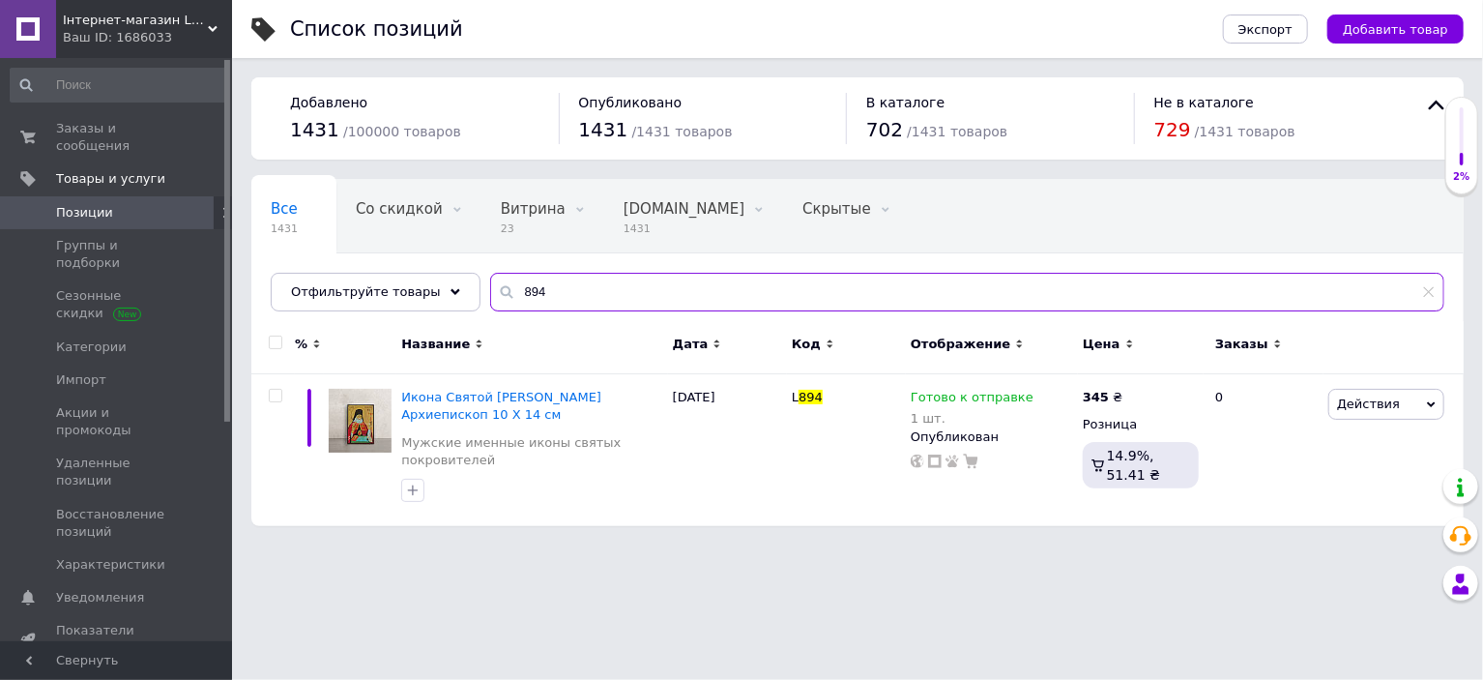
click at [613, 278] on input "894" at bounding box center [967, 292] width 954 height 39
type input "895"
click at [1038, 394] on icon at bounding box center [1044, 396] width 12 height 12
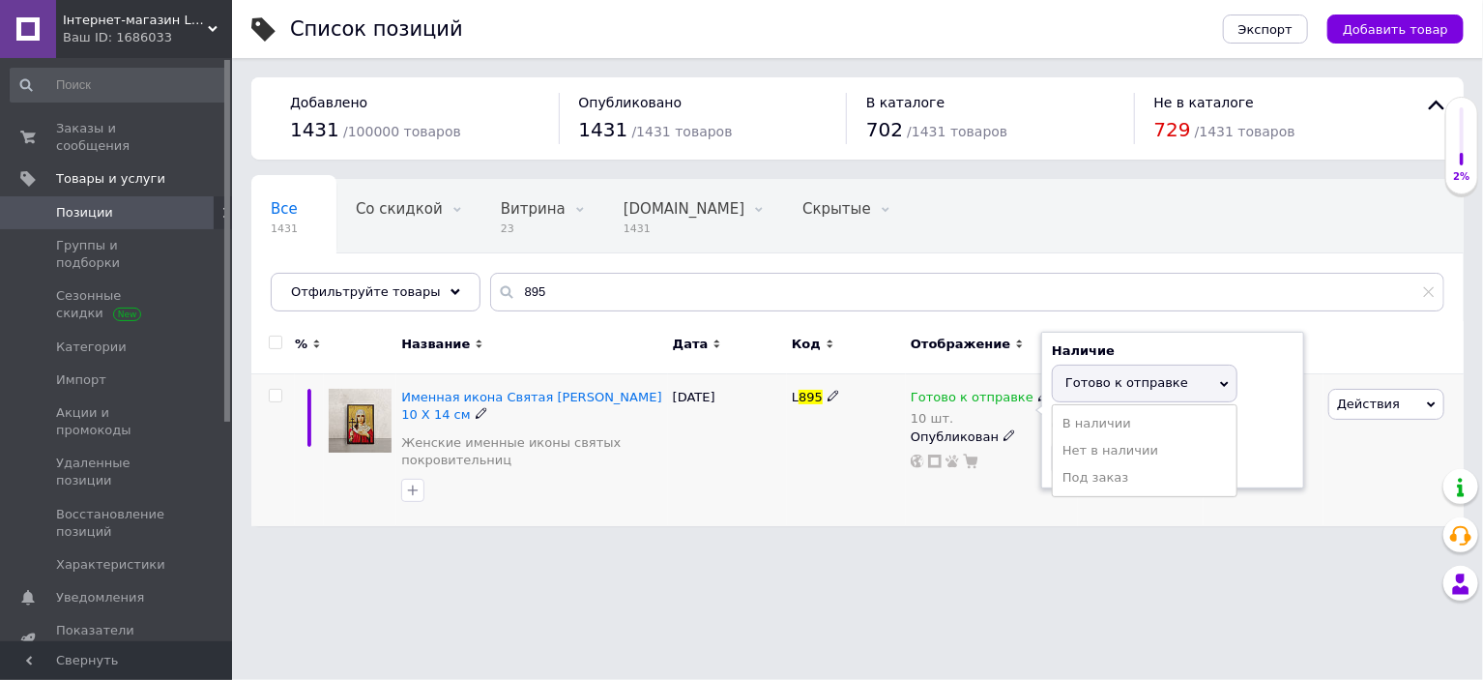
click at [1081, 390] on span "Готово к отправке" at bounding box center [1126, 382] width 123 height 15
drag, startPoint x: 1095, startPoint y: 456, endPoint x: 989, endPoint y: 471, distance: 107.3
click at [1005, 461] on div "Готово к отправке 10 шт. Наличие Готово к отправке В наличии Нет в наличии Под …" at bounding box center [992, 429] width 162 height 80
type input "1"
click at [727, 545] on html "Інтернет-магазин Lagracia Ваш ID: 1686033 Сайт Інтернет-магазин Lagracia Кабине…" at bounding box center [741, 272] width 1483 height 545
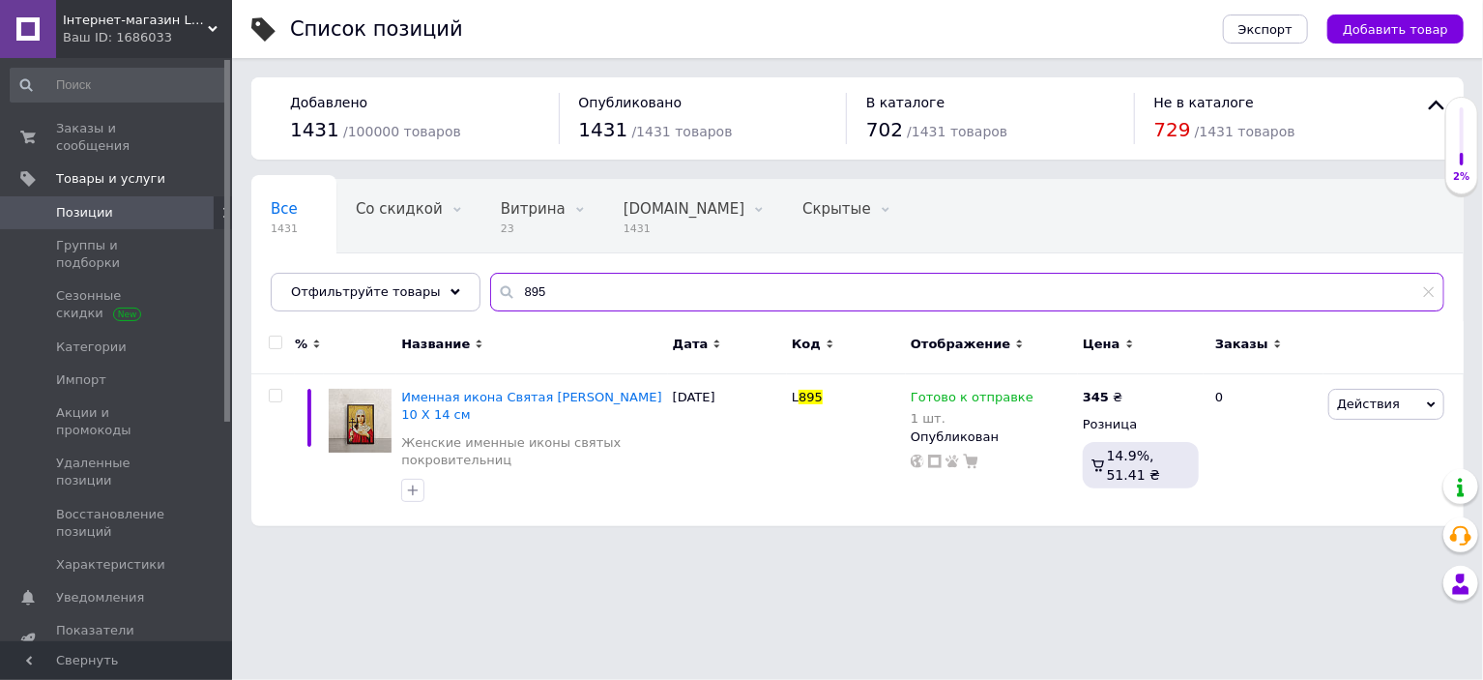
click at [631, 297] on input "895" at bounding box center [967, 292] width 954 height 39
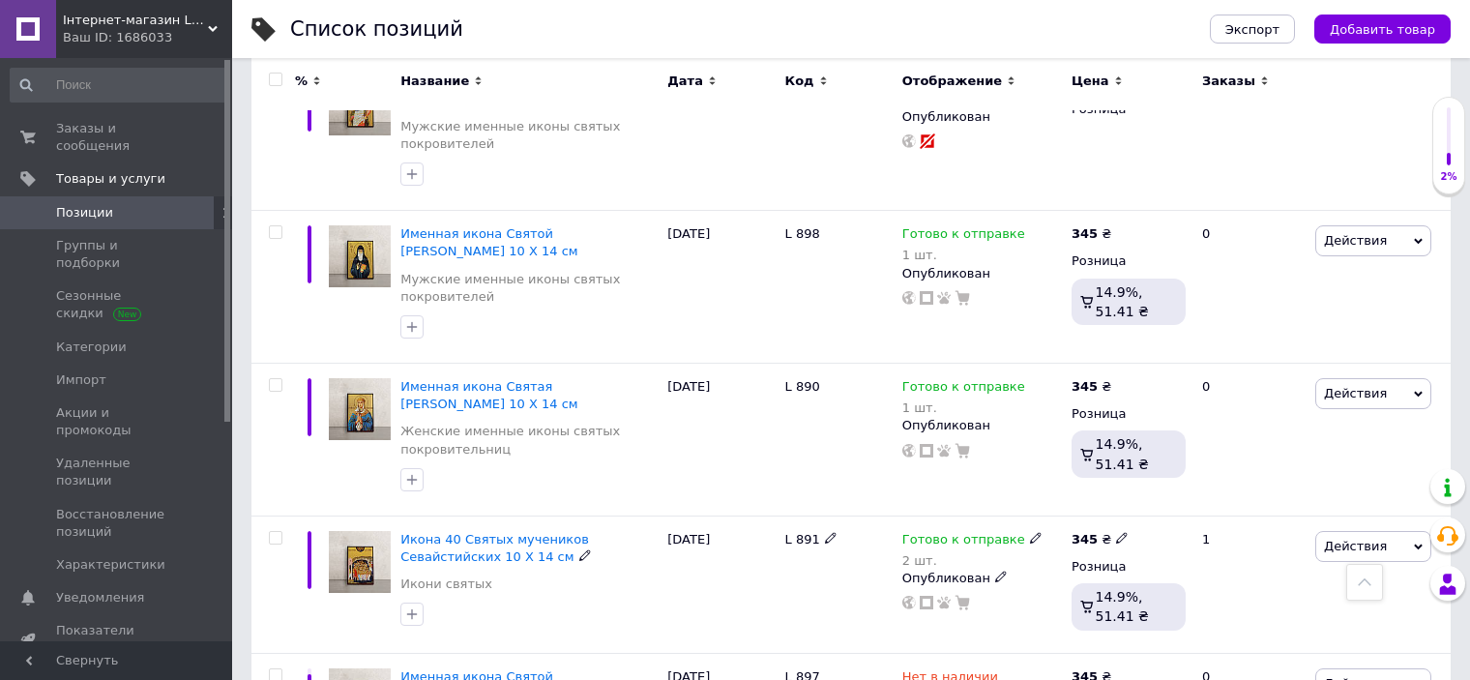
scroll to position [1064, 0]
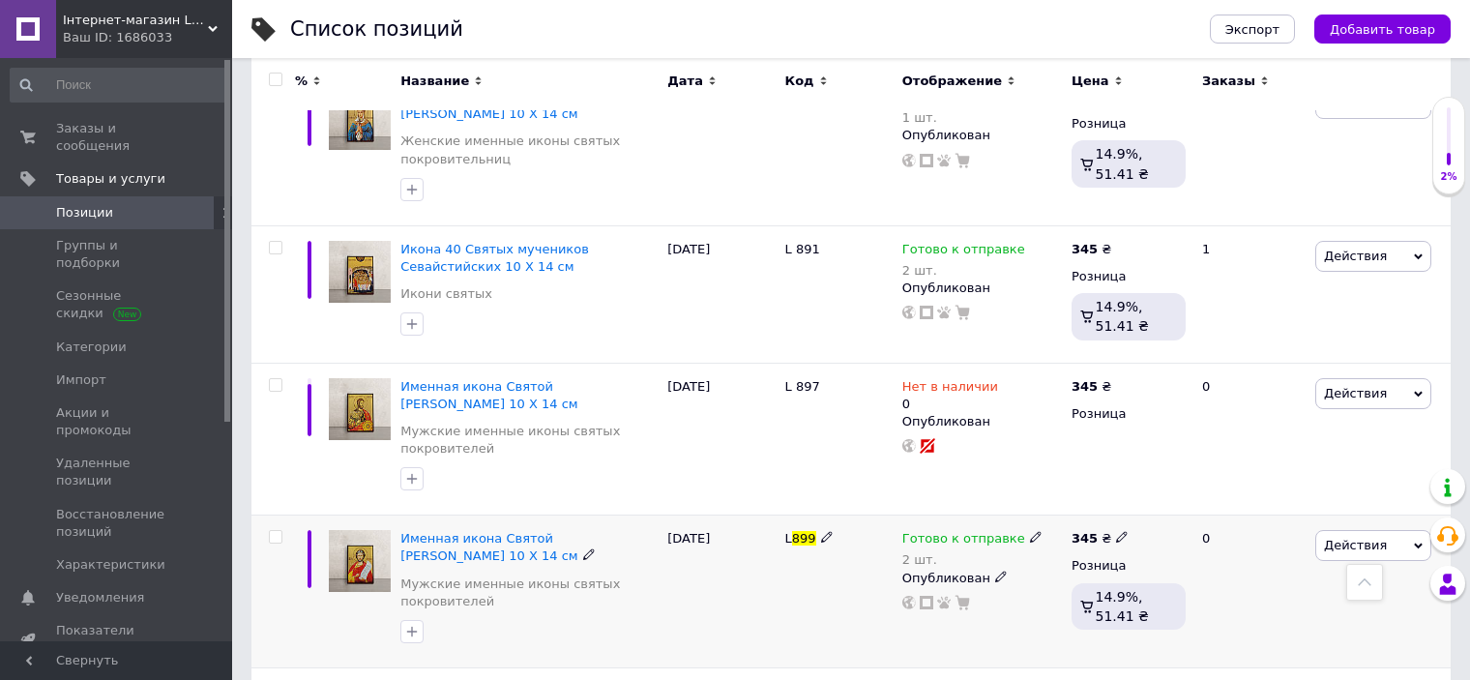
type input "899"
click at [1030, 531] on icon at bounding box center [1036, 537] width 12 height 12
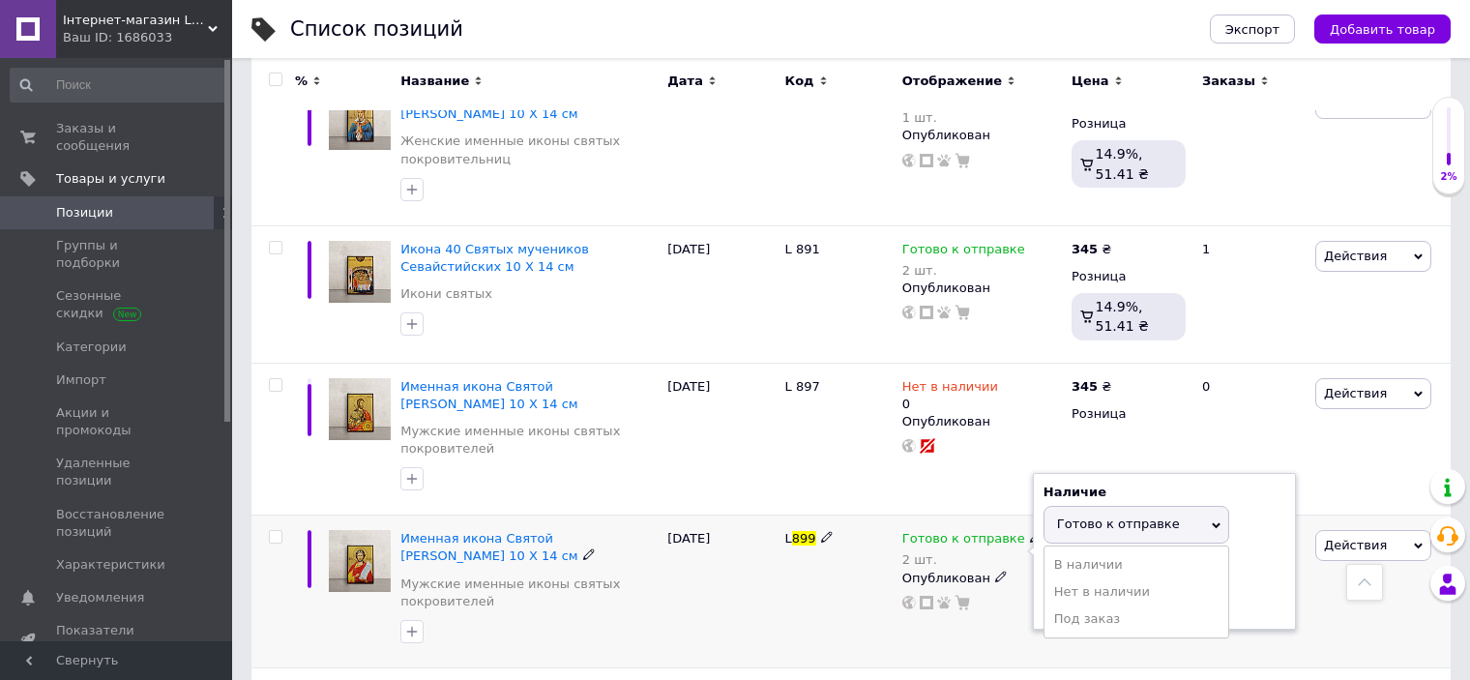
click at [1066, 516] on span "Готово к отправке" at bounding box center [1118, 523] width 123 height 15
drag, startPoint x: 1078, startPoint y: 520, endPoint x: 1020, endPoint y: 530, distance: 58.8
click at [1020, 530] on div "Готово к отправке 2 шт. Наличие Готово к отправке В наличии Нет в наличии Под з…" at bounding box center [982, 570] width 160 height 80
type input "1"
click at [669, 529] on div "[DATE]" at bounding box center [720, 591] width 117 height 153
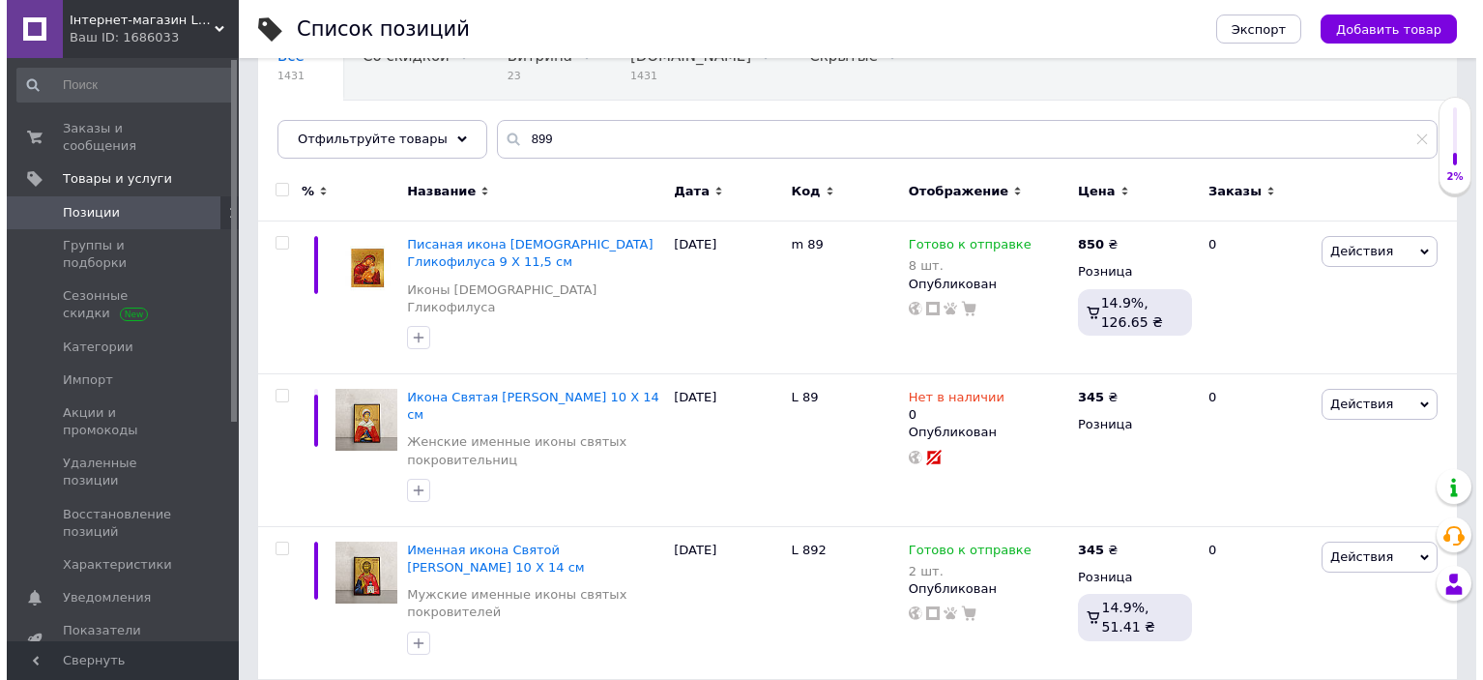
scroll to position [0, 0]
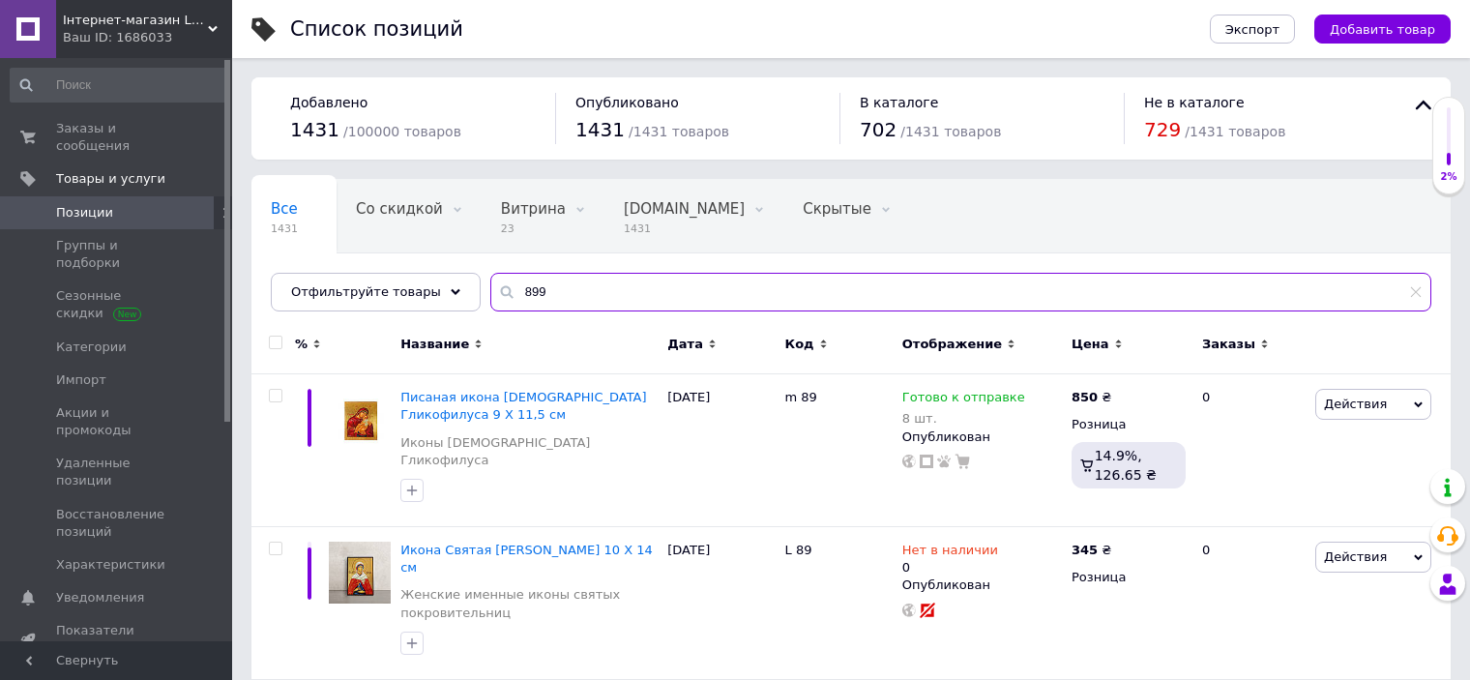
drag, startPoint x: 524, startPoint y: 293, endPoint x: 480, endPoint y: 291, distance: 44.5
click at [490, 291] on div "899" at bounding box center [960, 292] width 941 height 39
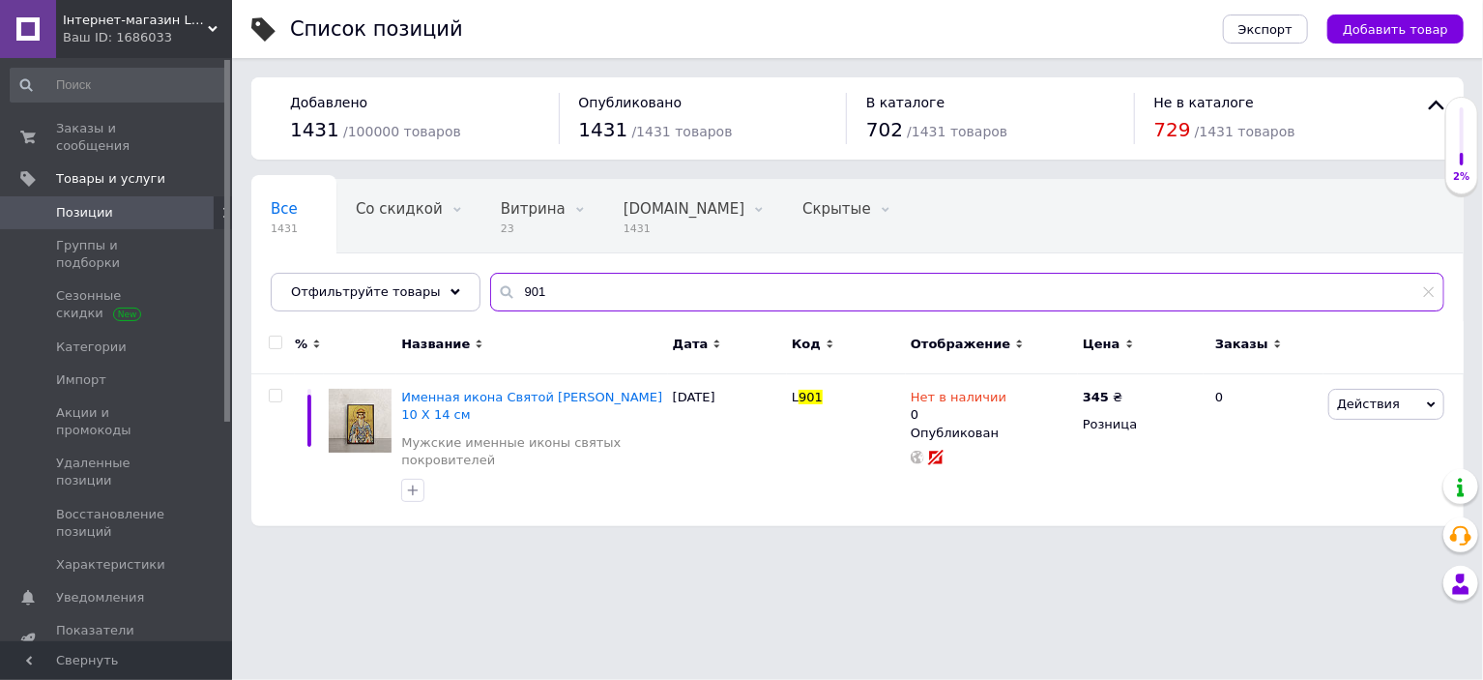
type input "901"
